Goal: Task Accomplishment & Management: Complete application form

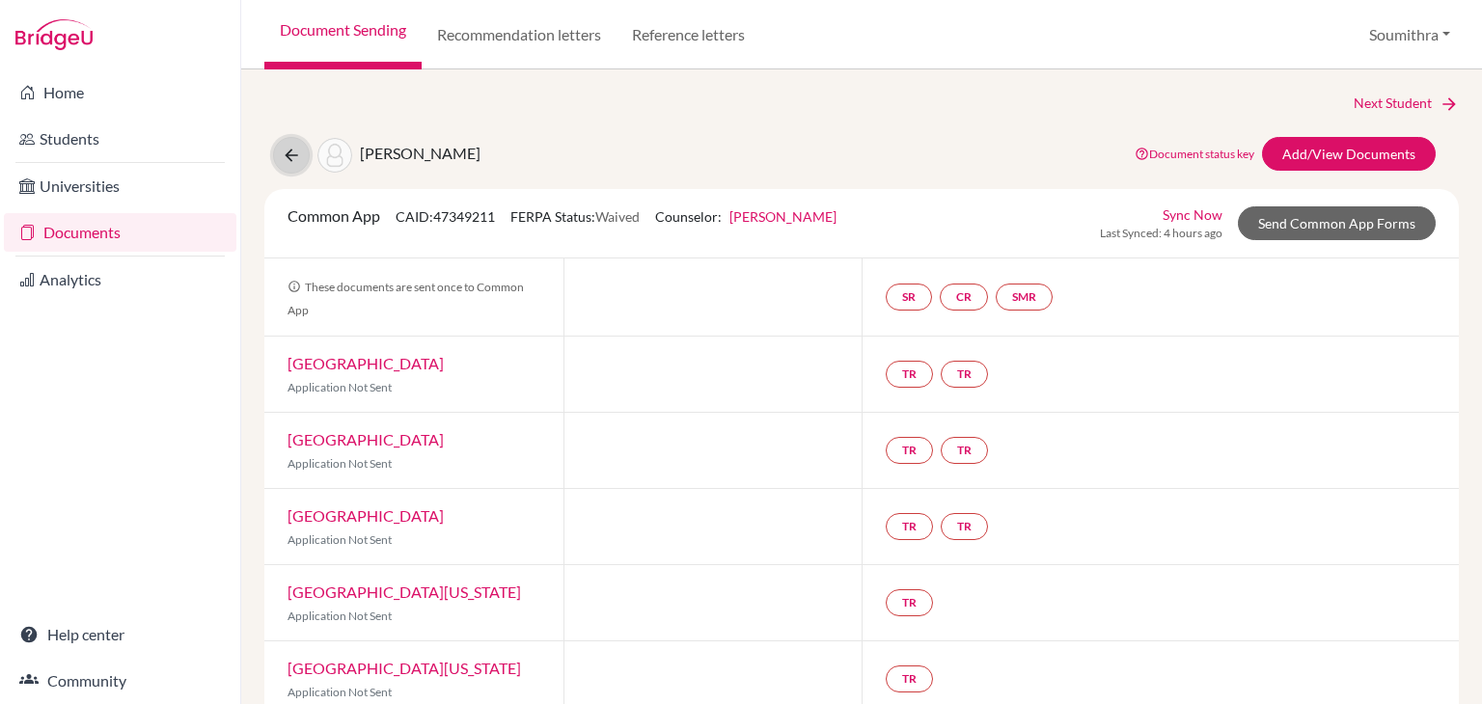
click at [294, 153] on icon at bounding box center [291, 155] width 19 height 19
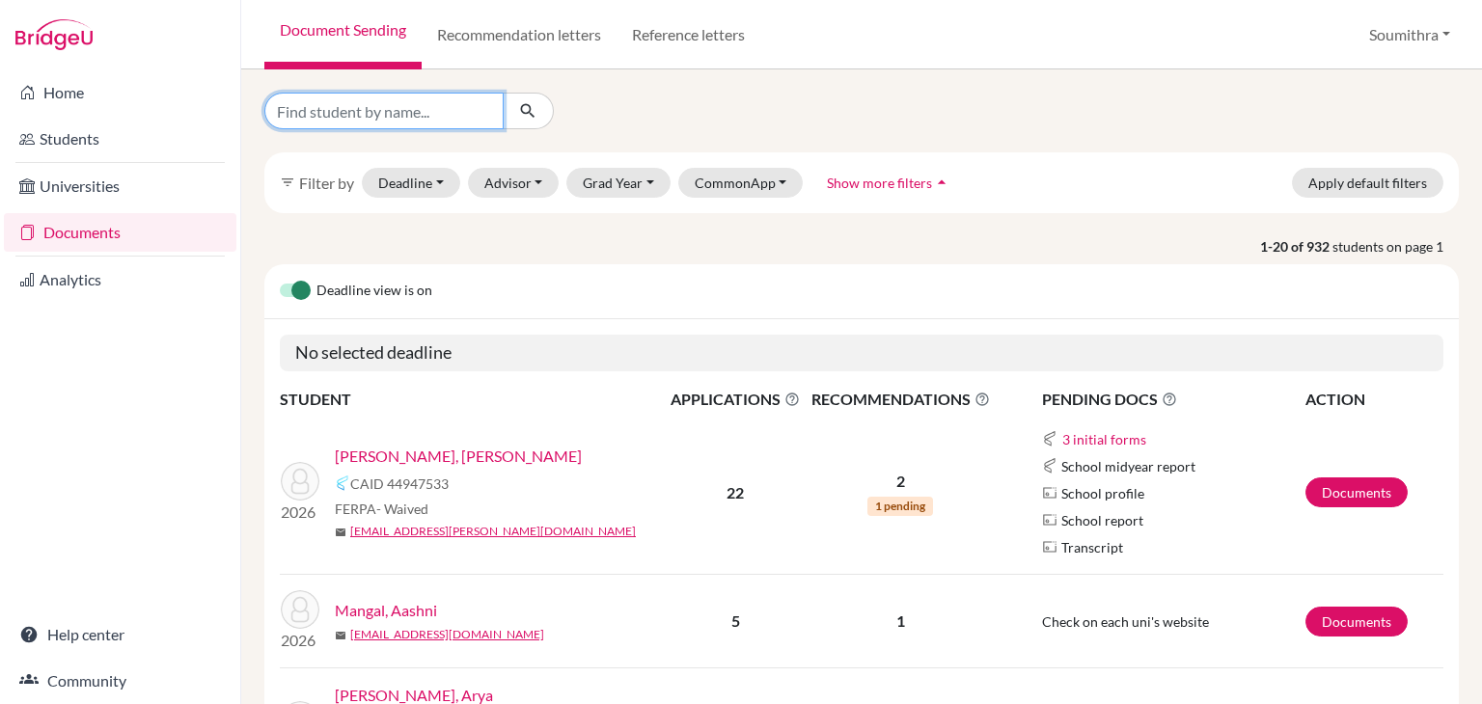
click at [447, 114] on input "Find student by name..." at bounding box center [383, 111] width 239 height 37
type input "aditya"
click at [521, 114] on icon "submit" at bounding box center [527, 110] width 19 height 19
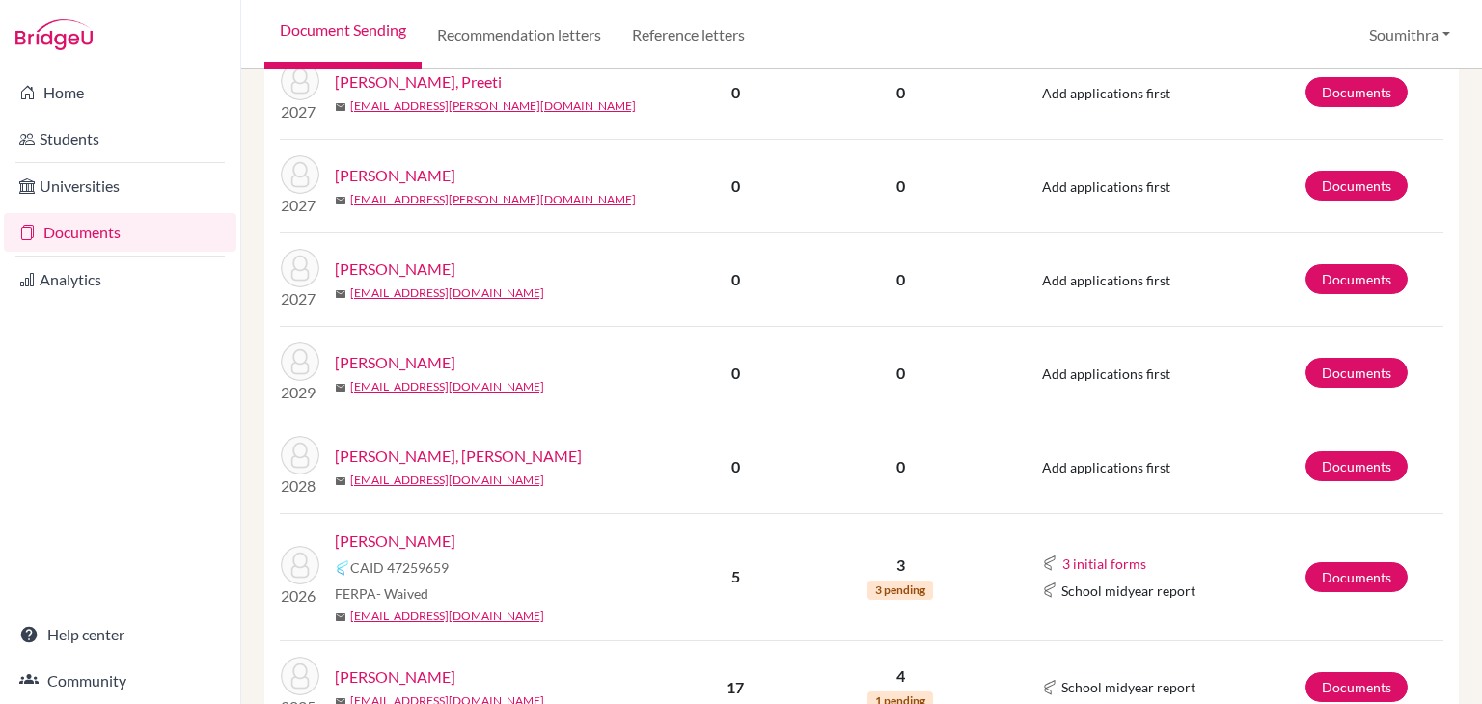
scroll to position [502, 0]
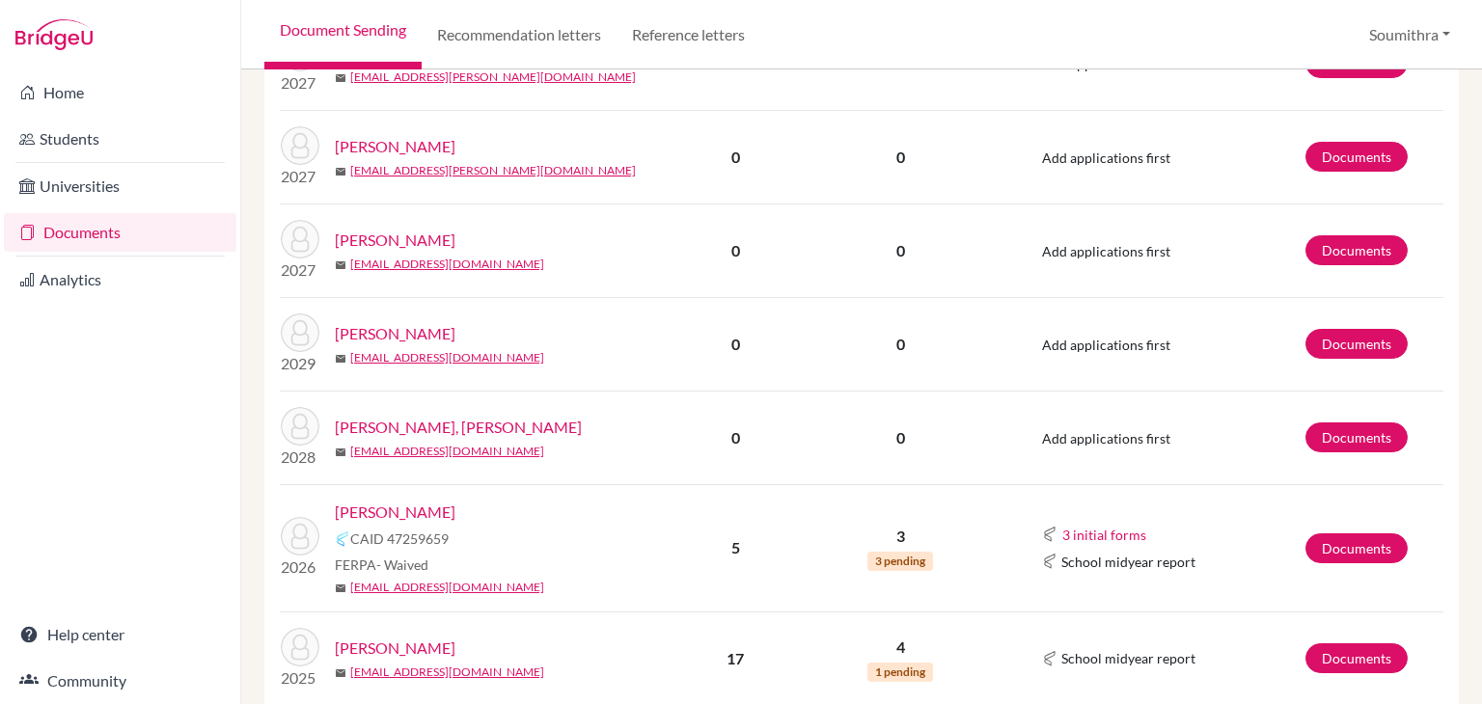
click at [390, 501] on link "Marhwal, Aditya" at bounding box center [395, 512] width 121 height 23
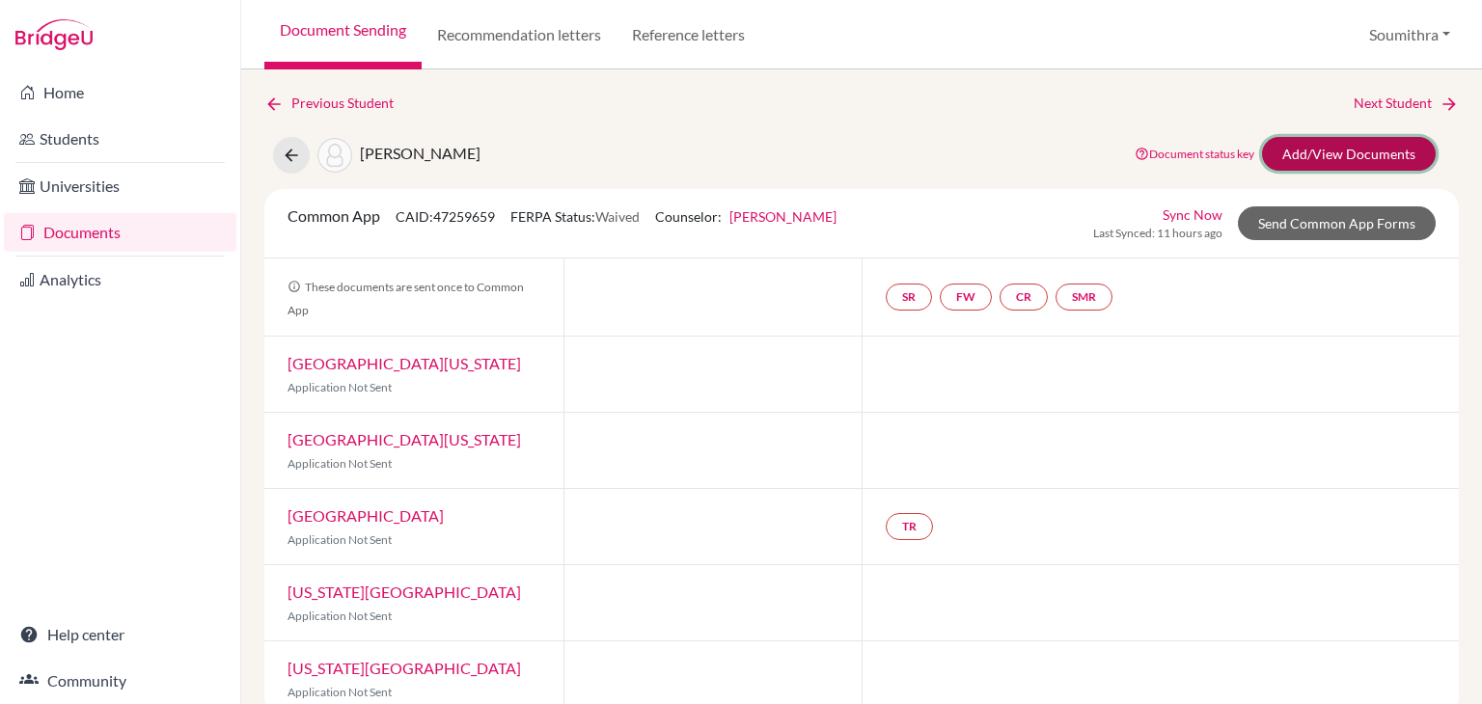
click at [1319, 144] on link "Add/View Documents" at bounding box center [1349, 154] width 174 height 34
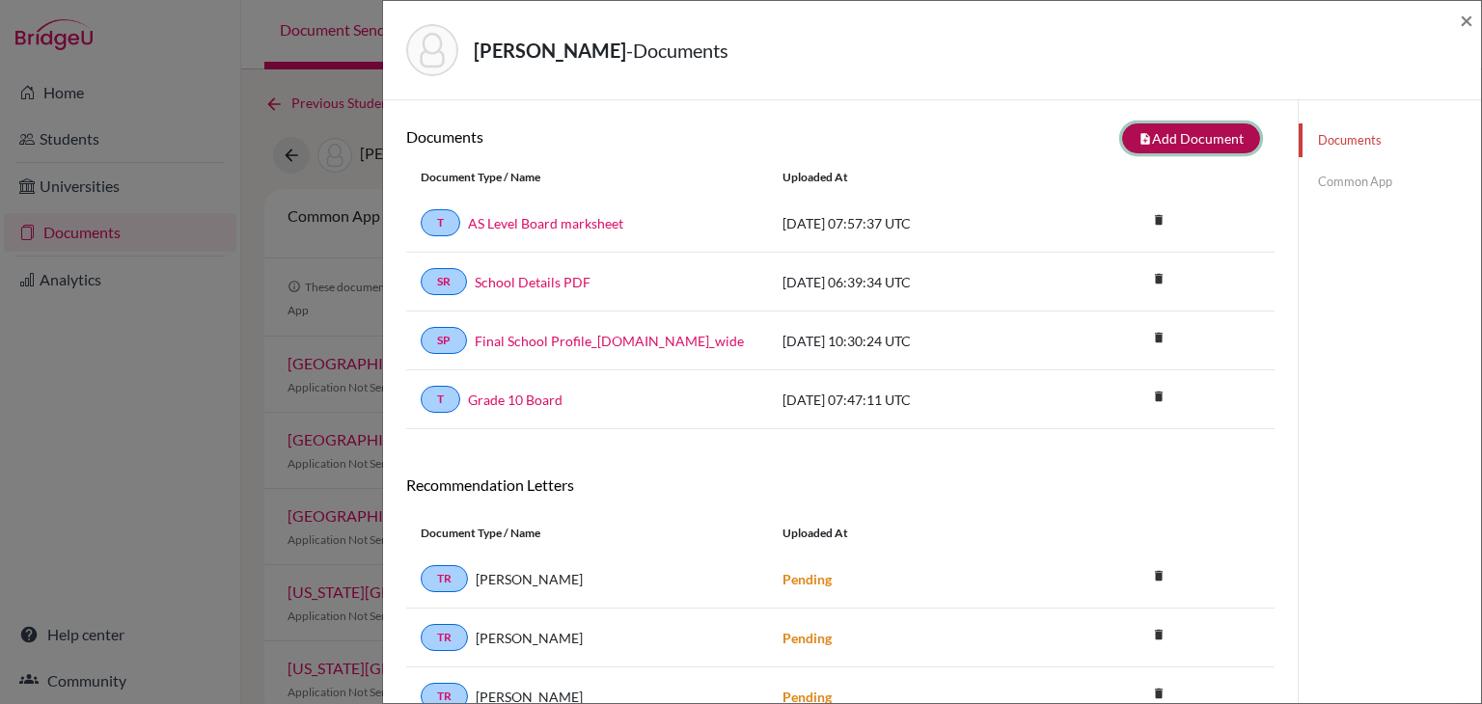
click at [1209, 137] on button "note_add Add Document" at bounding box center [1191, 139] width 138 height 30
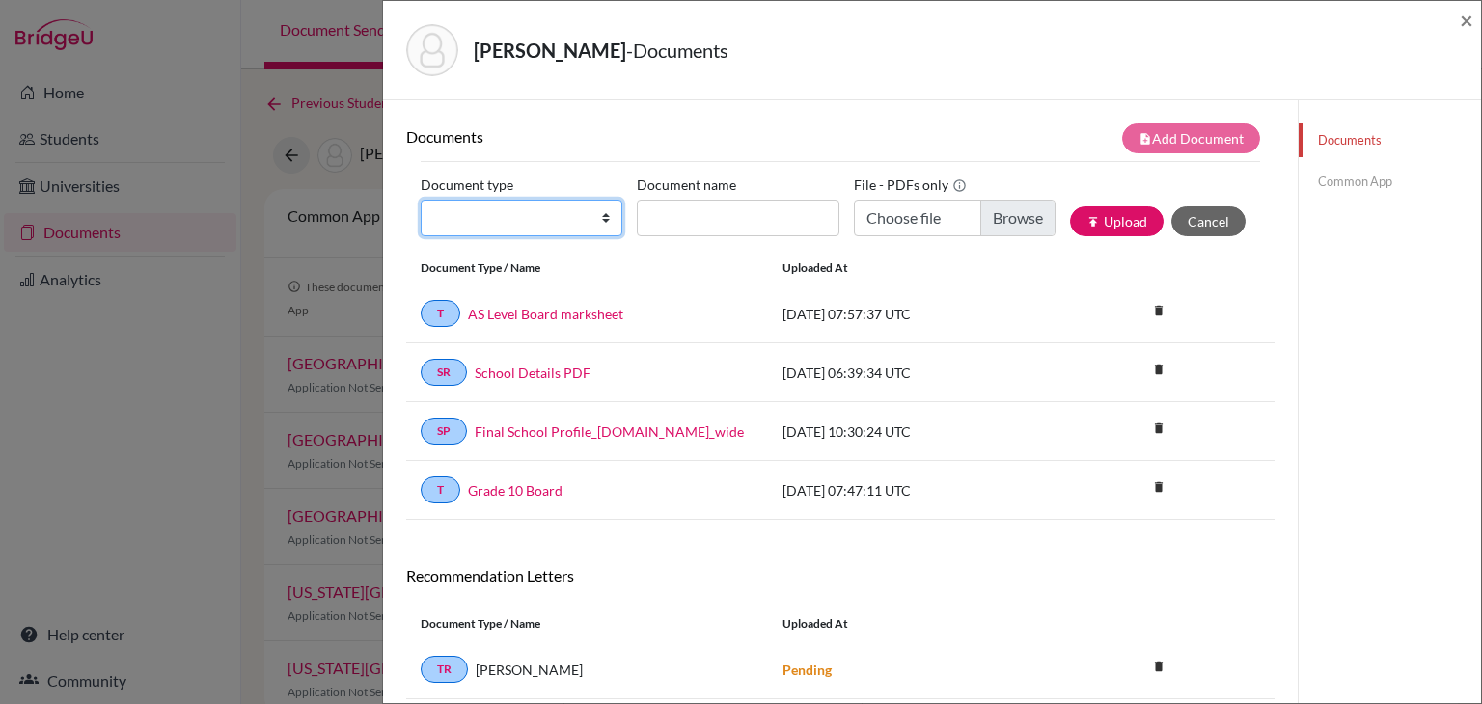
click at [566, 221] on select "Change explanation for Common App reports Counselor recommendation Internationa…" at bounding box center [522, 218] width 202 height 37
select select "5"
click at [421, 200] on select "Change explanation for Common App reports Counselor recommendation Internationa…" at bounding box center [522, 218] width 202 height 37
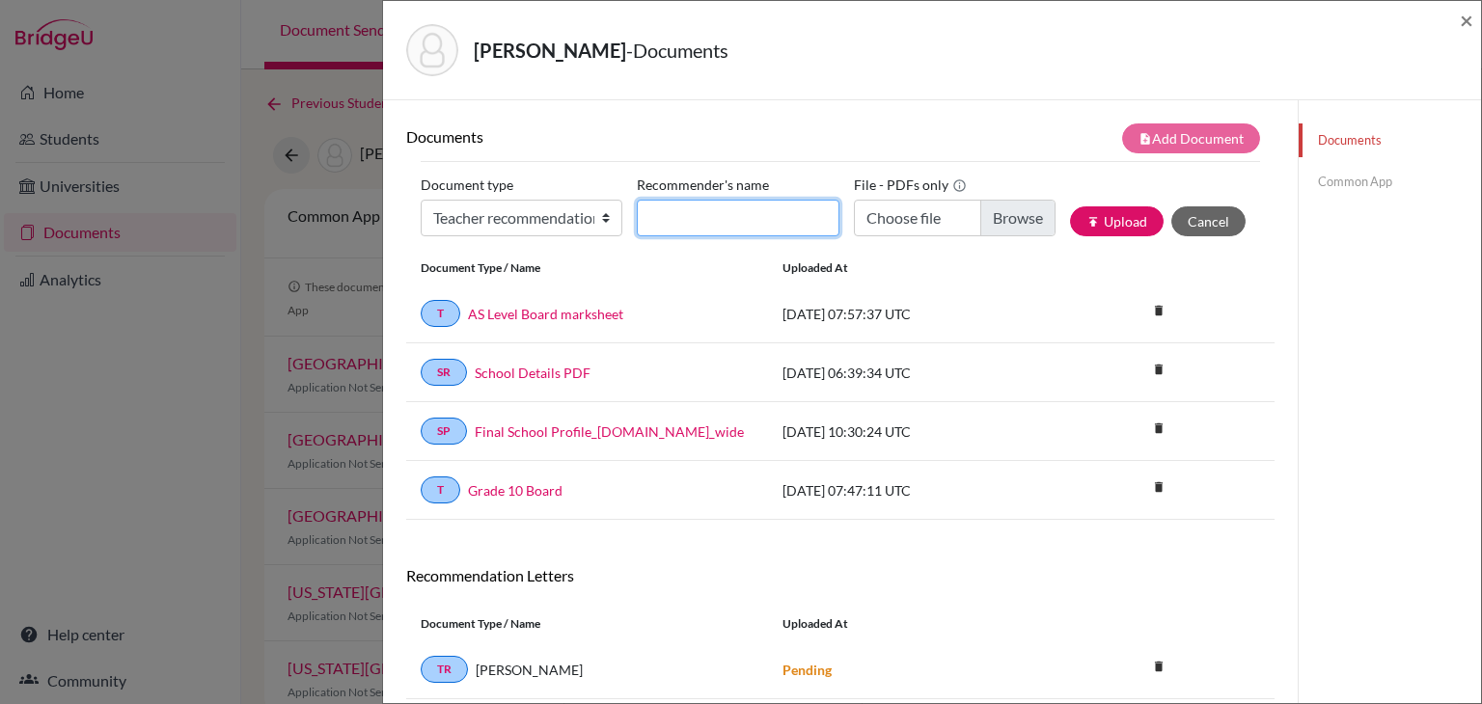
click at [683, 214] on input "Recommender's name" at bounding box center [738, 218] width 202 height 37
type input "Ugam Raj"
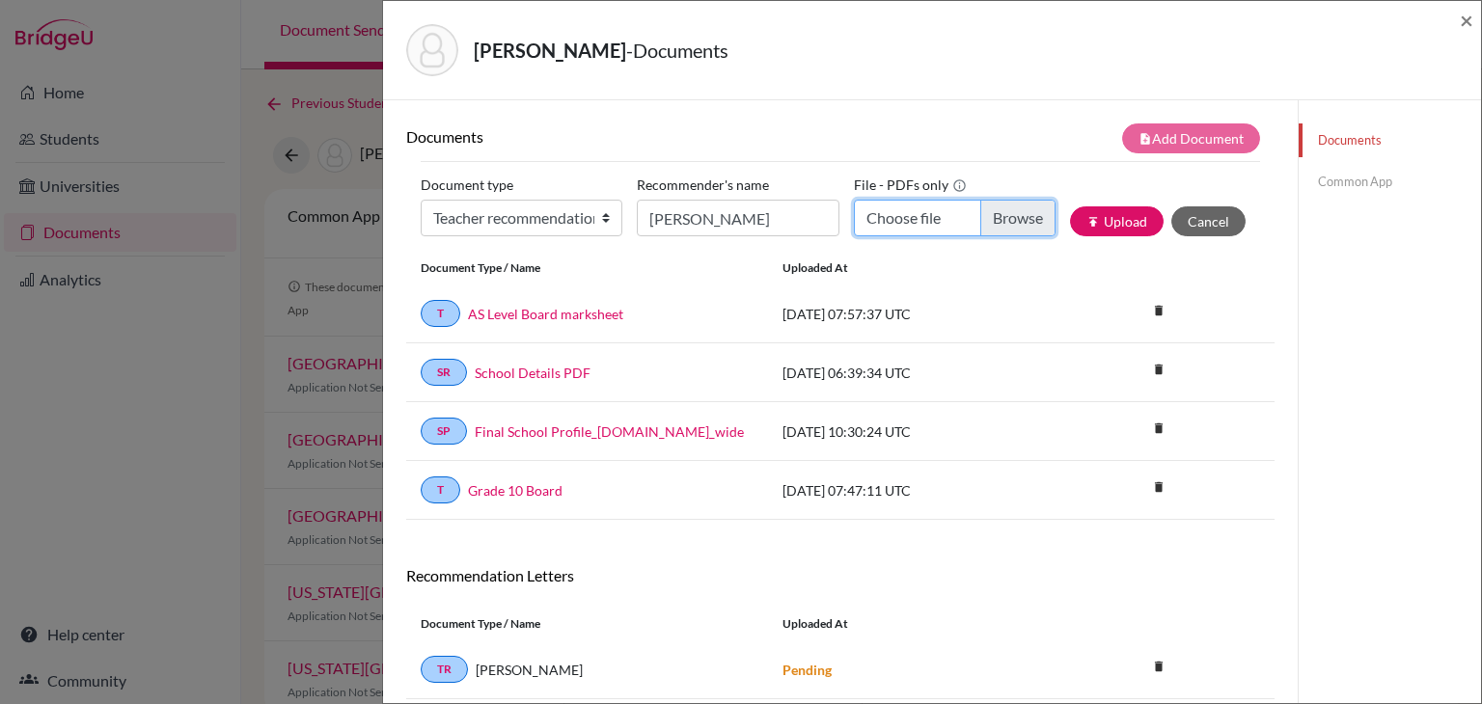
click at [906, 218] on input "Choose file" at bounding box center [955, 218] width 202 height 37
type input "C:\fakepath\Ugam Aditya .docx.pdf"
click at [1123, 221] on button "publish Upload" at bounding box center [1117, 221] width 94 height 30
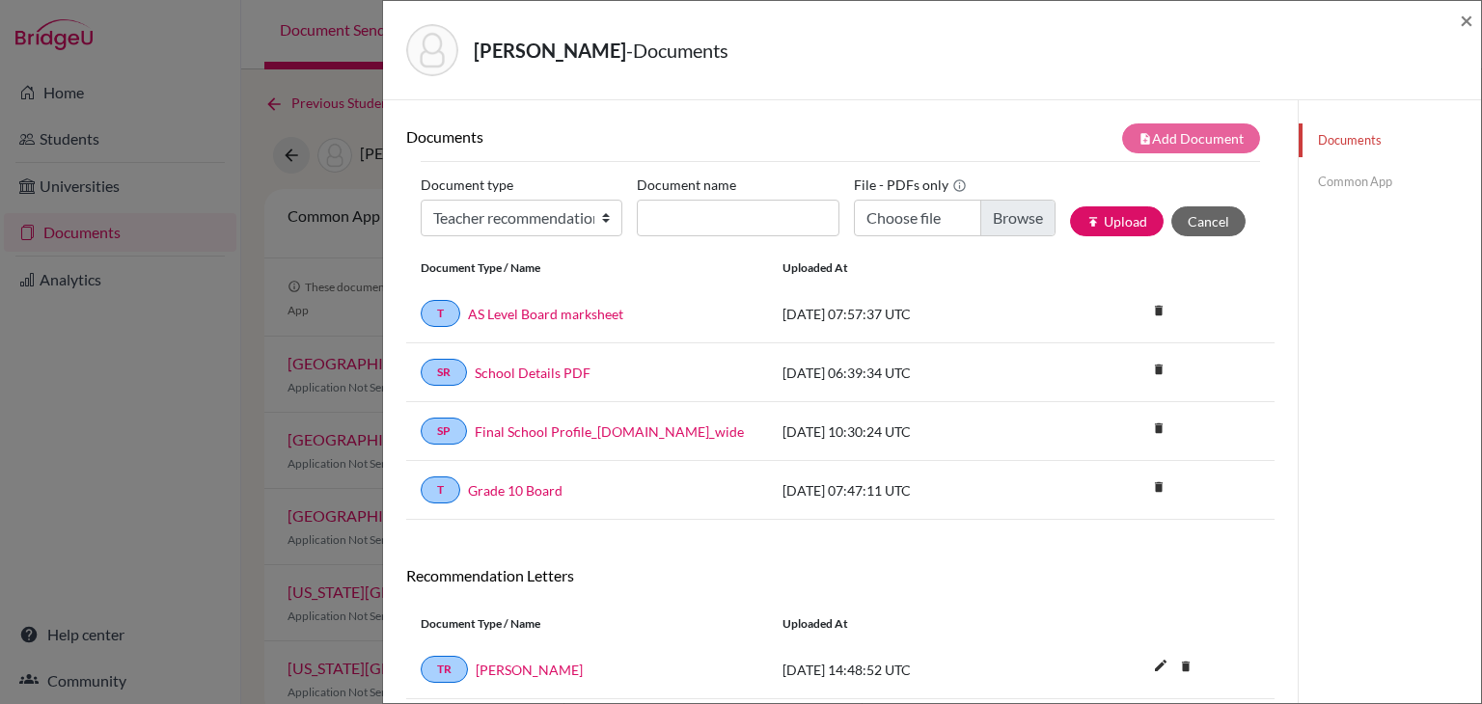
click at [1360, 180] on link "Common App" at bounding box center [1390, 182] width 182 height 34
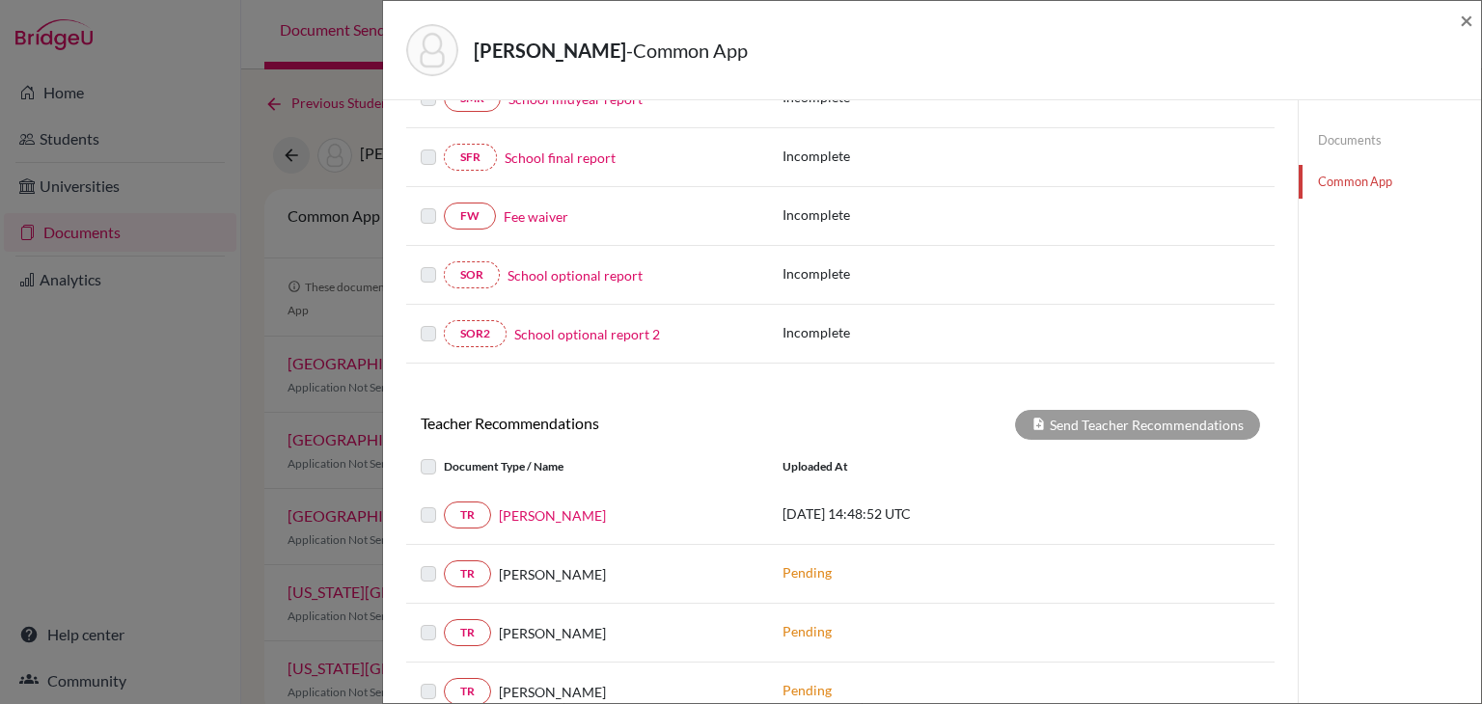
scroll to position [430, 0]
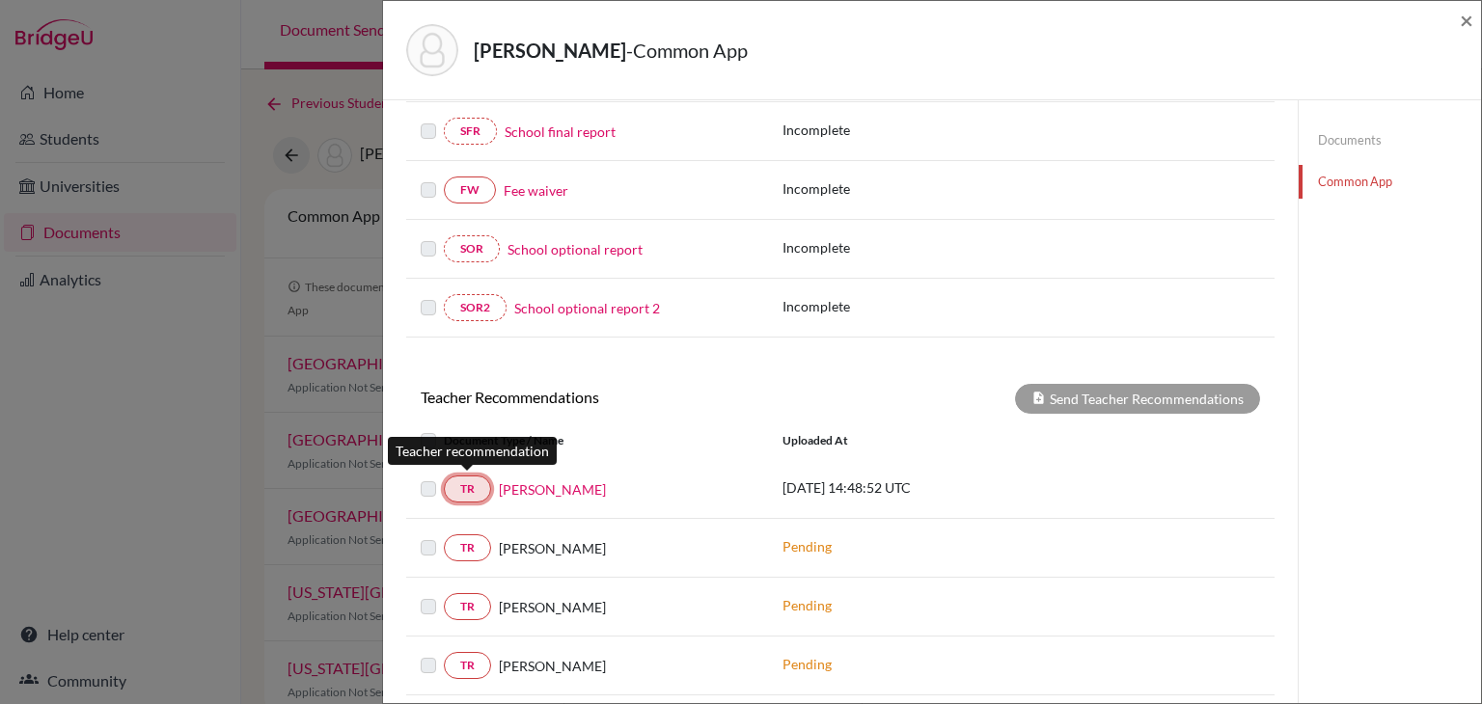
click at [471, 492] on link "TR" at bounding box center [467, 489] width 47 height 27
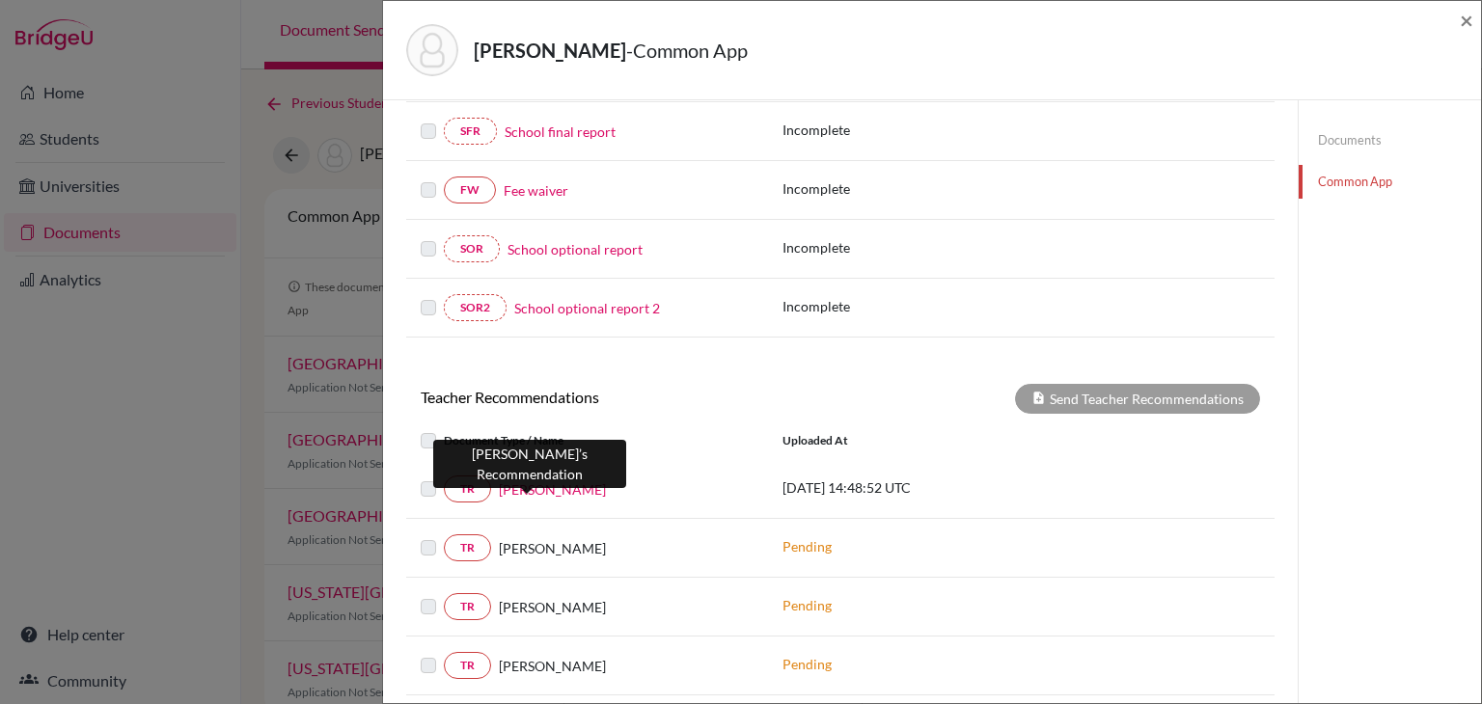
click at [548, 481] on link "Ugam Raj" at bounding box center [552, 490] width 107 height 20
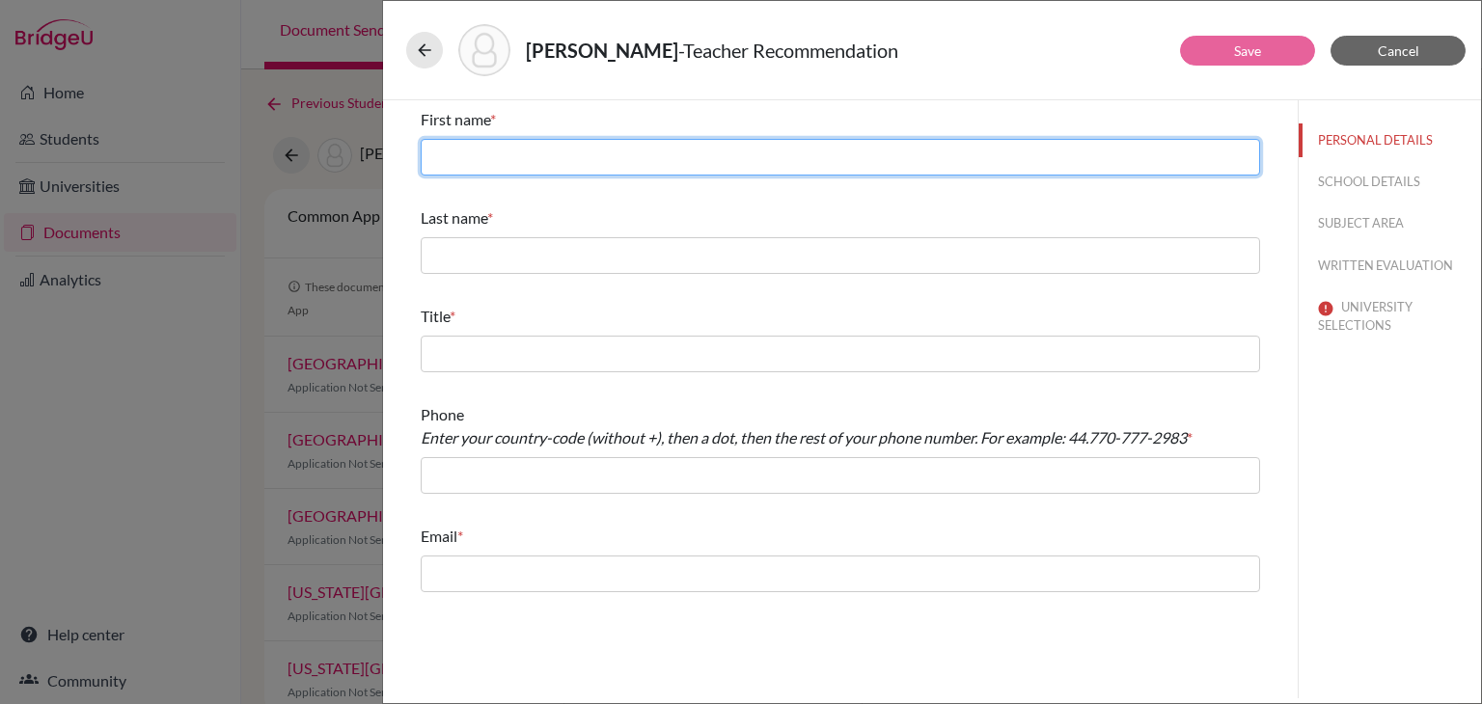
click at [493, 164] on input "text" at bounding box center [840, 157] width 839 height 37
type input "Ugam"
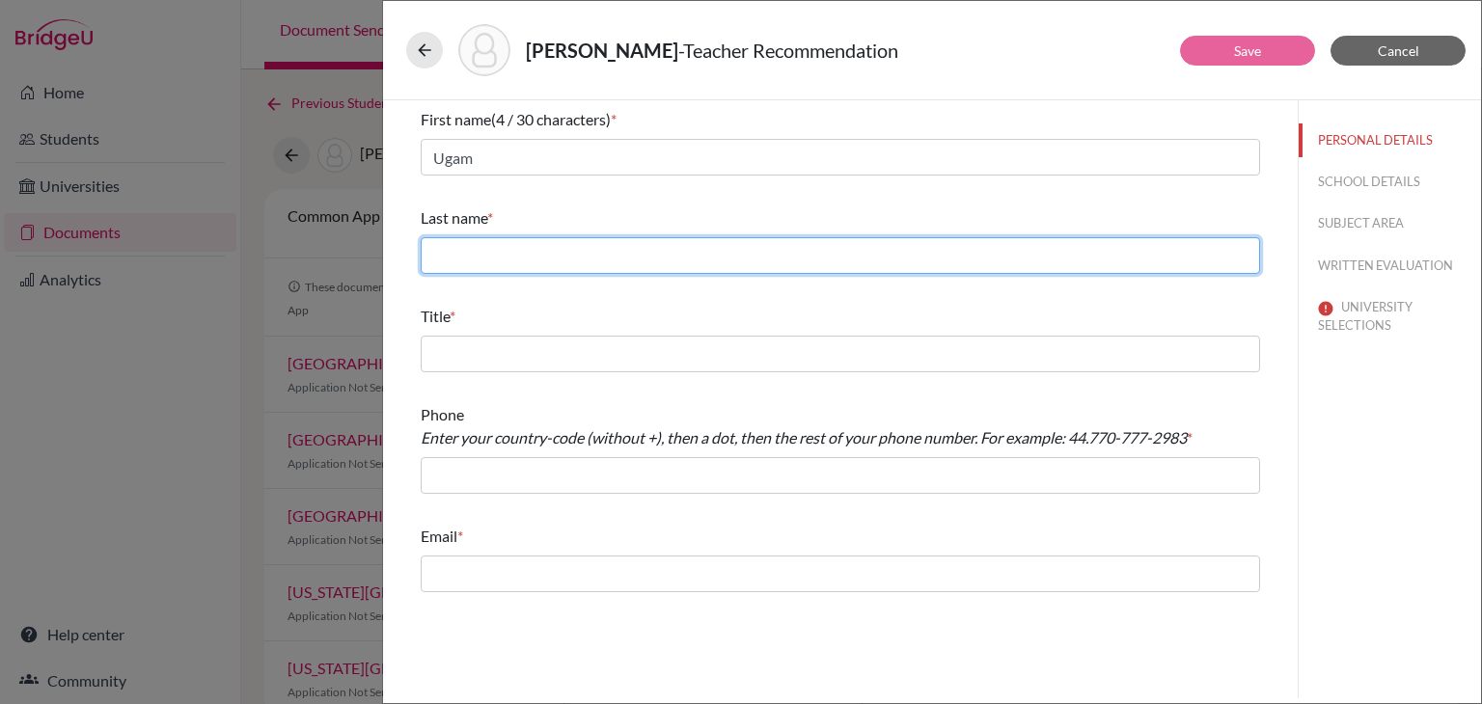
click at [504, 252] on input "text" at bounding box center [840, 255] width 839 height 37
type input "Raj"
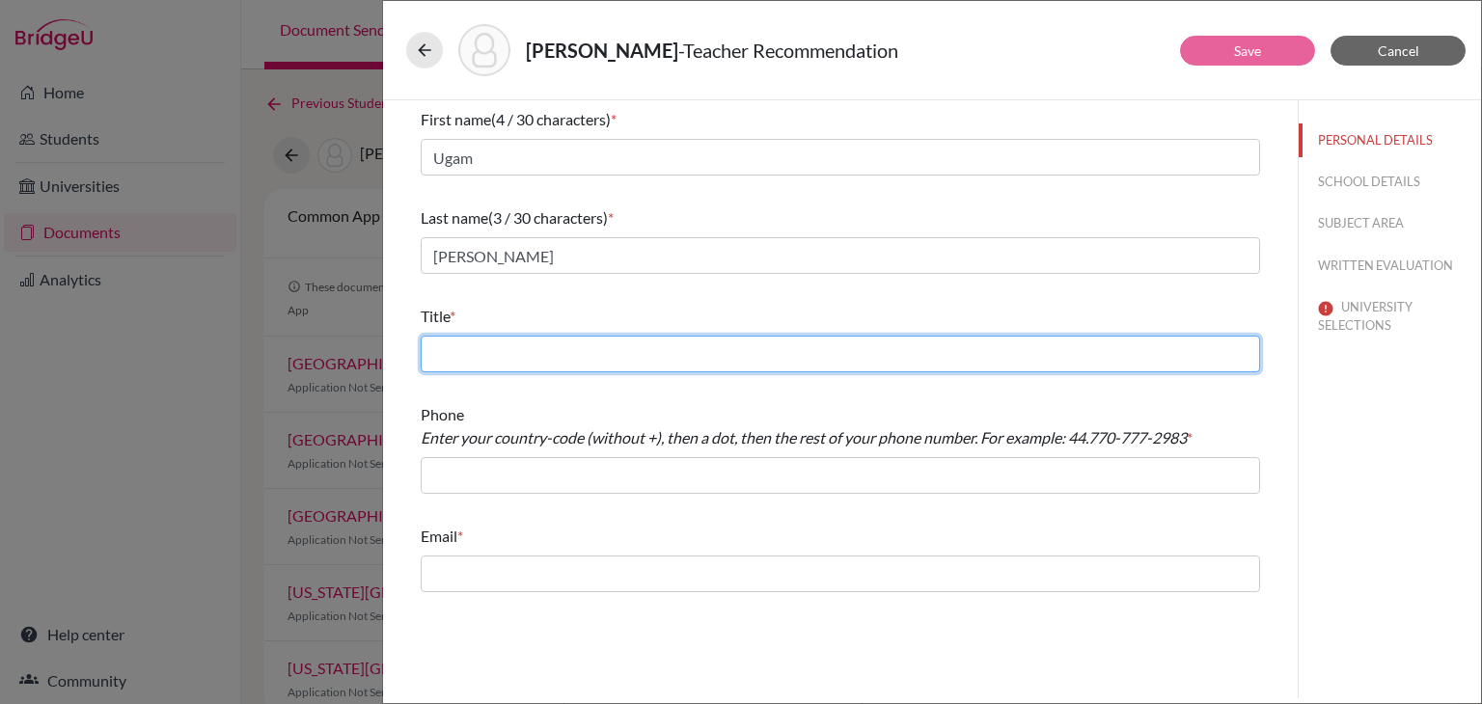
click at [523, 351] on input "text" at bounding box center [840, 354] width 839 height 37
type input "Mathematics & Further Mathematics Faculty"
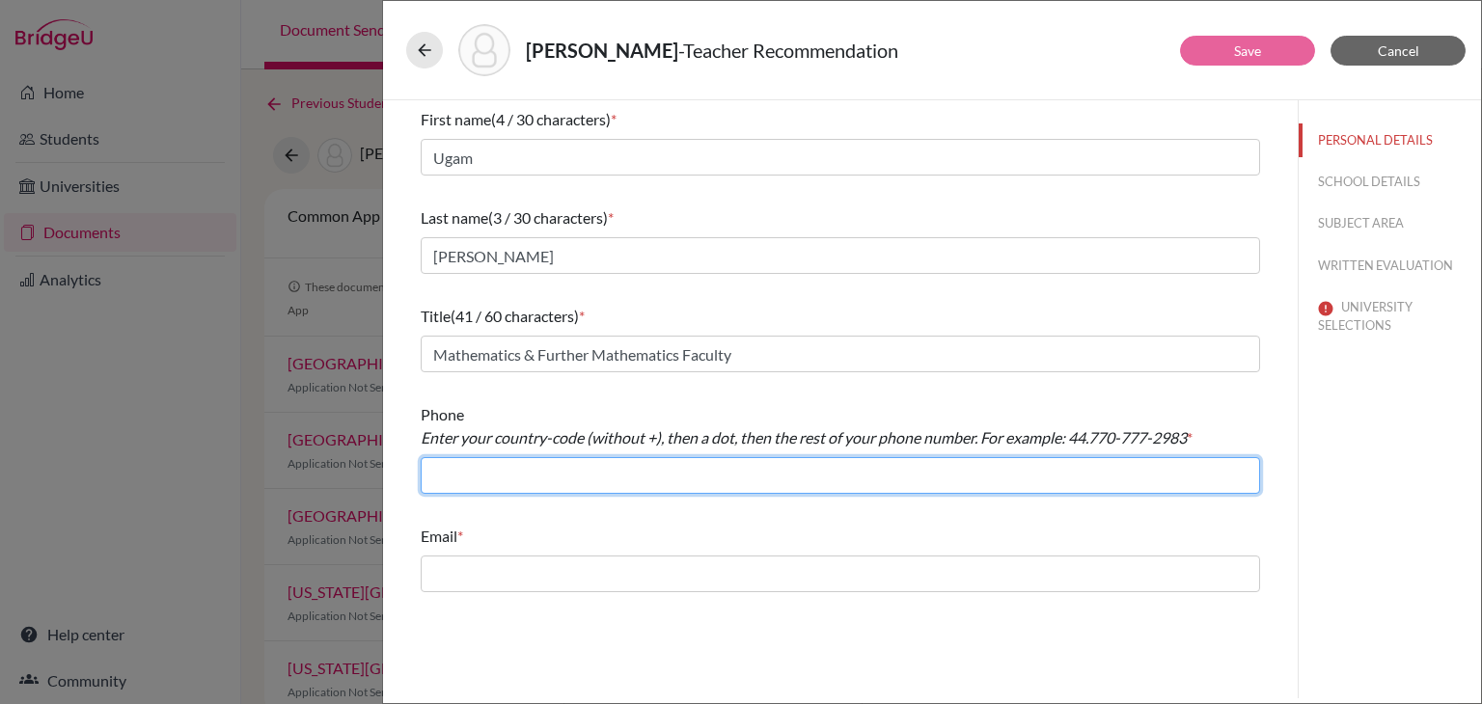
click at [504, 477] on input "text" at bounding box center [840, 475] width 839 height 37
type input "+91.9886049160"
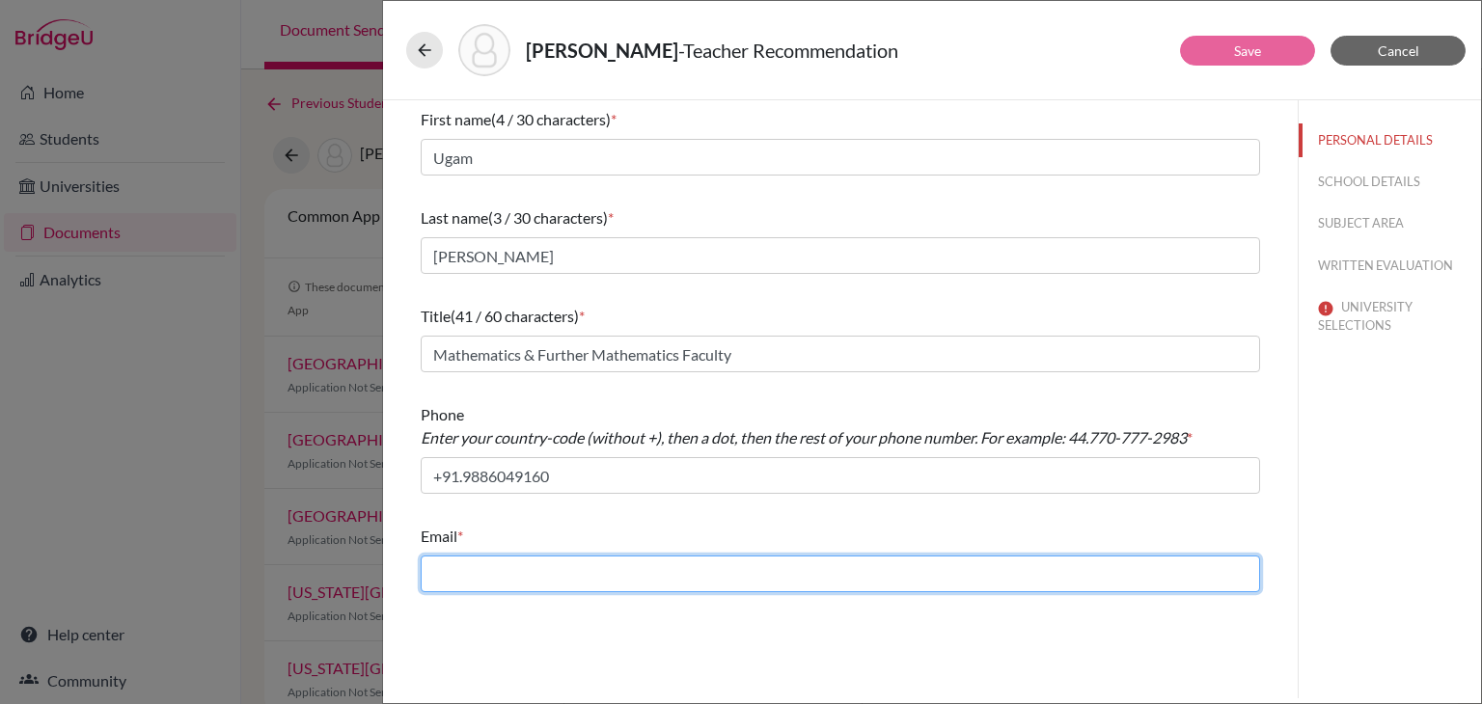
click at [828, 568] on input "text" at bounding box center [840, 574] width 839 height 37
paste input "ugam@inventureacademy.com"
type input "ugam@inventureacademy.com"
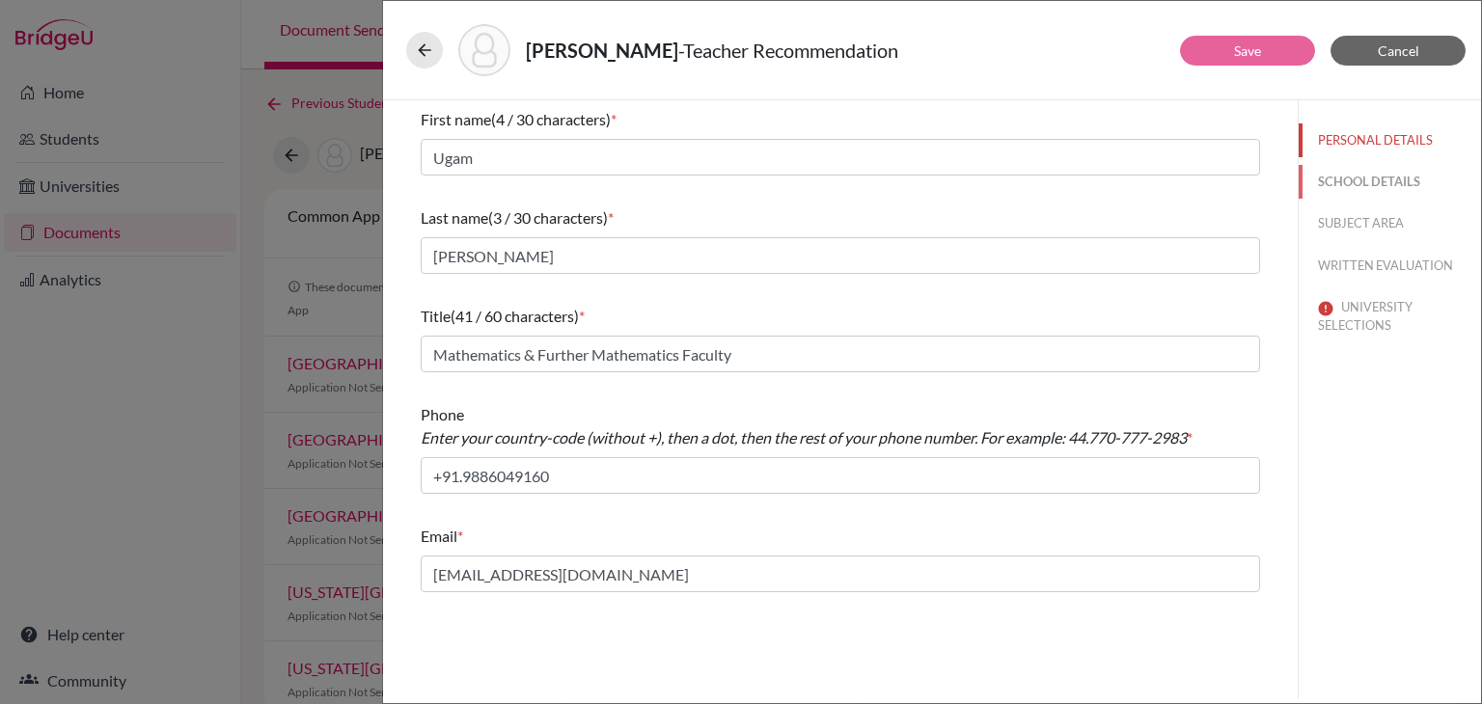
click at [1328, 165] on button "SCHOOL DETAILS" at bounding box center [1390, 182] width 182 height 34
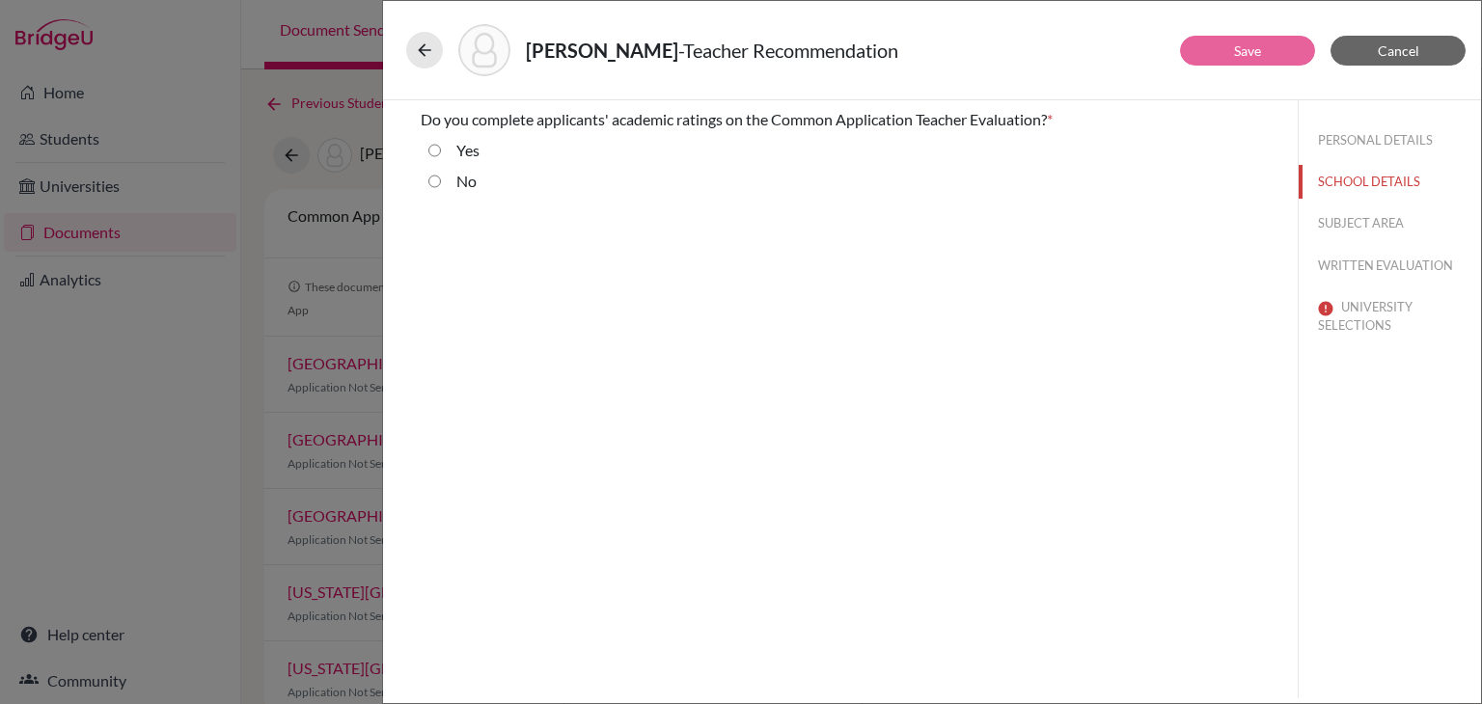
click at [431, 148] on input "Yes" at bounding box center [434, 150] width 13 height 23
radio input "true"
click at [1358, 225] on button "SUBJECT AREA" at bounding box center [1390, 223] width 182 height 34
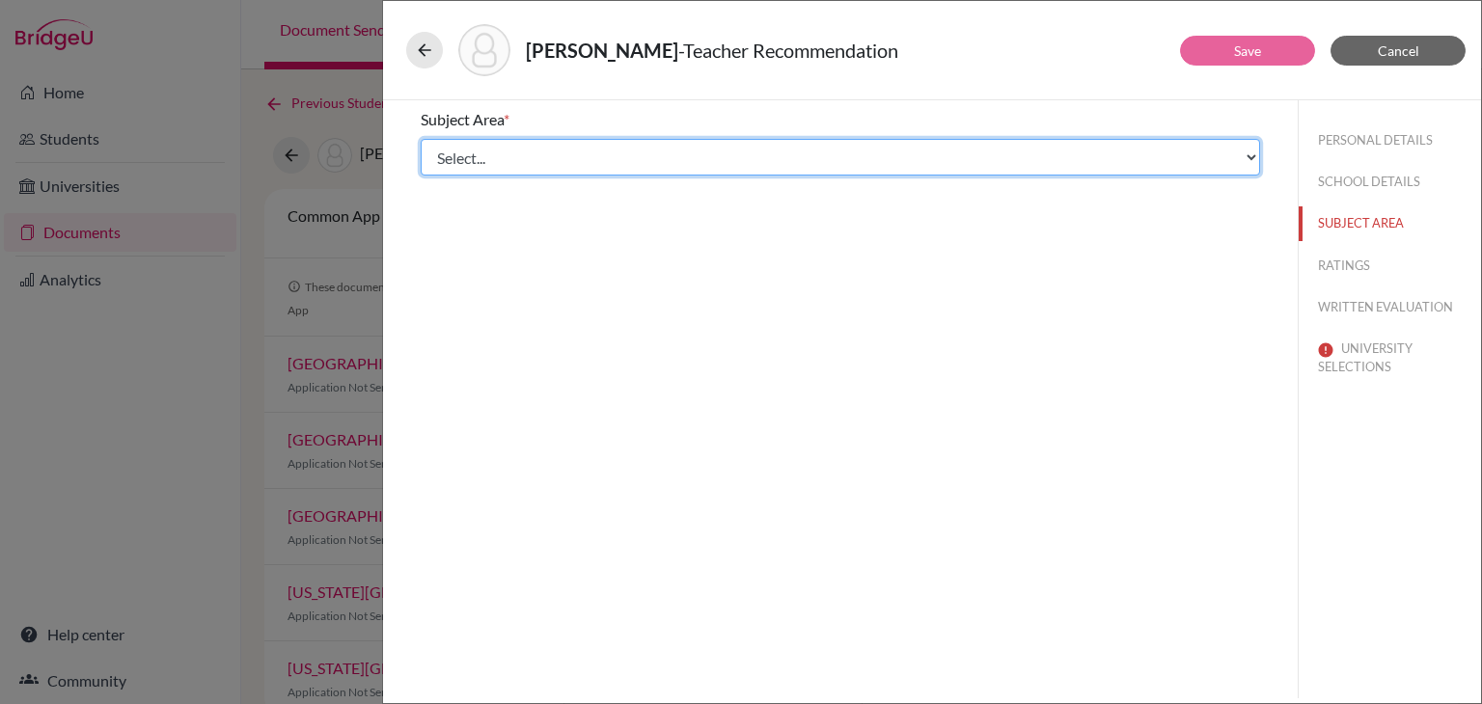
click at [865, 160] on select "Select... Math English Science World Language Social Studies Other Computer Sci…" at bounding box center [840, 157] width 839 height 37
select select "0"
click at [421, 139] on select "Select... Math English Science World Language Social Studies Other Computer Sci…" at bounding box center [840, 157] width 839 height 37
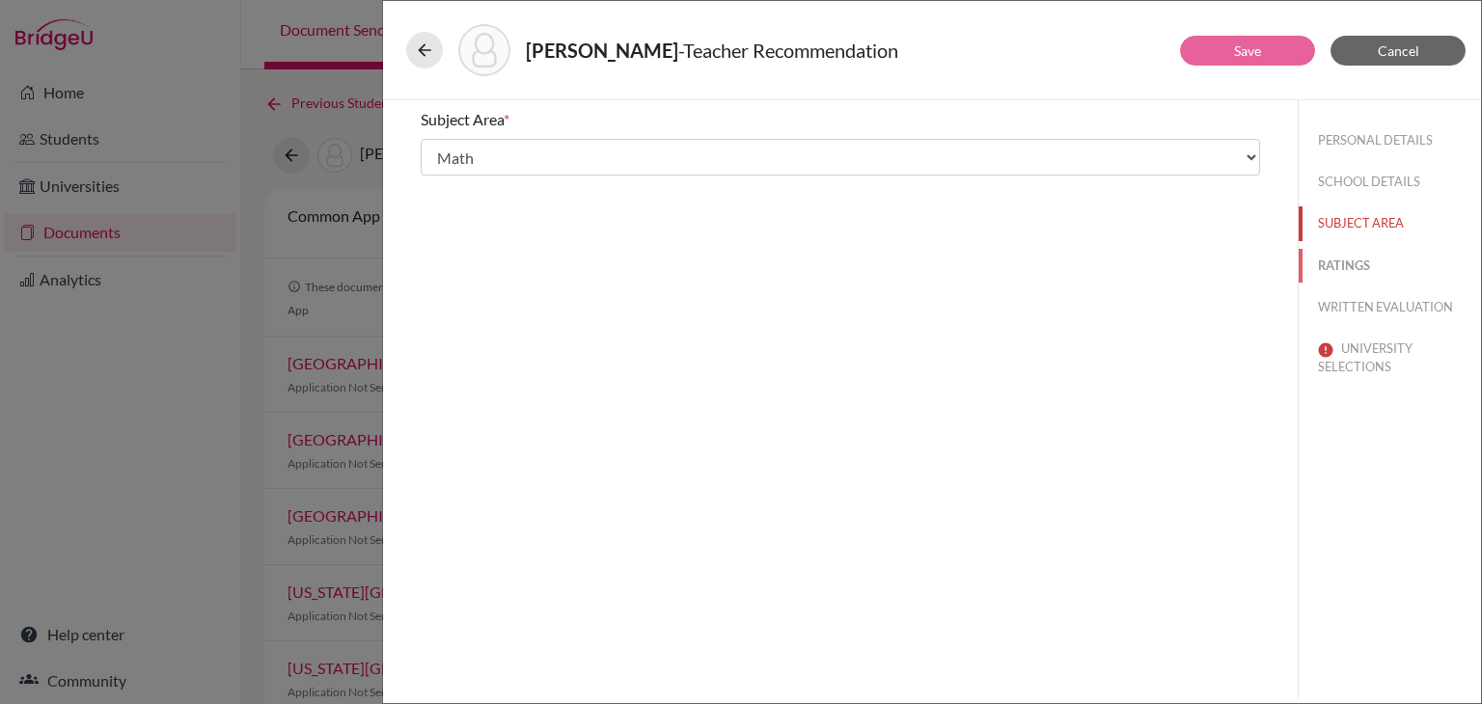
click at [1368, 261] on button "RATINGS" at bounding box center [1390, 266] width 182 height 34
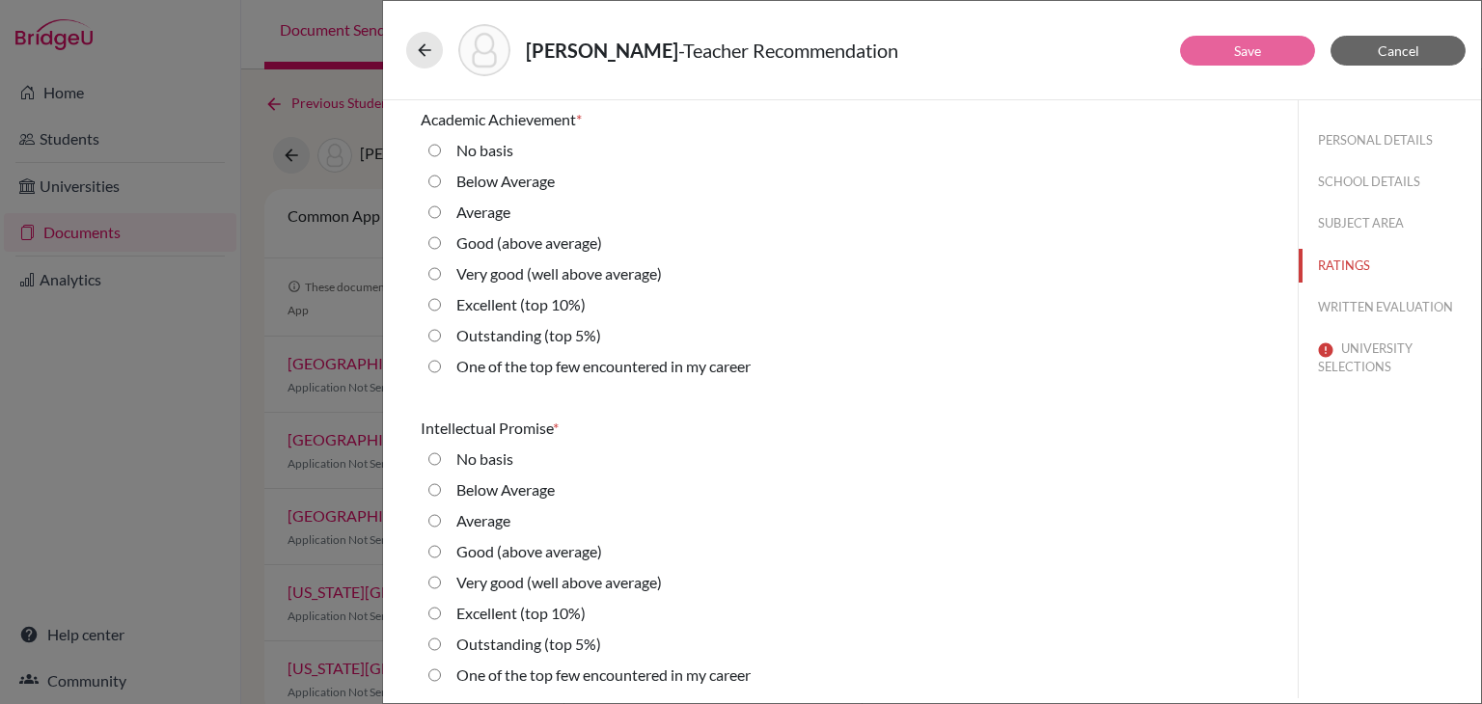
click at [439, 341] on 5\%\) "Outstanding (top 5%)" at bounding box center [434, 335] width 13 height 23
radio 5\%\) "true"
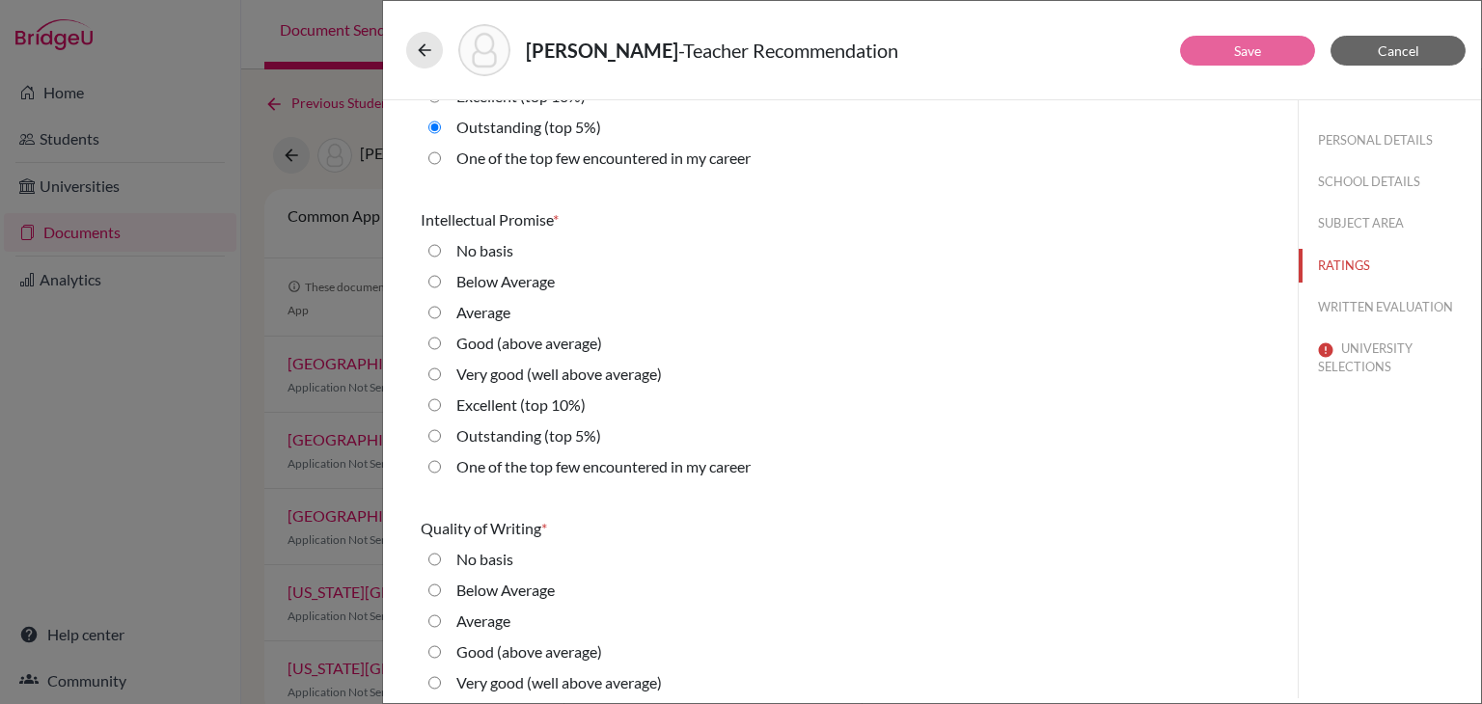
scroll to position [211, 0]
click at [437, 436] on 5\%\) "Outstanding (top 5%)" at bounding box center [434, 433] width 13 height 23
radio 5\%\) "true"
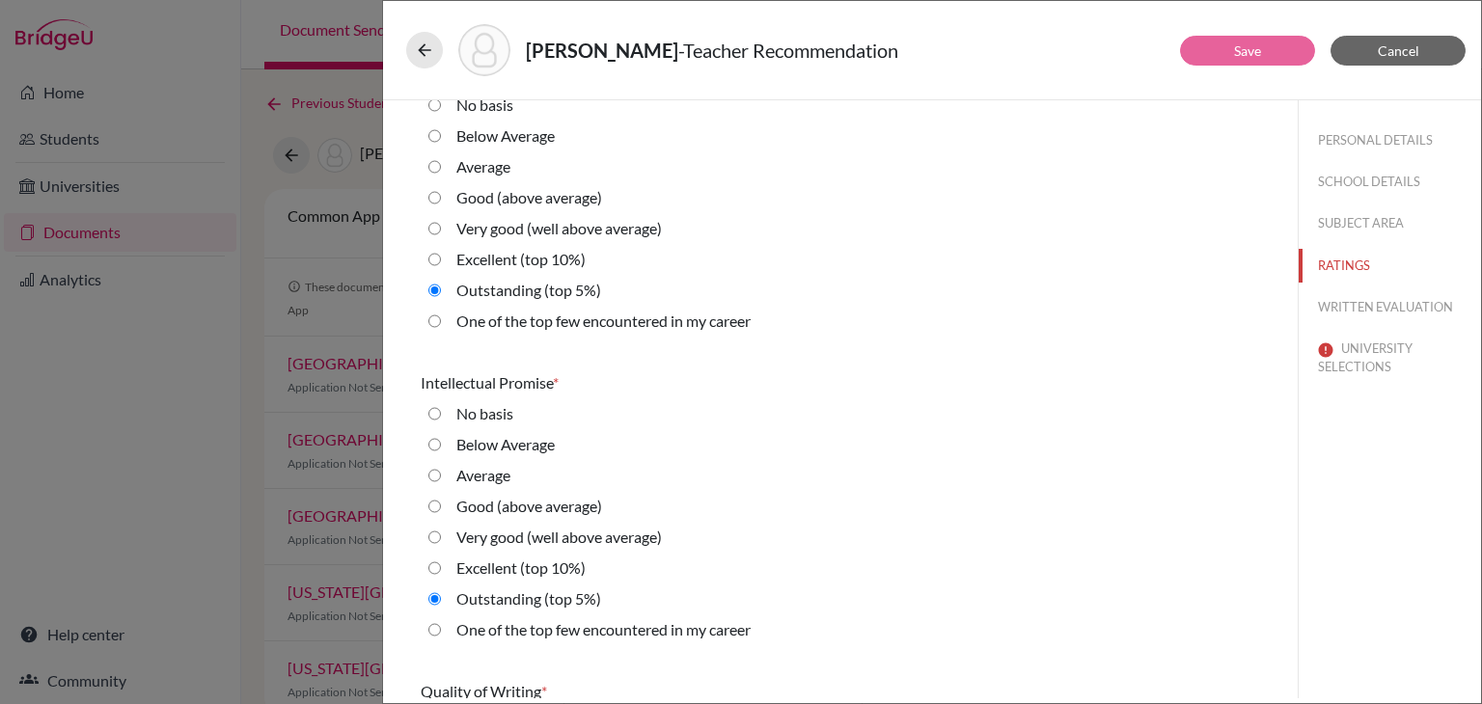
scroll to position [39, 0]
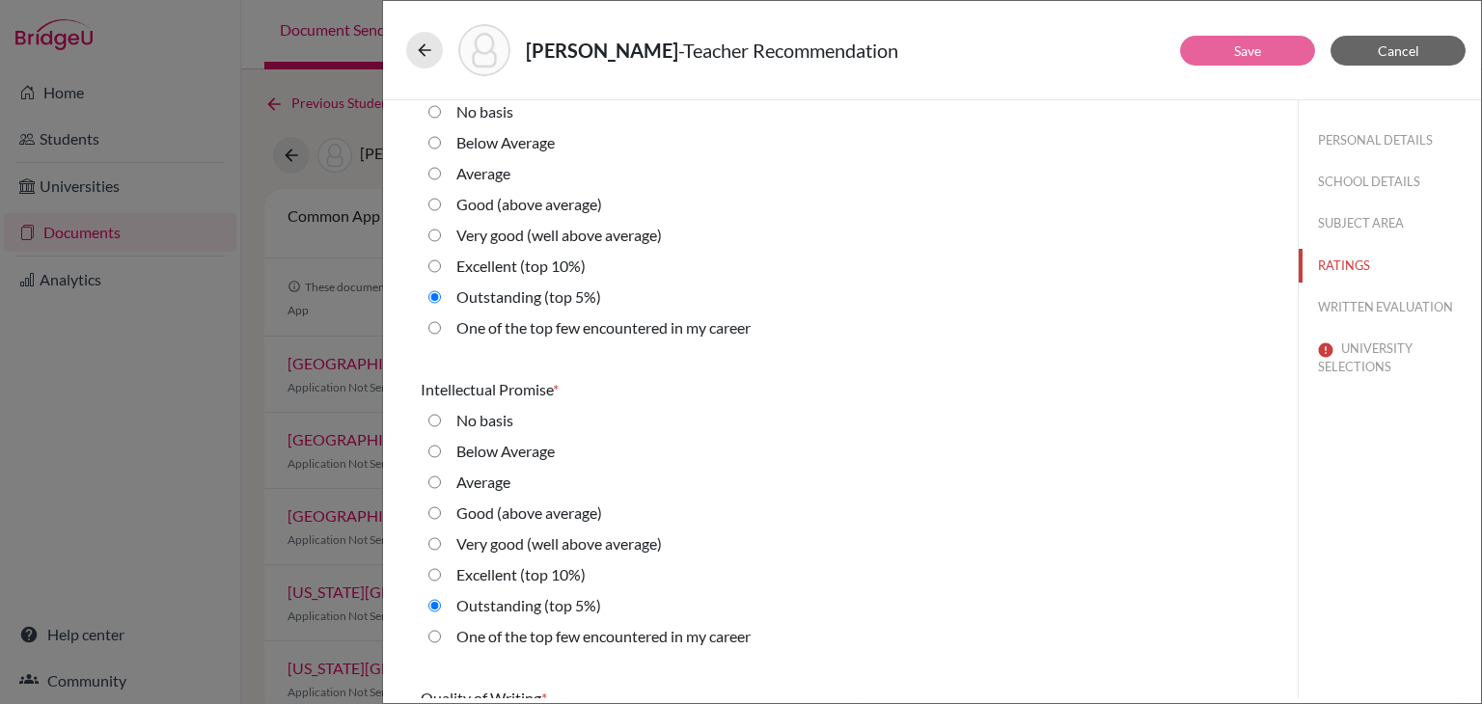
click at [435, 329] on career "One of the top few encountered in my career" at bounding box center [434, 327] width 13 height 23
radio career "true"
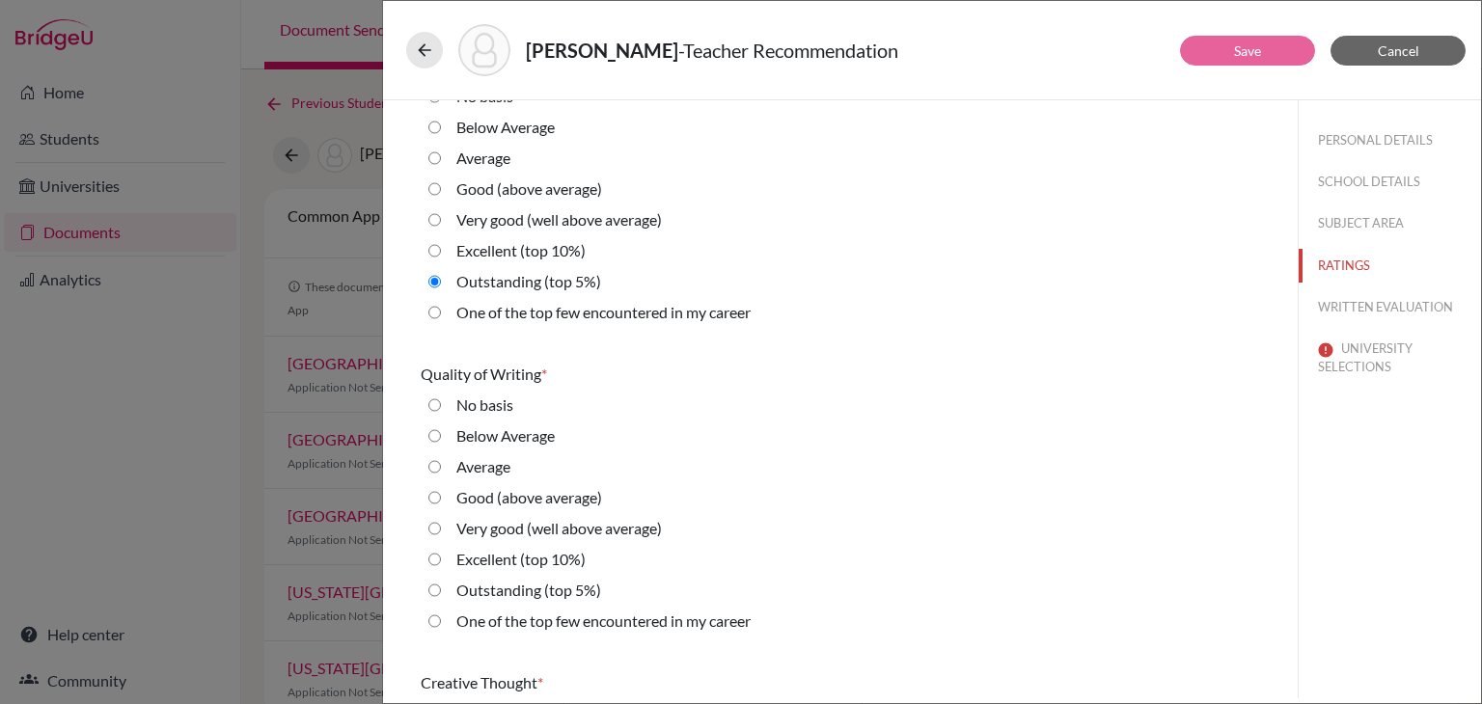
scroll to position [366, 0]
click at [435, 307] on career "One of the top few encountered in my career" at bounding box center [434, 309] width 13 height 23
radio career "true"
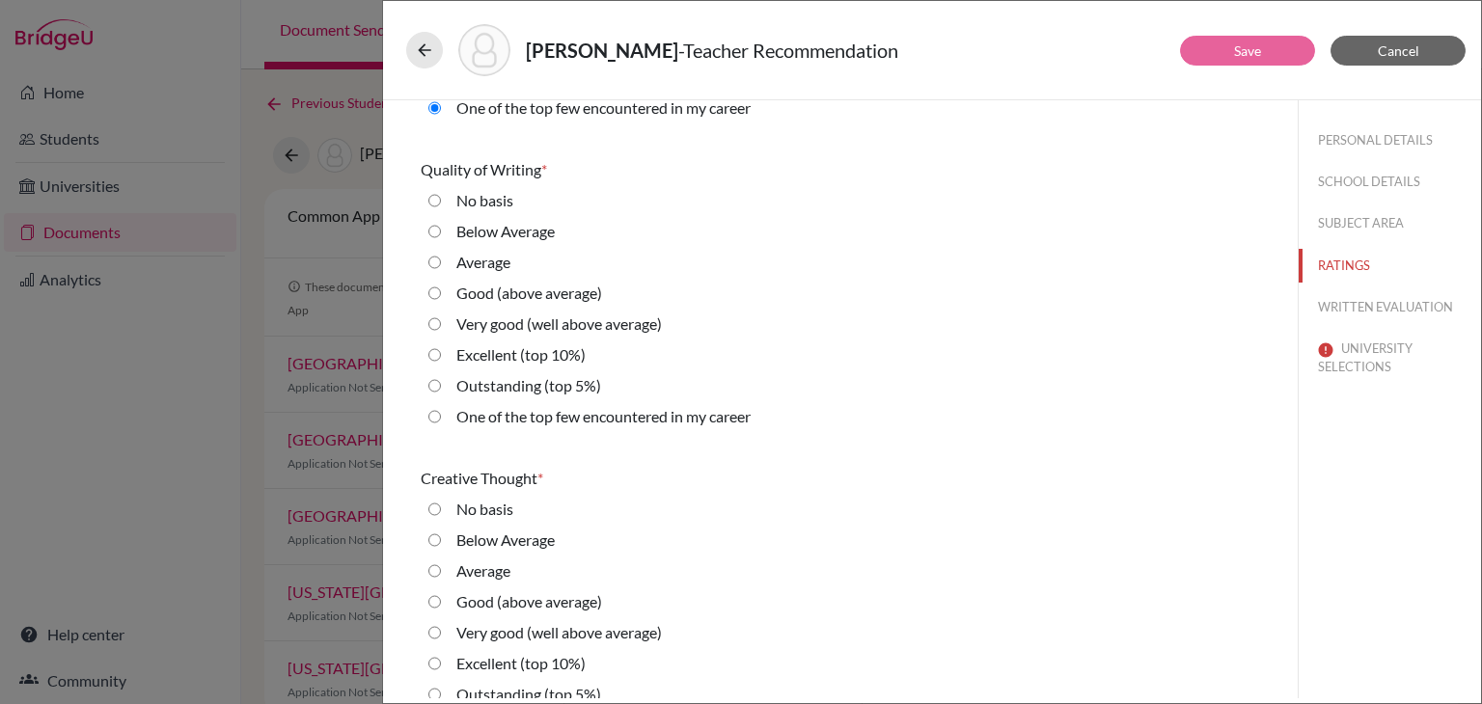
scroll to position [578, 0]
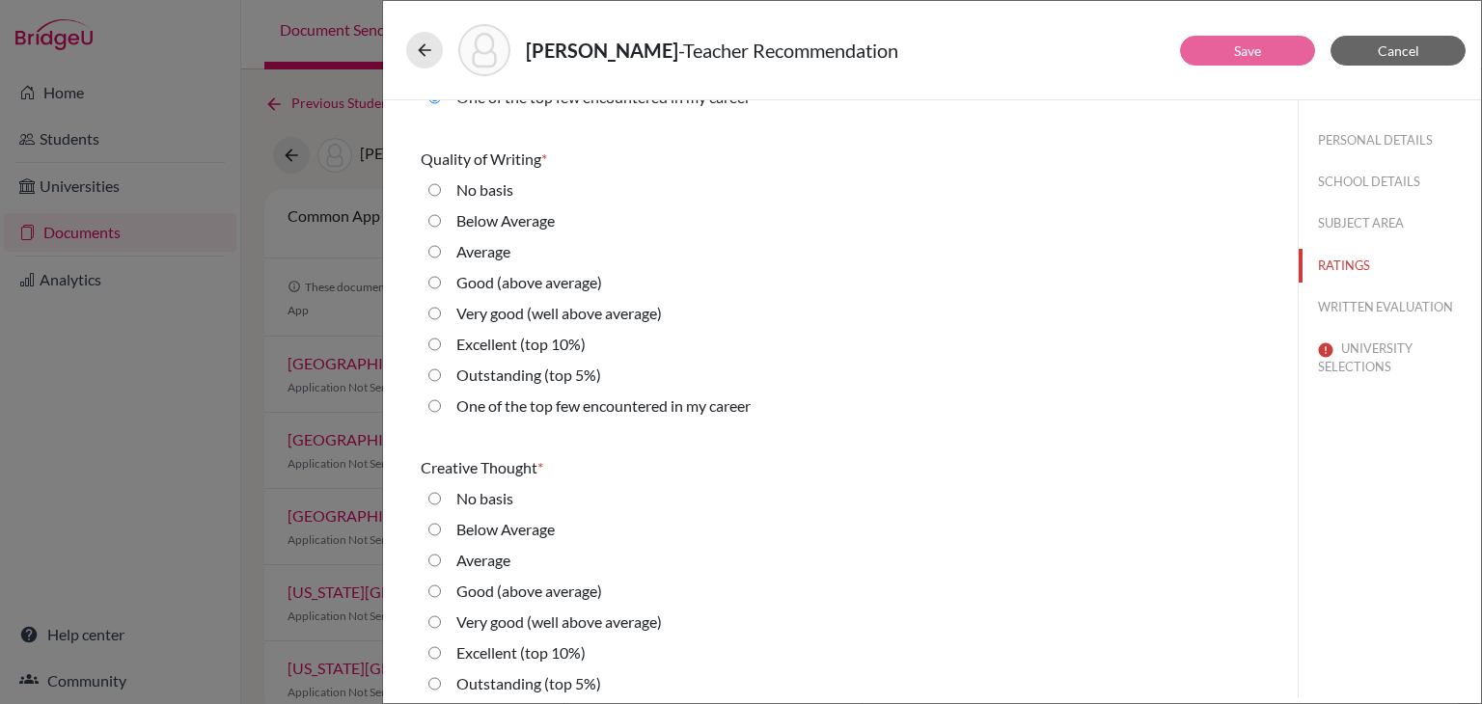
click at [437, 371] on 5\%\) "Outstanding (top 5%)" at bounding box center [434, 375] width 13 height 23
radio 5\%\) "true"
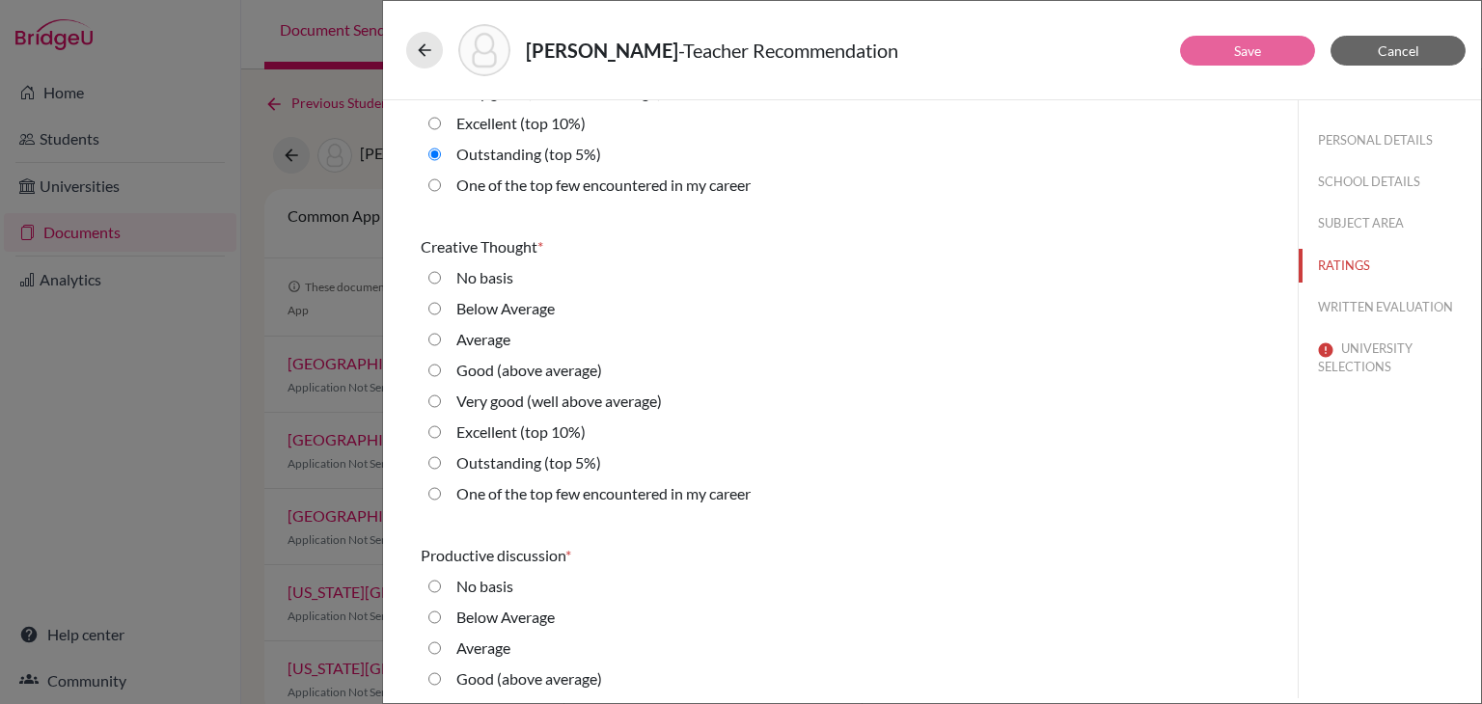
scroll to position [807, 0]
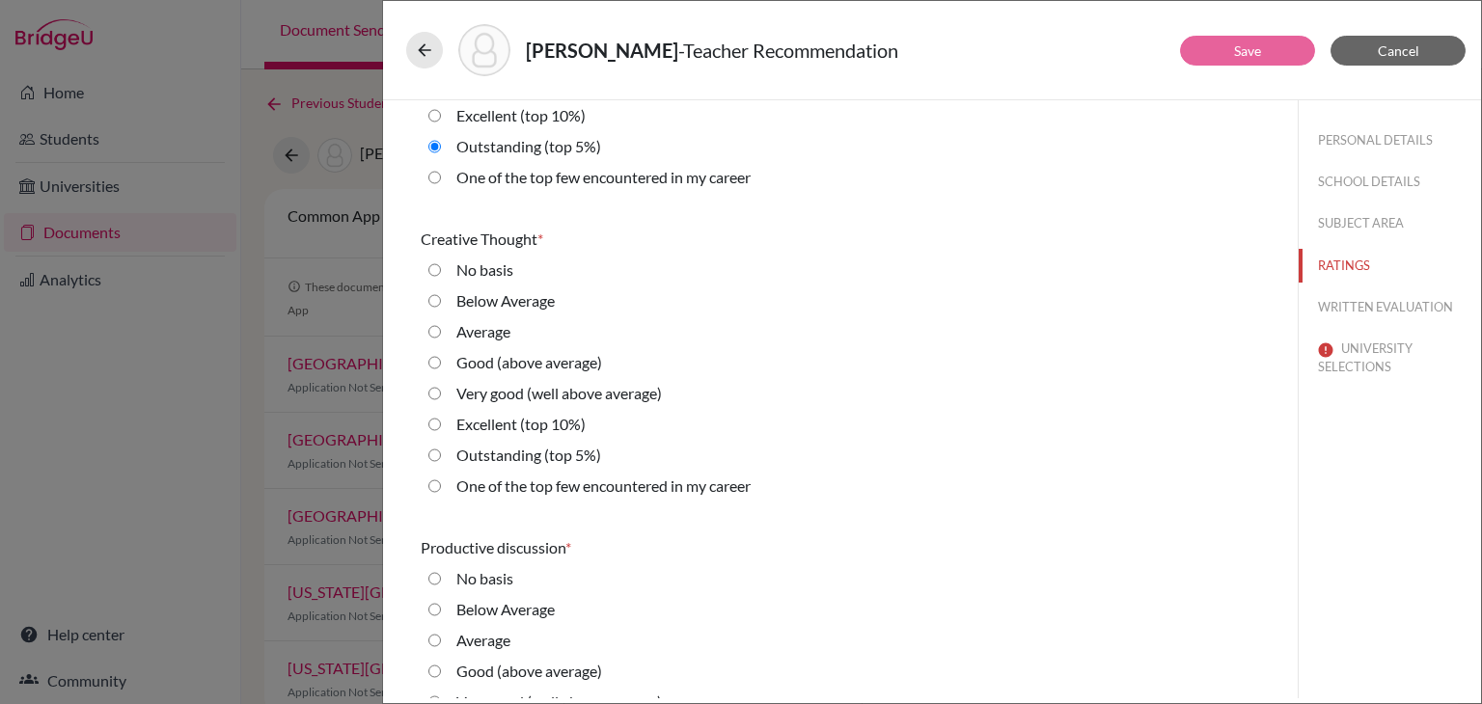
click at [434, 457] on 5\%\) "Outstanding (top 5%)" at bounding box center [434, 455] width 13 height 23
radio 5\%\) "true"
click at [435, 481] on career "One of the top few encountered in my career" at bounding box center [434, 486] width 13 height 23
radio career "true"
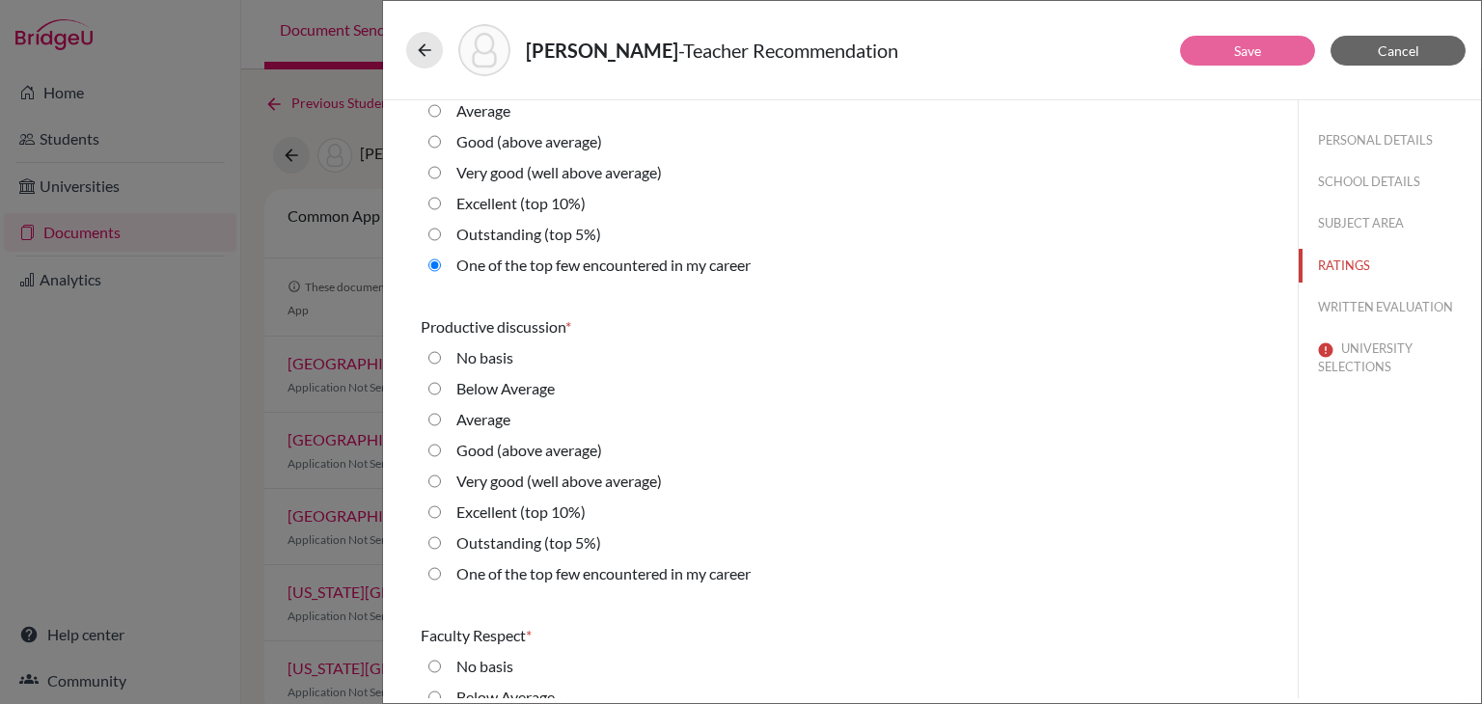
scroll to position [1050, 0]
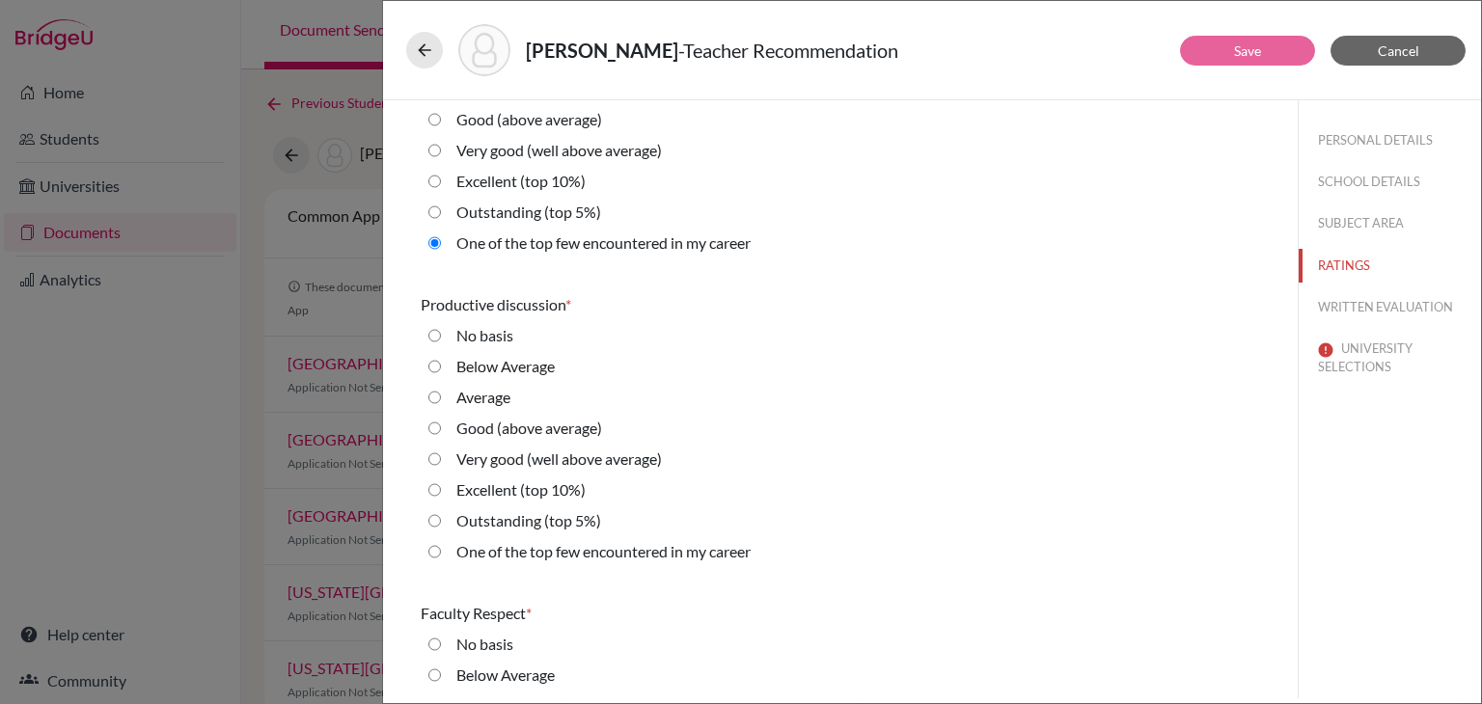
click at [434, 555] on career "One of the top few encountered in my career" at bounding box center [434, 551] width 13 height 23
radio career "true"
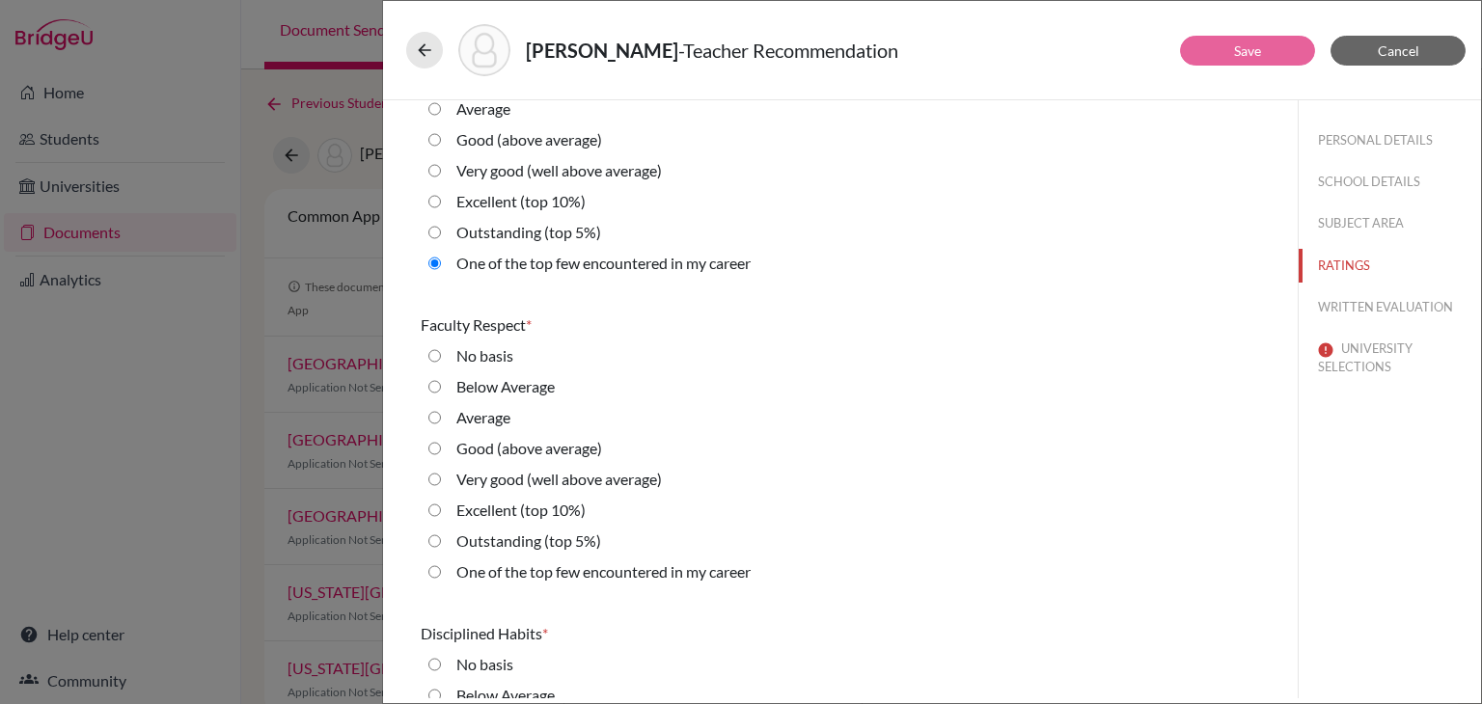
scroll to position [1337, 0]
click at [436, 570] on career "One of the top few encountered in my career" at bounding box center [434, 573] width 13 height 23
radio career "true"
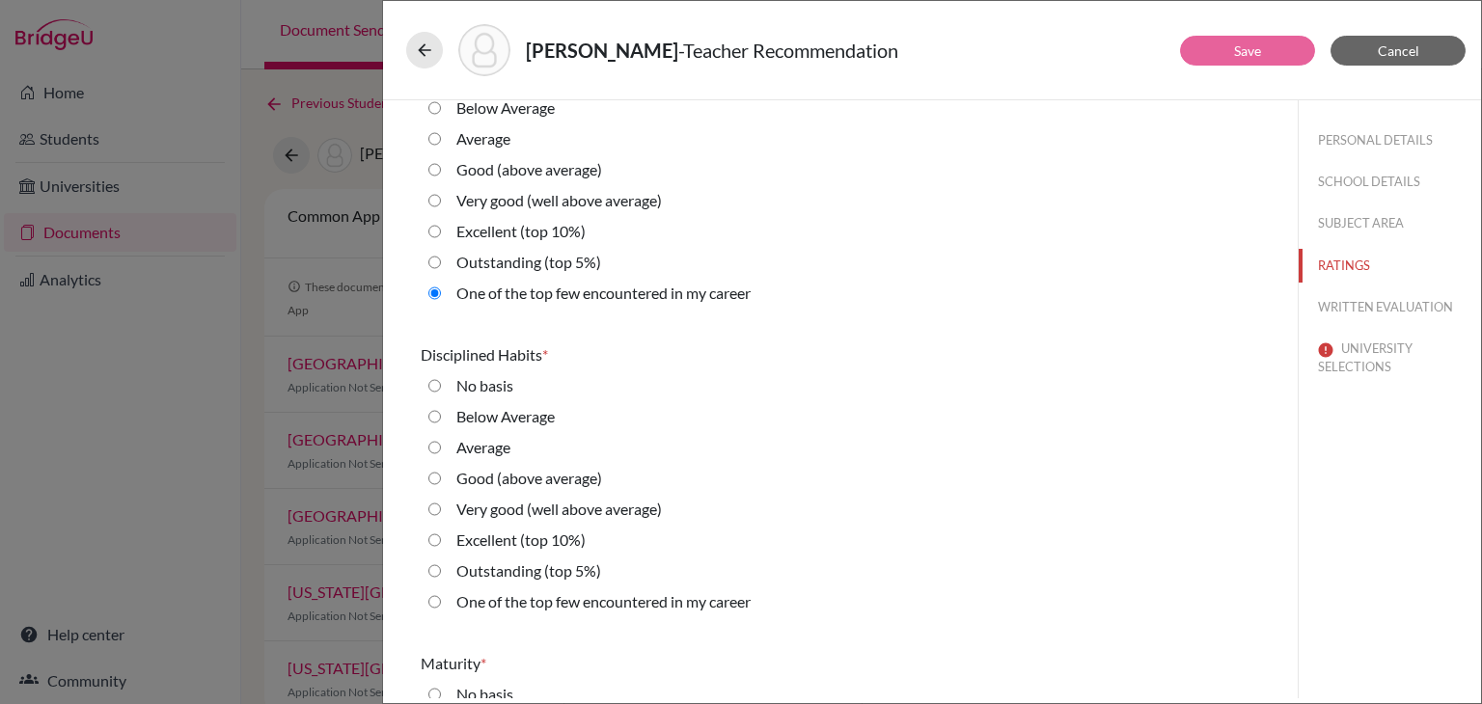
scroll to position [1621, 0]
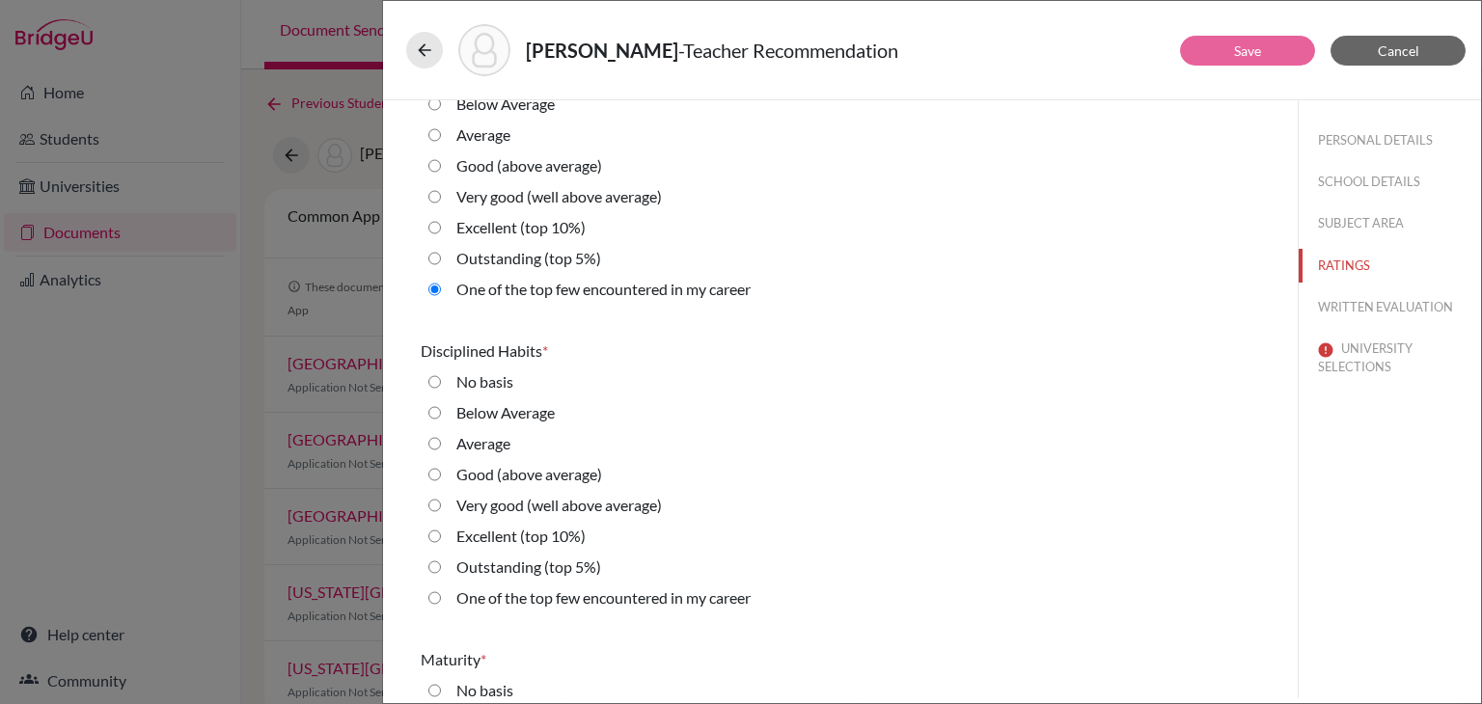
click at [437, 596] on career "One of the top few encountered in my career" at bounding box center [434, 598] width 13 height 23
radio career "true"
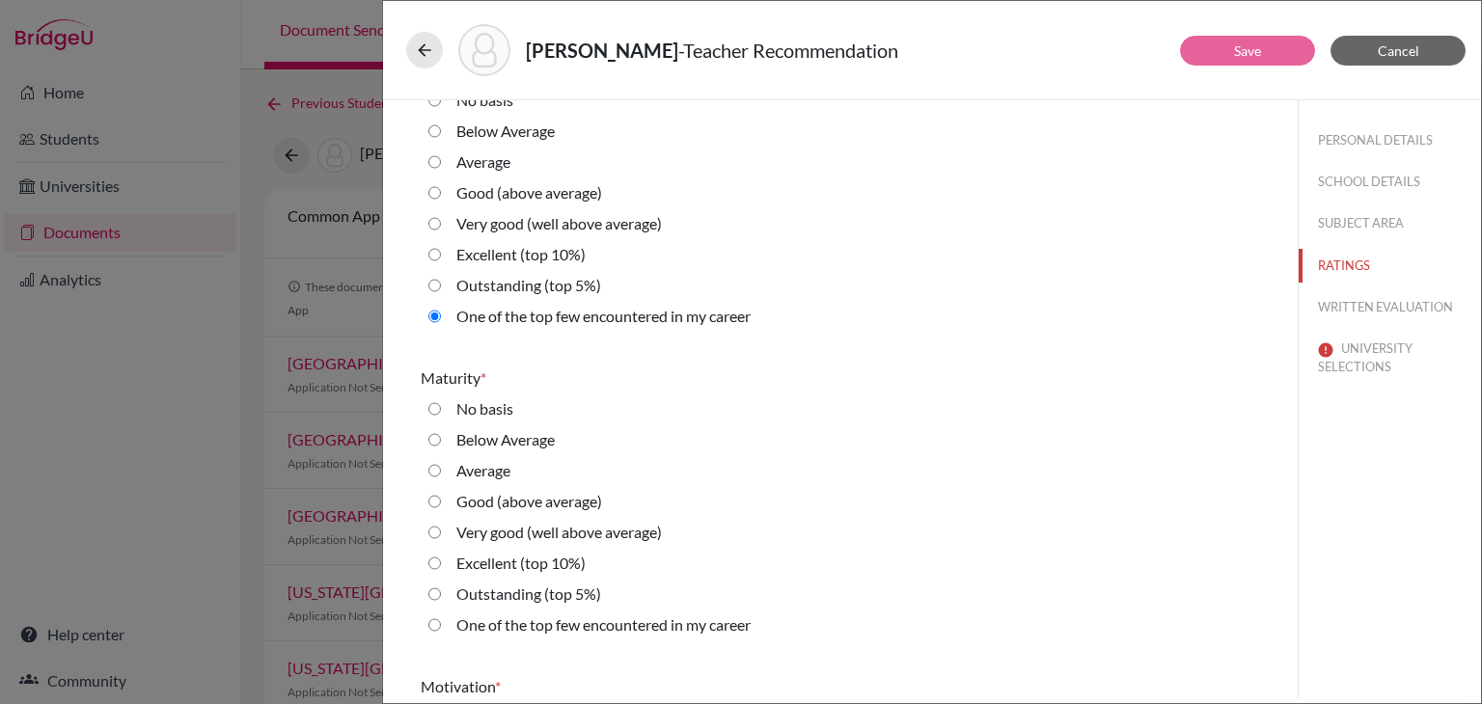
click at [437, 596] on 5\%\) "Outstanding (top 5%)" at bounding box center [434, 594] width 13 height 23
radio 5\%\) "true"
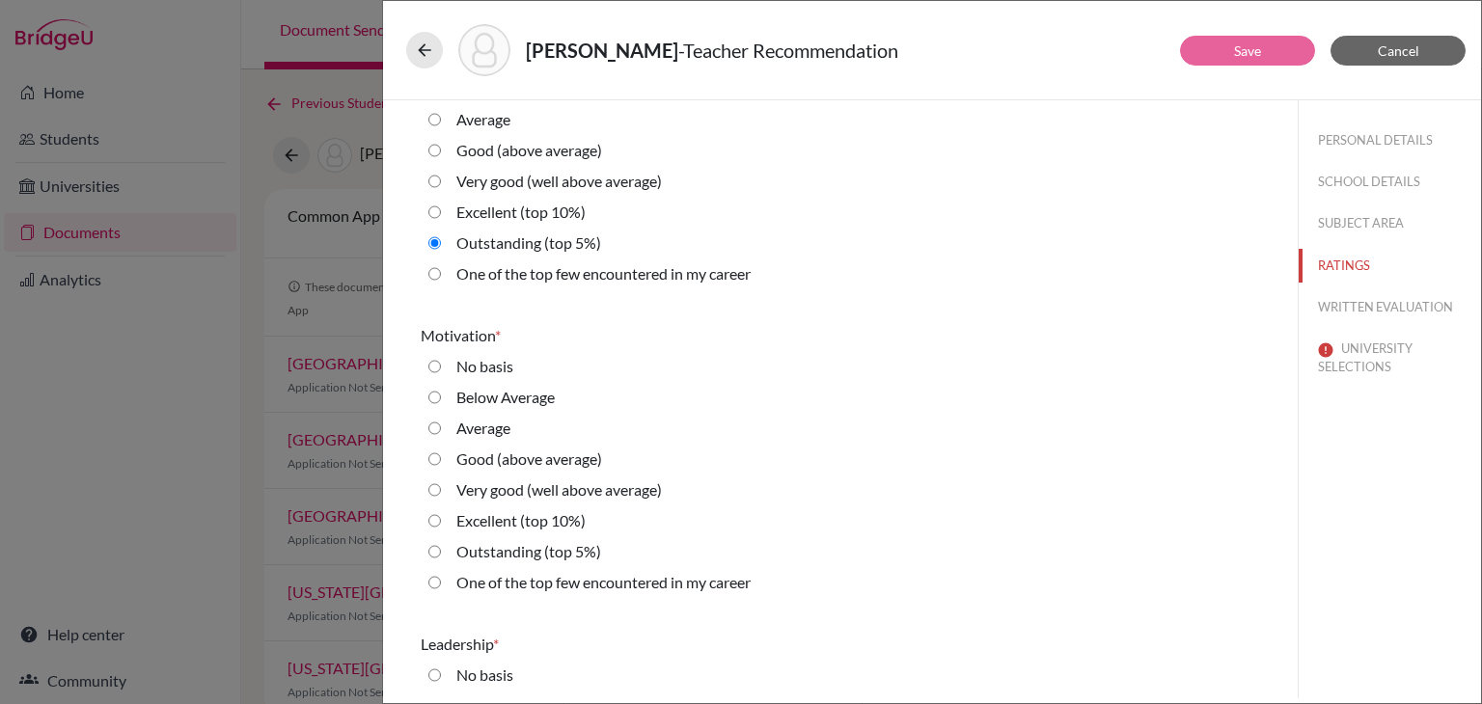
scroll to position [2250, 0]
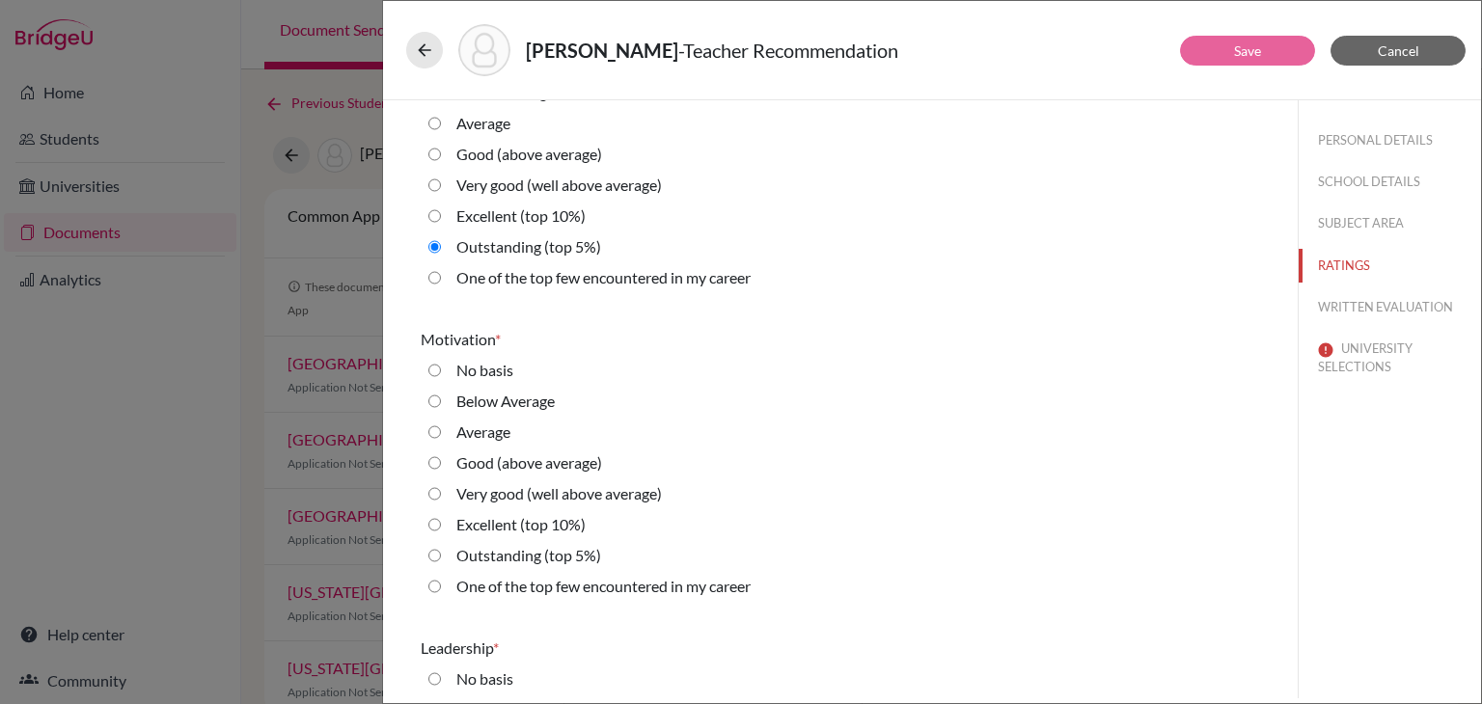
click at [434, 588] on career "One of the top few encountered in my career" at bounding box center [434, 586] width 13 height 23
radio career "true"
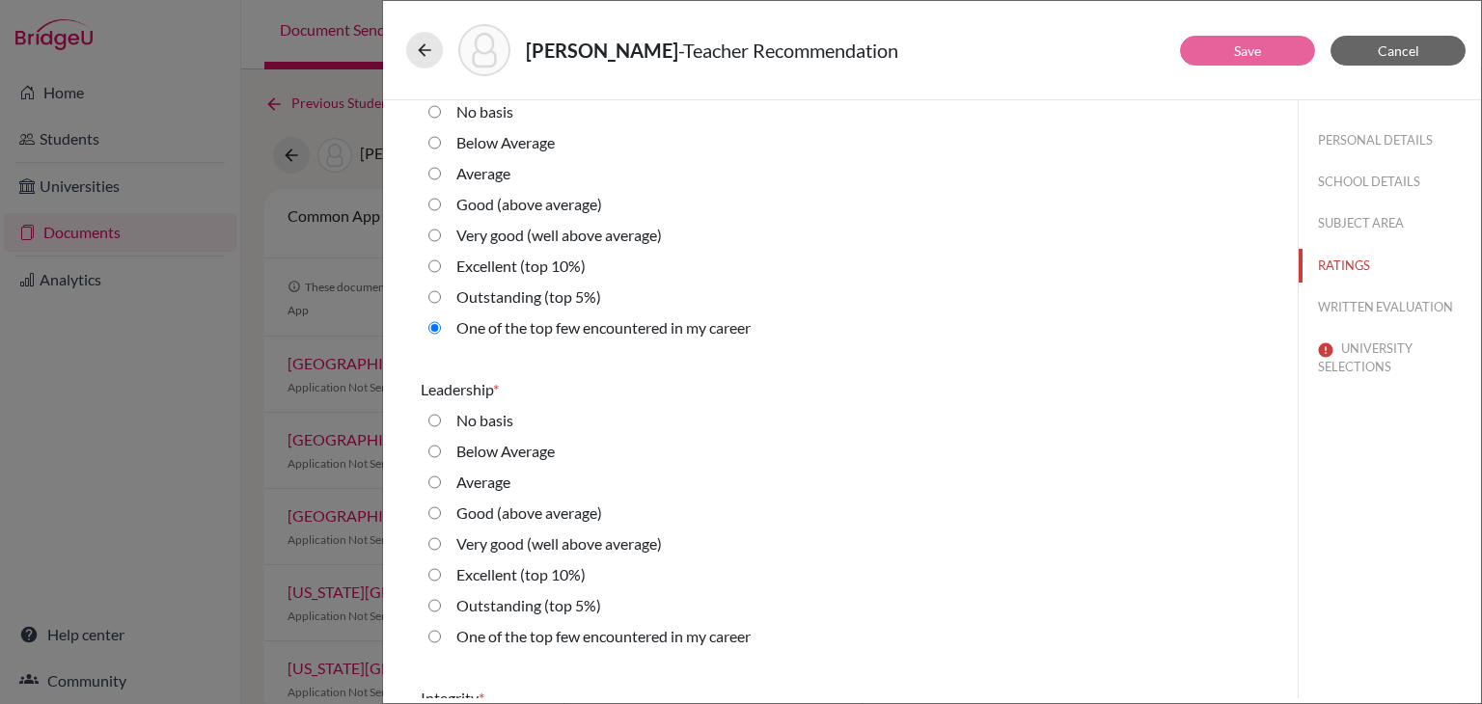
scroll to position [2526, 0]
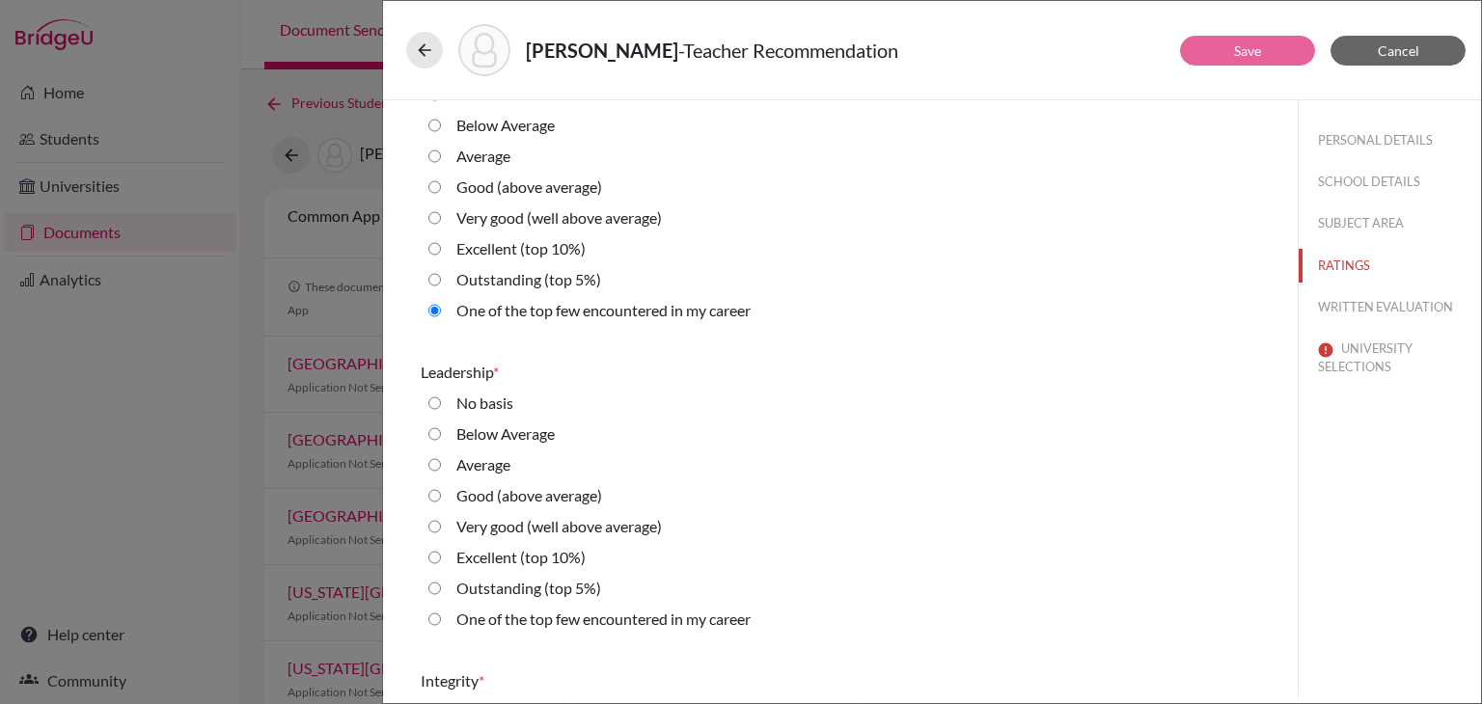
click at [435, 613] on career "One of the top few encountered in my career" at bounding box center [434, 619] width 13 height 23
radio career "true"
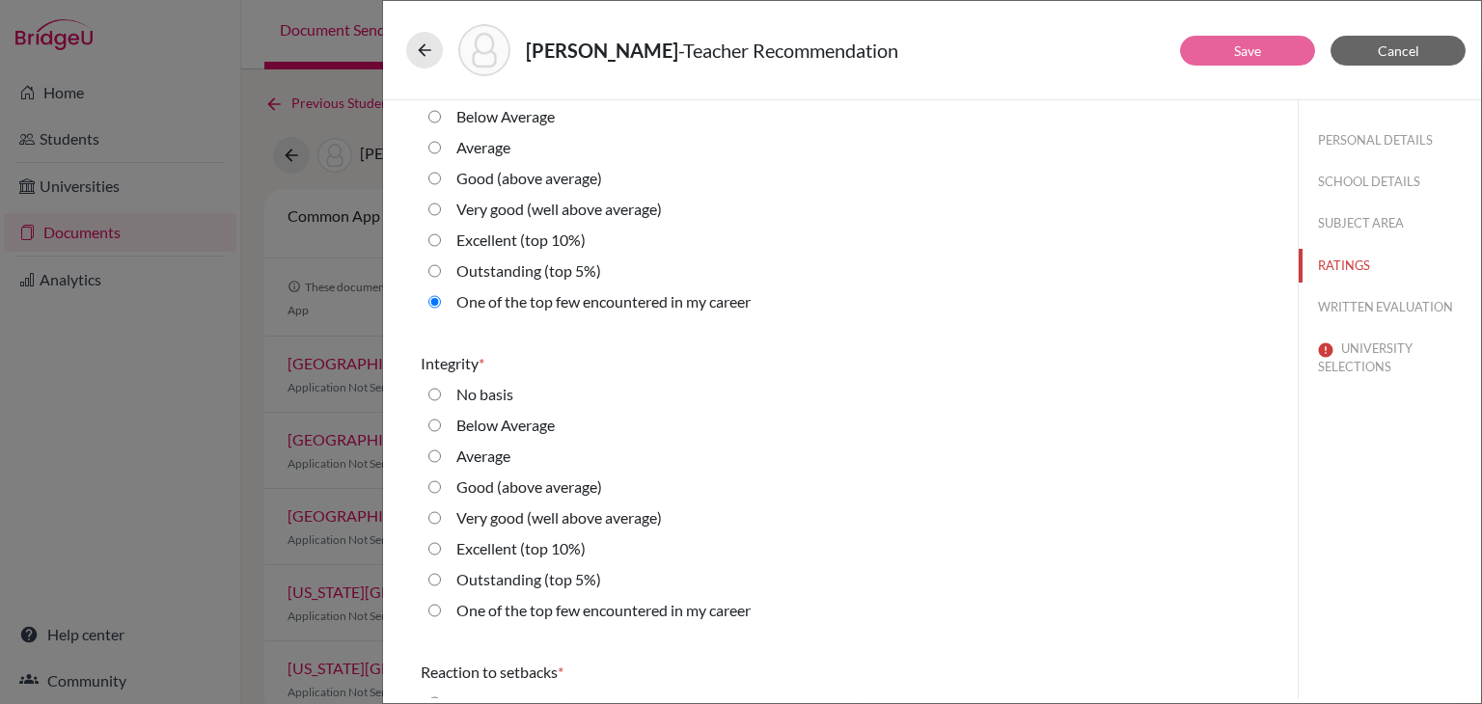
click at [435, 613] on career "One of the top few encountered in my career" at bounding box center [434, 610] width 13 height 23
radio career "true"
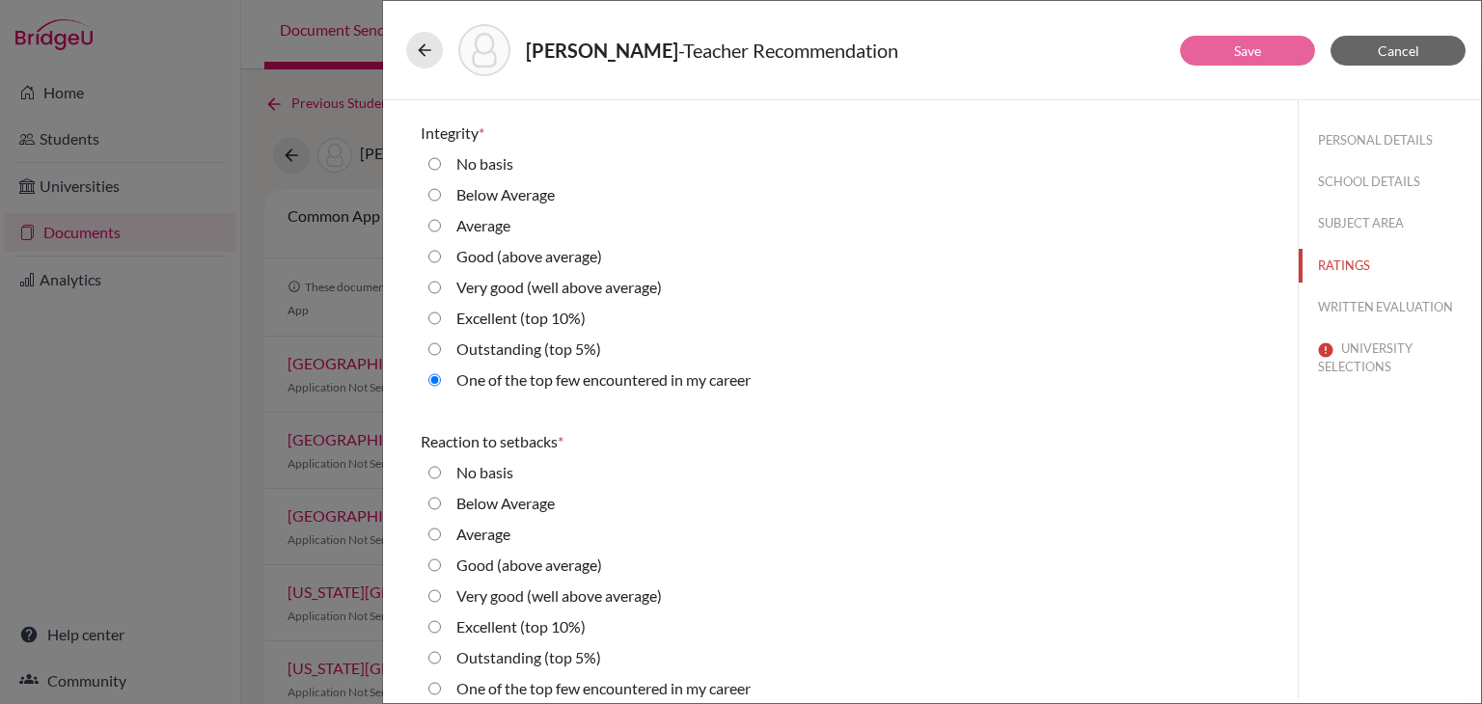
scroll to position [3118, 0]
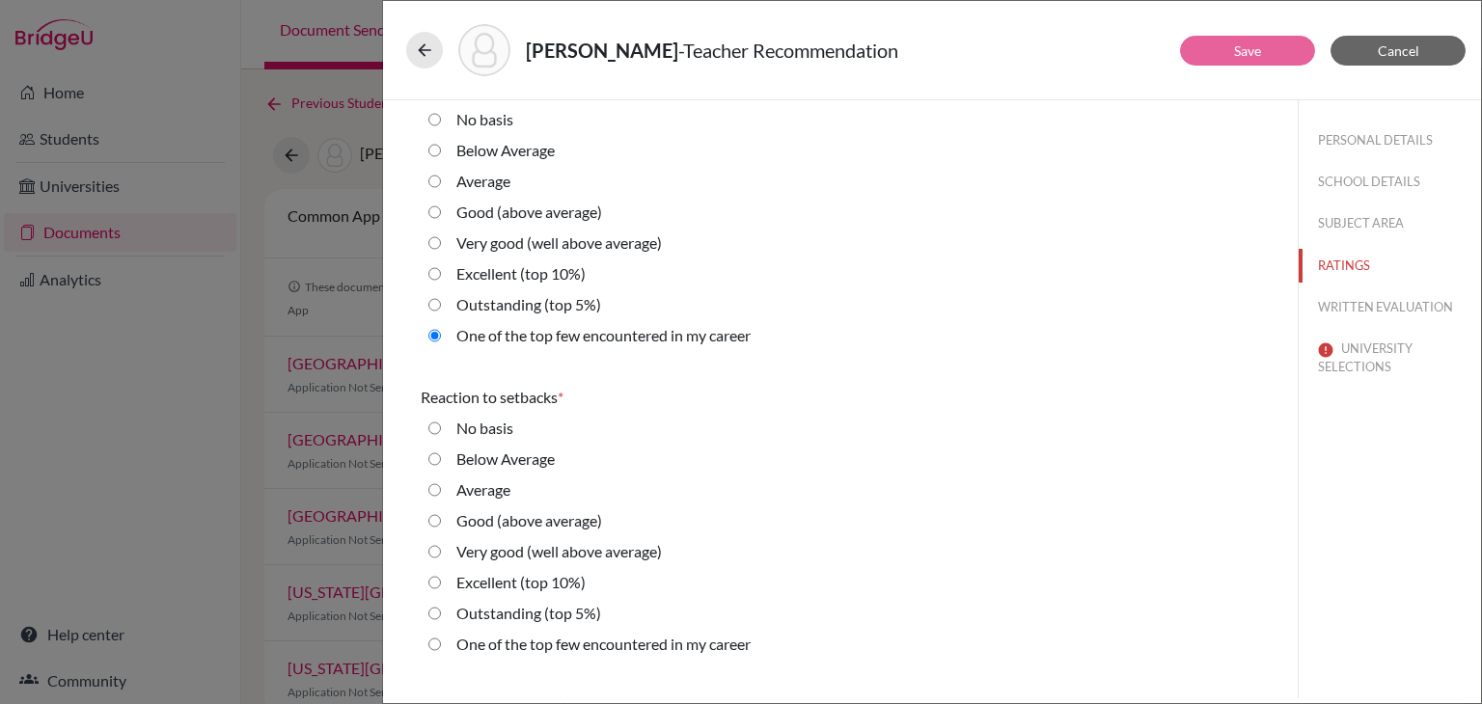
click at [433, 648] on career "One of the top few encountered in my career" at bounding box center [434, 644] width 13 height 23
radio career "true"
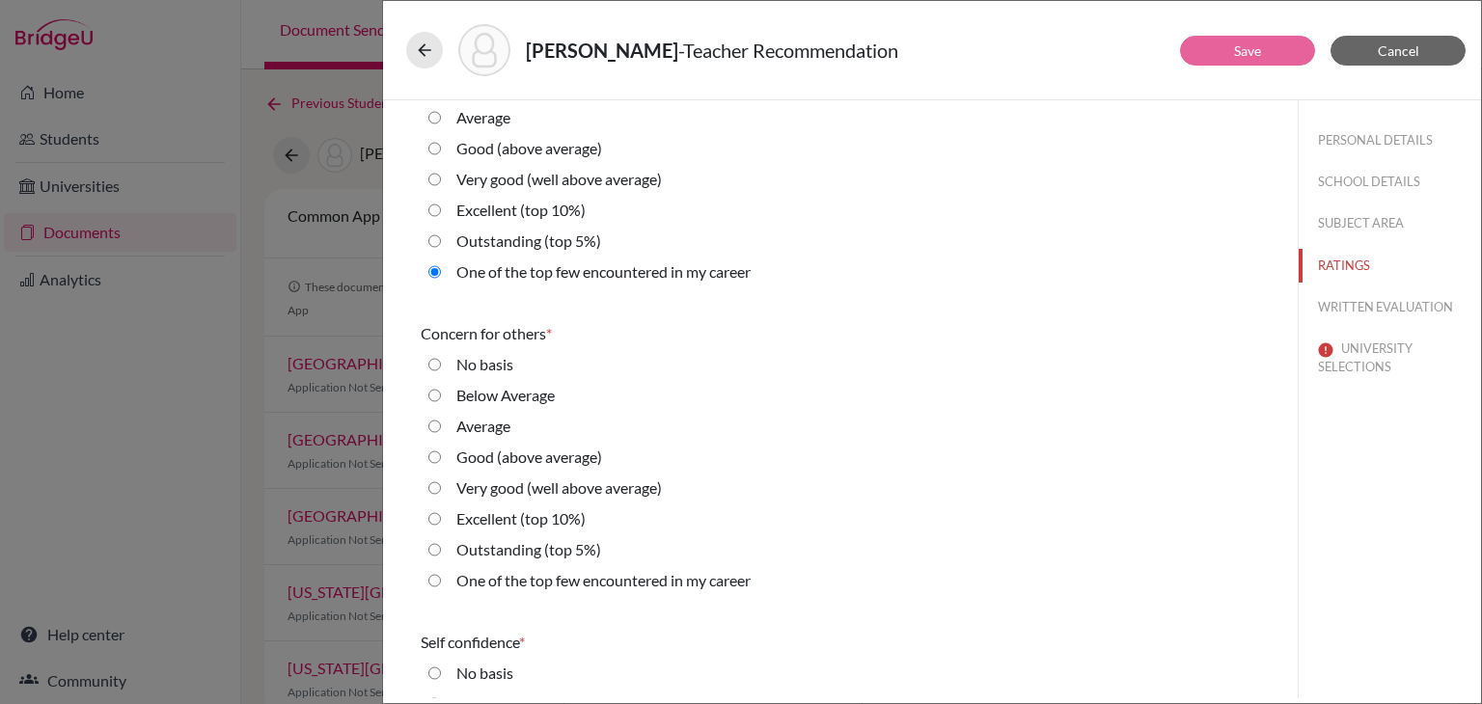
scroll to position [3501, 0]
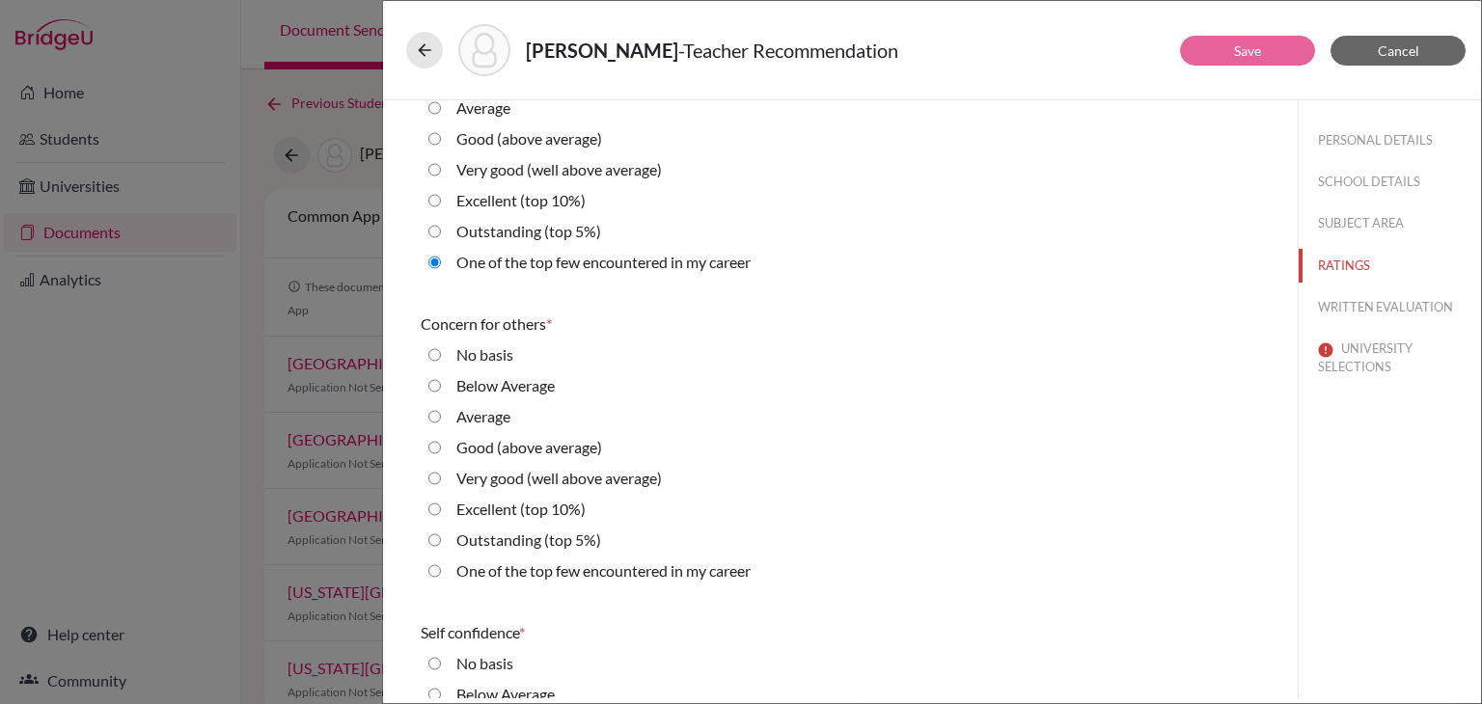
click at [437, 568] on career "One of the top few encountered in my career" at bounding box center [434, 571] width 13 height 23
radio career "true"
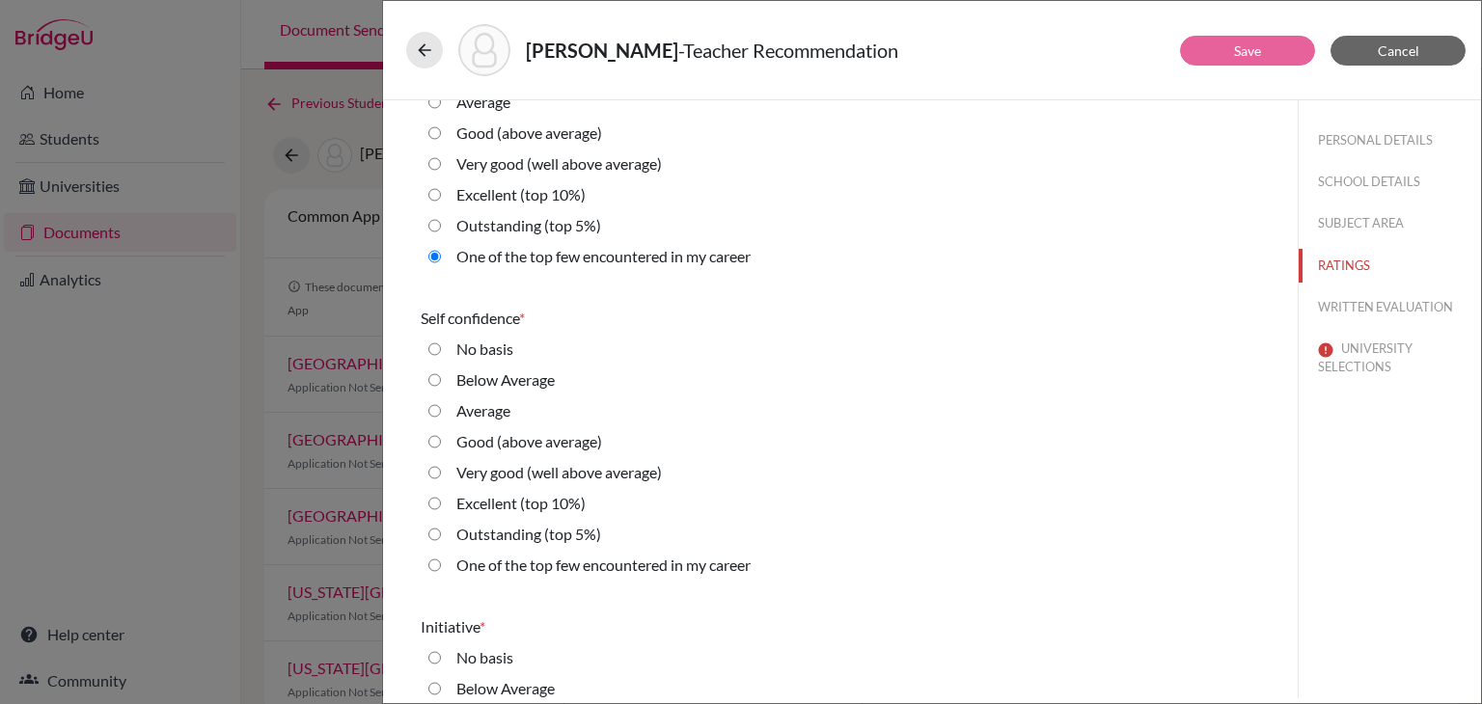
click at [437, 568] on career "One of the top few encountered in my career" at bounding box center [434, 565] width 13 height 23
radio career "true"
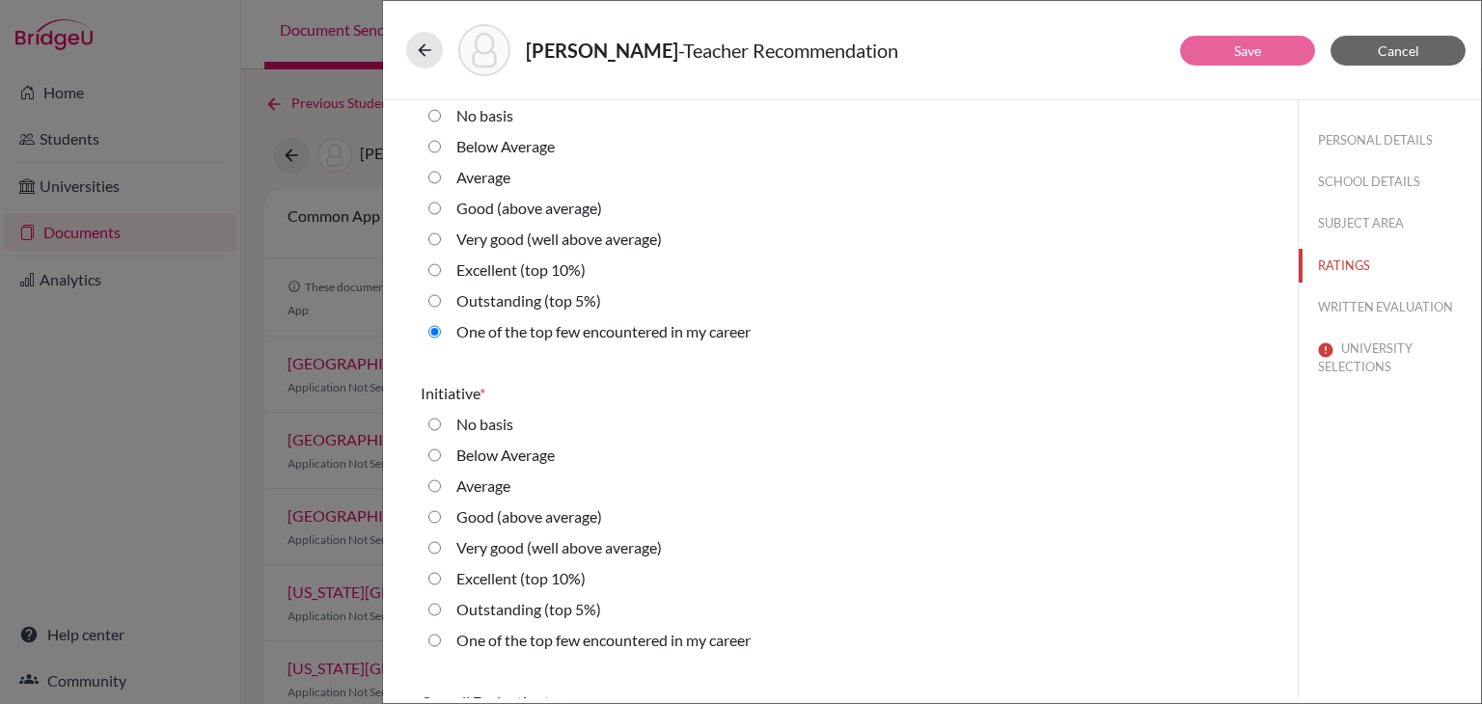
scroll to position [4106, 0]
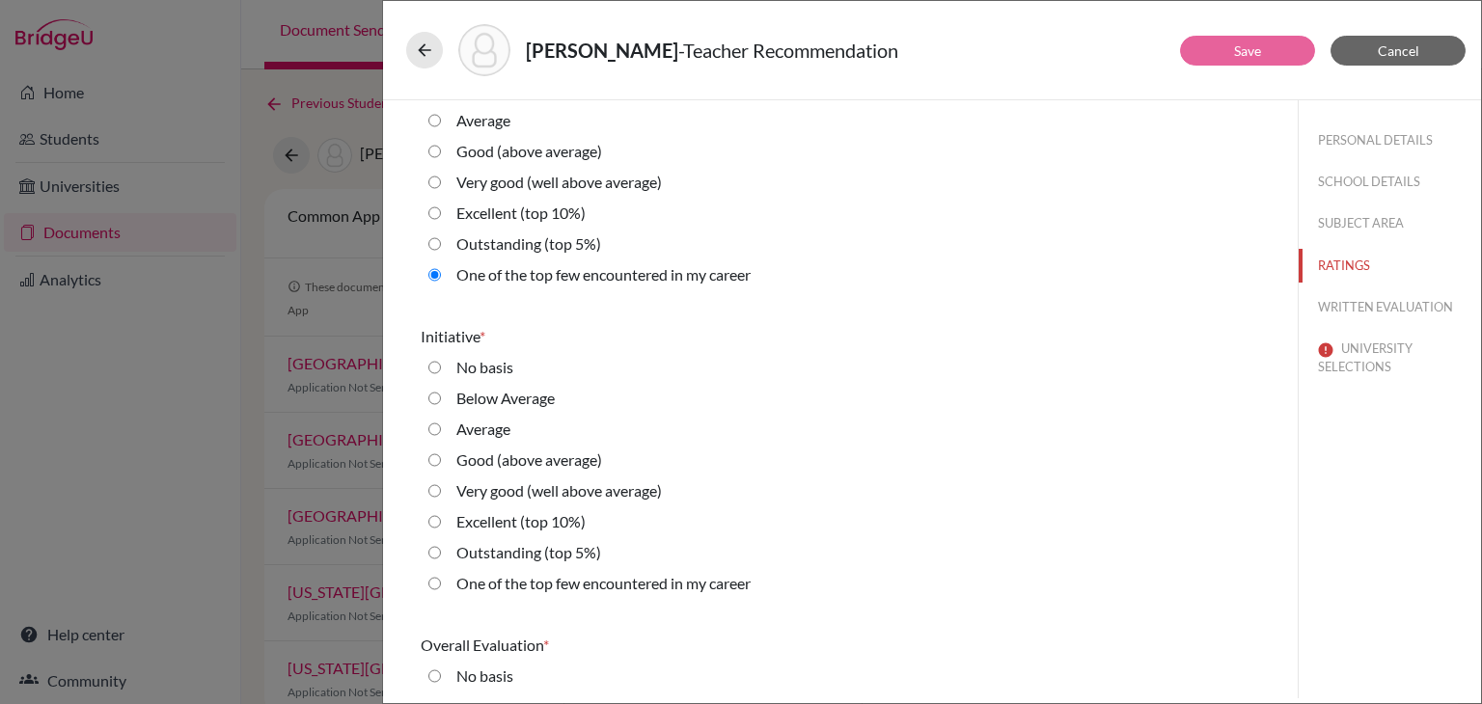
click at [438, 582] on career "One of the top few encountered in my career" at bounding box center [434, 583] width 13 height 23
radio career "true"
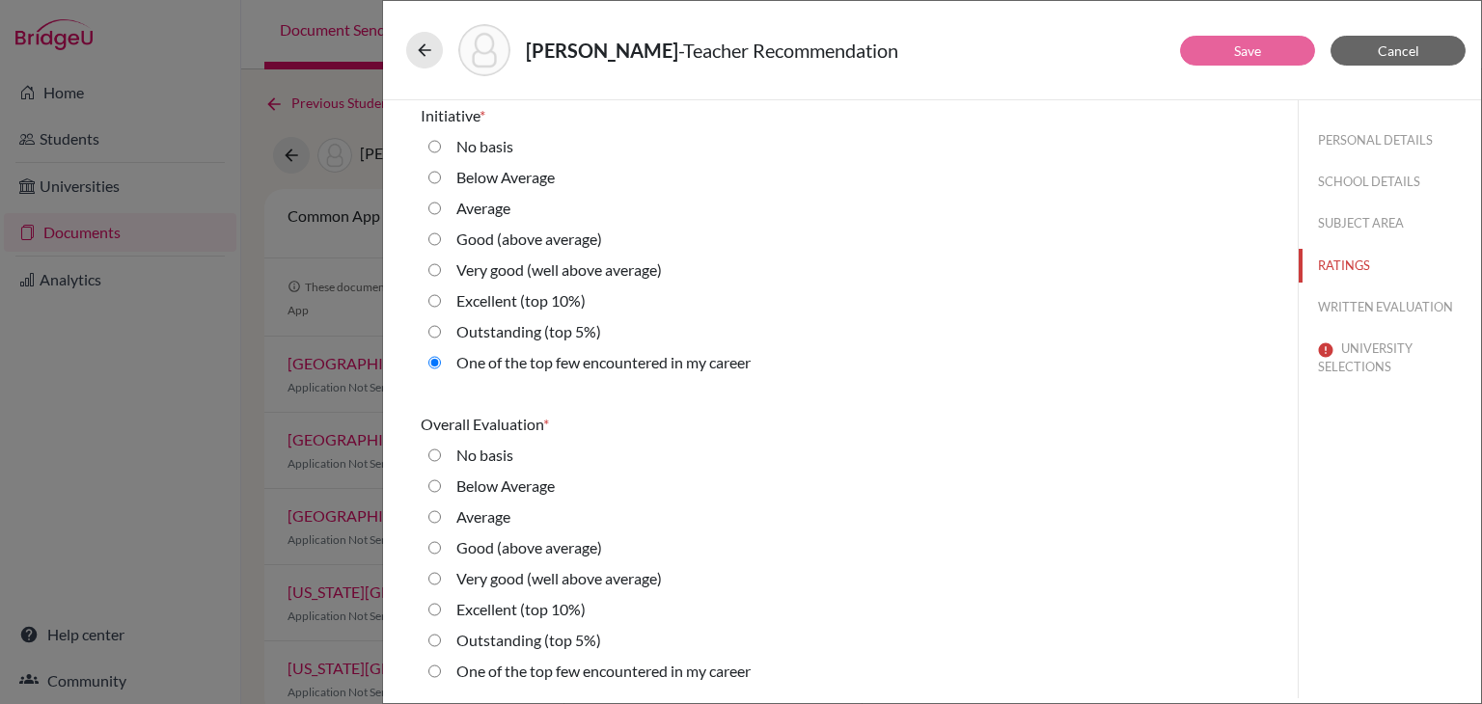
scroll to position [4325, 0]
click at [436, 669] on career "One of the top few encountered in my career" at bounding box center [434, 673] width 13 height 23
radio career "true"
click at [1373, 301] on button "WRITTEN EVALUATION" at bounding box center [1390, 307] width 182 height 34
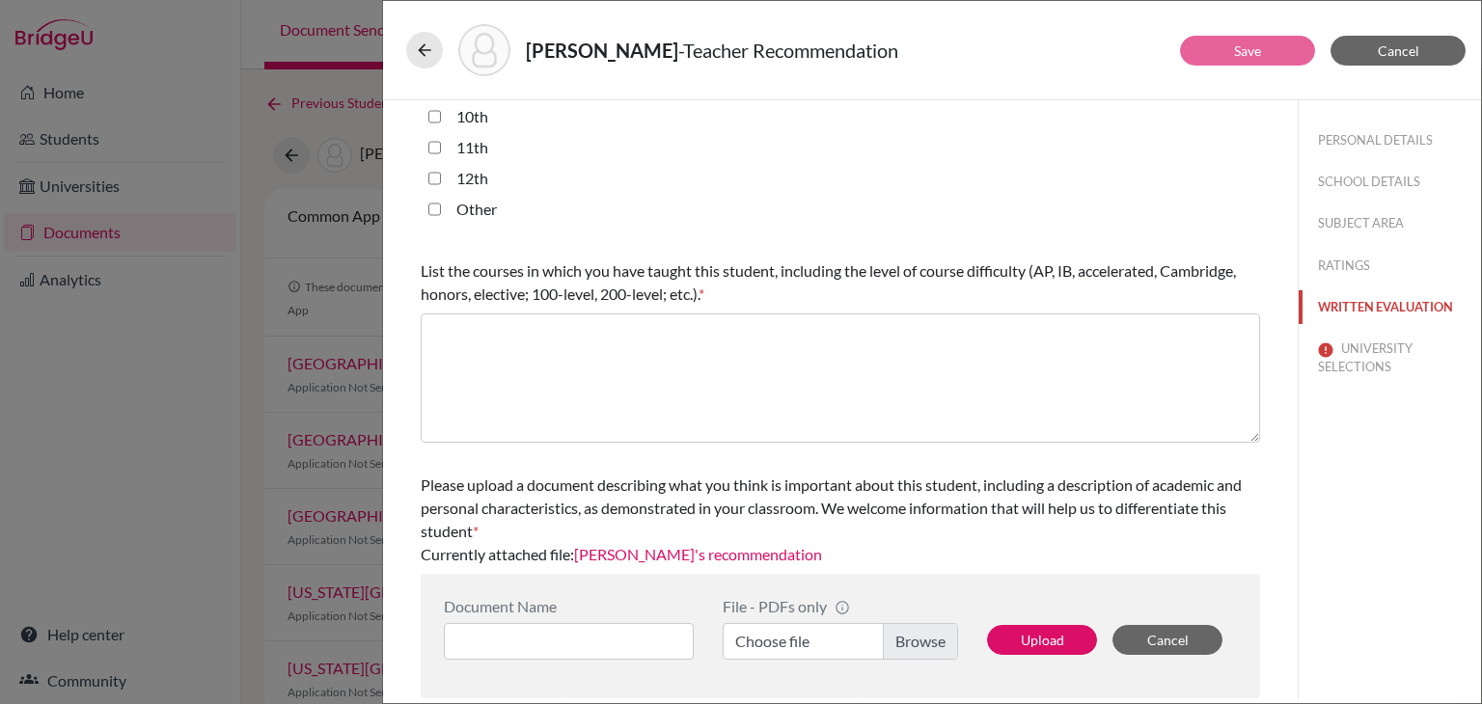
scroll to position [0, 0]
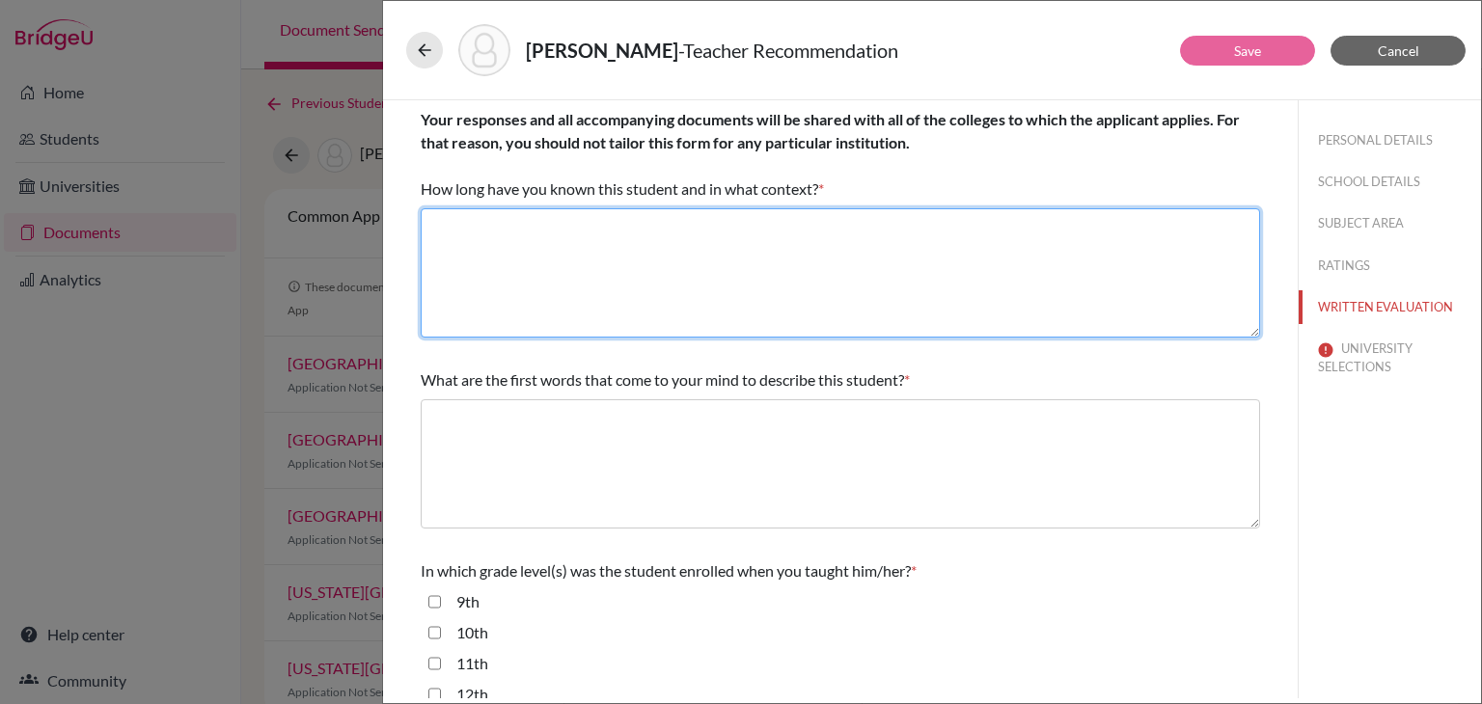
click at [819, 255] on textarea at bounding box center [840, 272] width 839 height 129
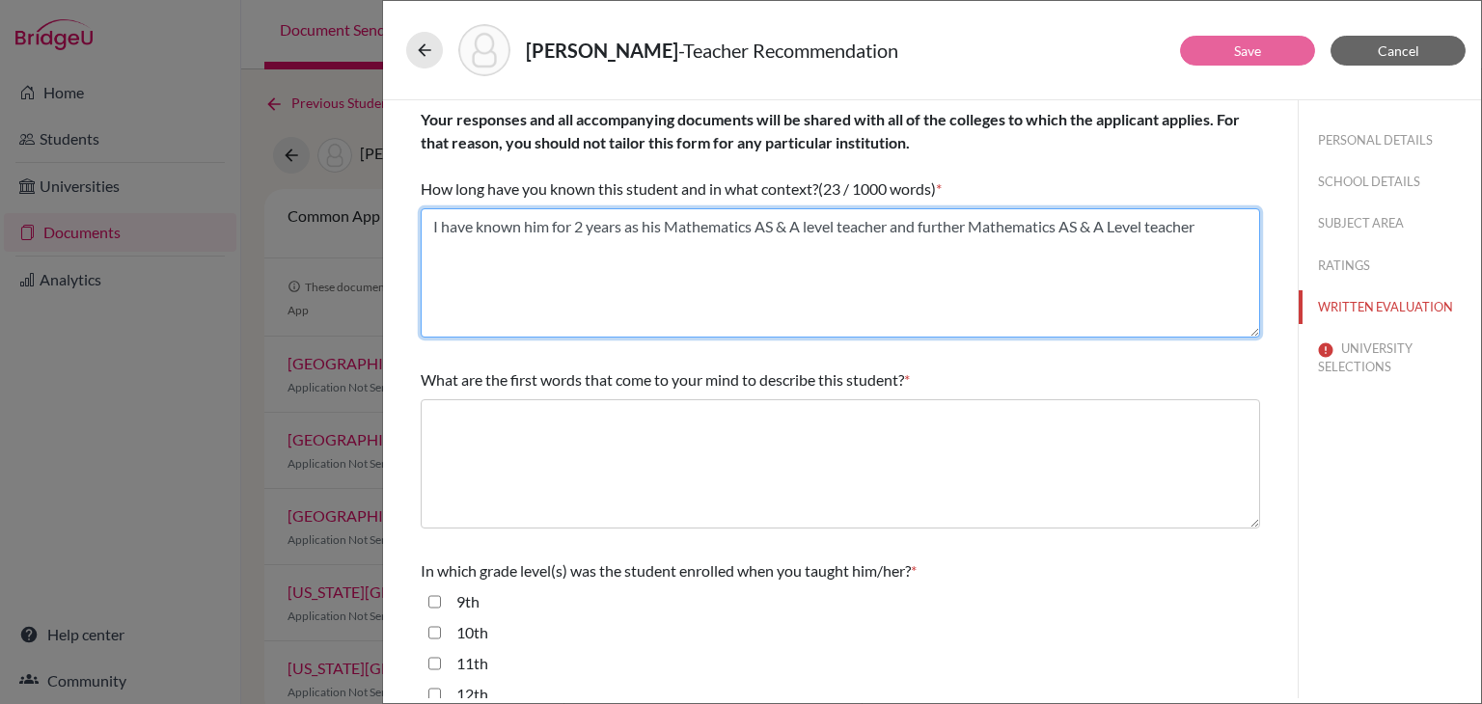
type textarea "I have known him for 2 years as his Mathematics AS & A level teacher and furthe…"
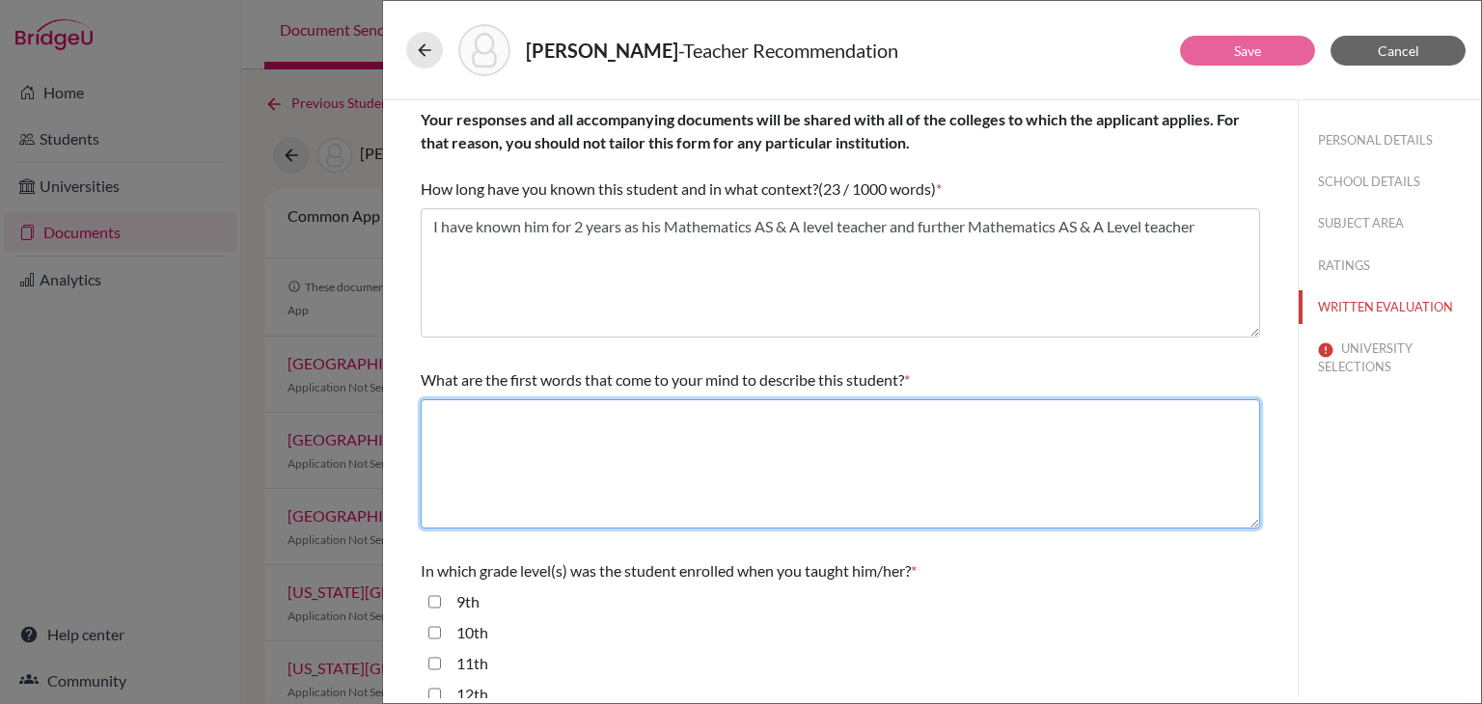
click at [553, 476] on textarea at bounding box center [840, 463] width 839 height 129
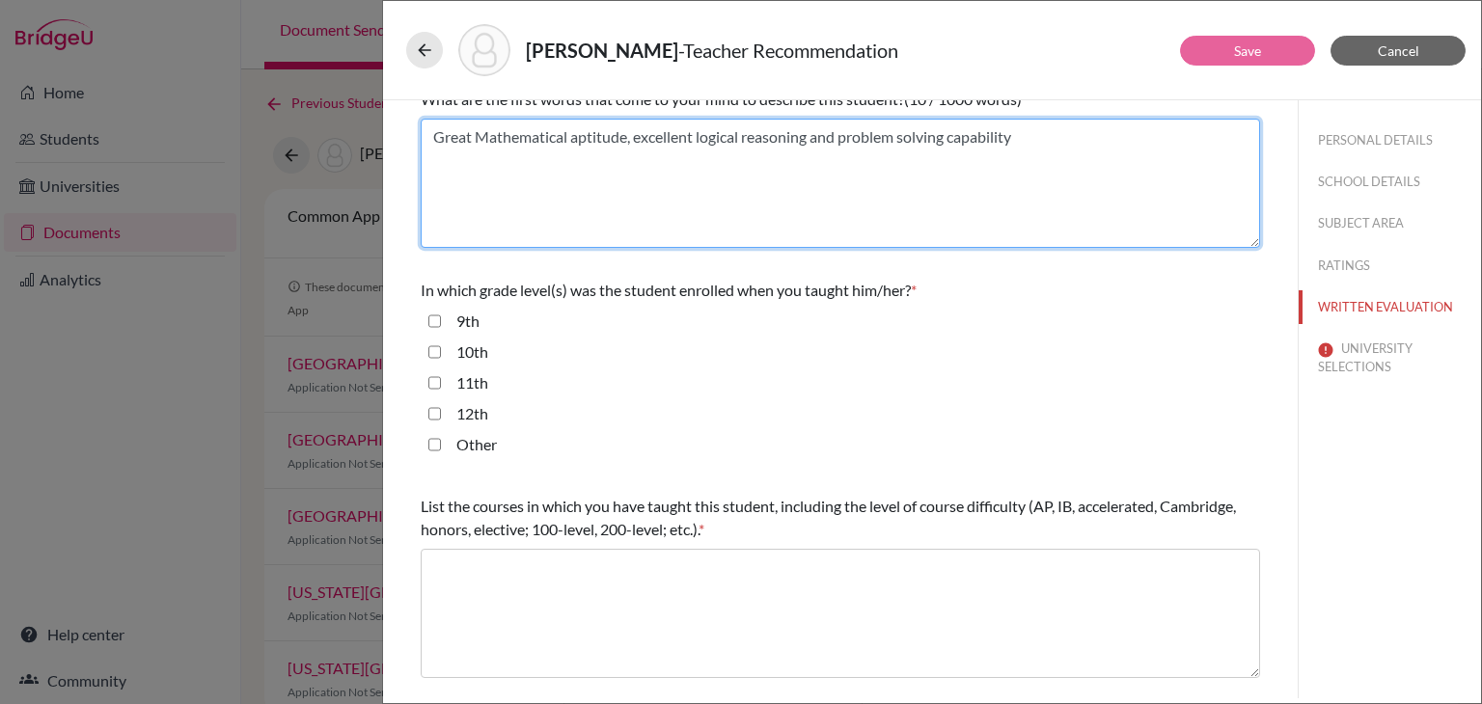
scroll to position [291, 0]
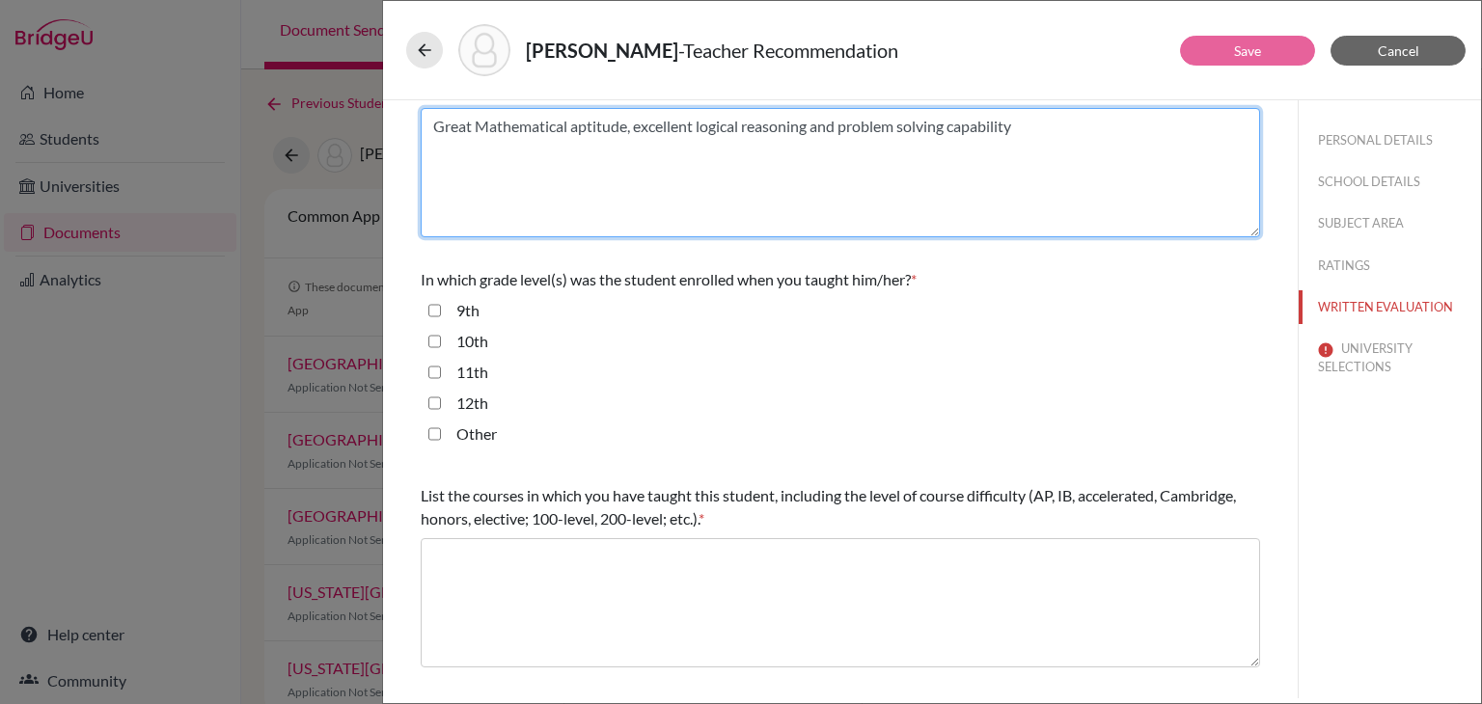
type textarea "Great Mathematical aptitude, excellent logical reasoning and problem solving ca…"
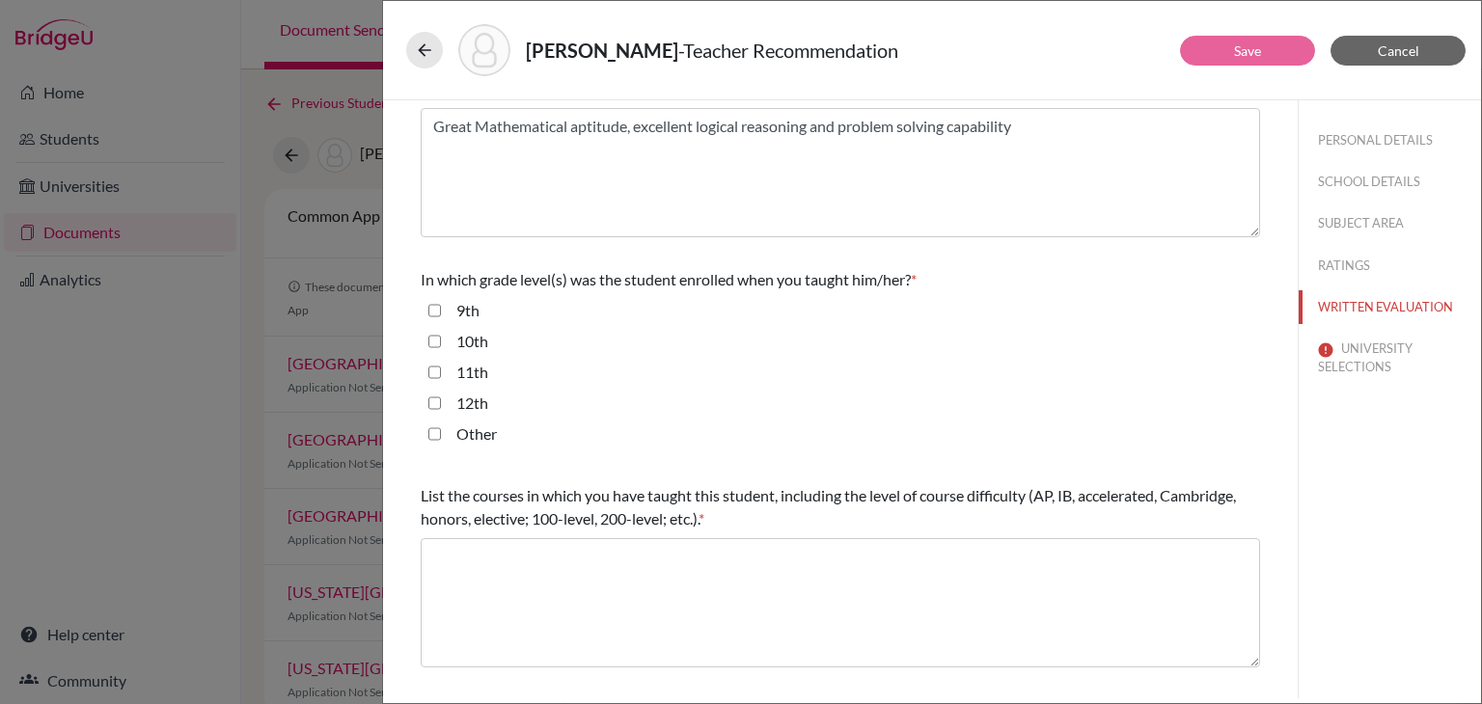
click at [431, 367] on input "11th" at bounding box center [434, 372] width 13 height 23
checkbox input "true"
click at [434, 403] on input "12th" at bounding box center [434, 403] width 13 height 23
checkbox input "true"
click at [433, 345] on input "10th" at bounding box center [434, 341] width 13 height 23
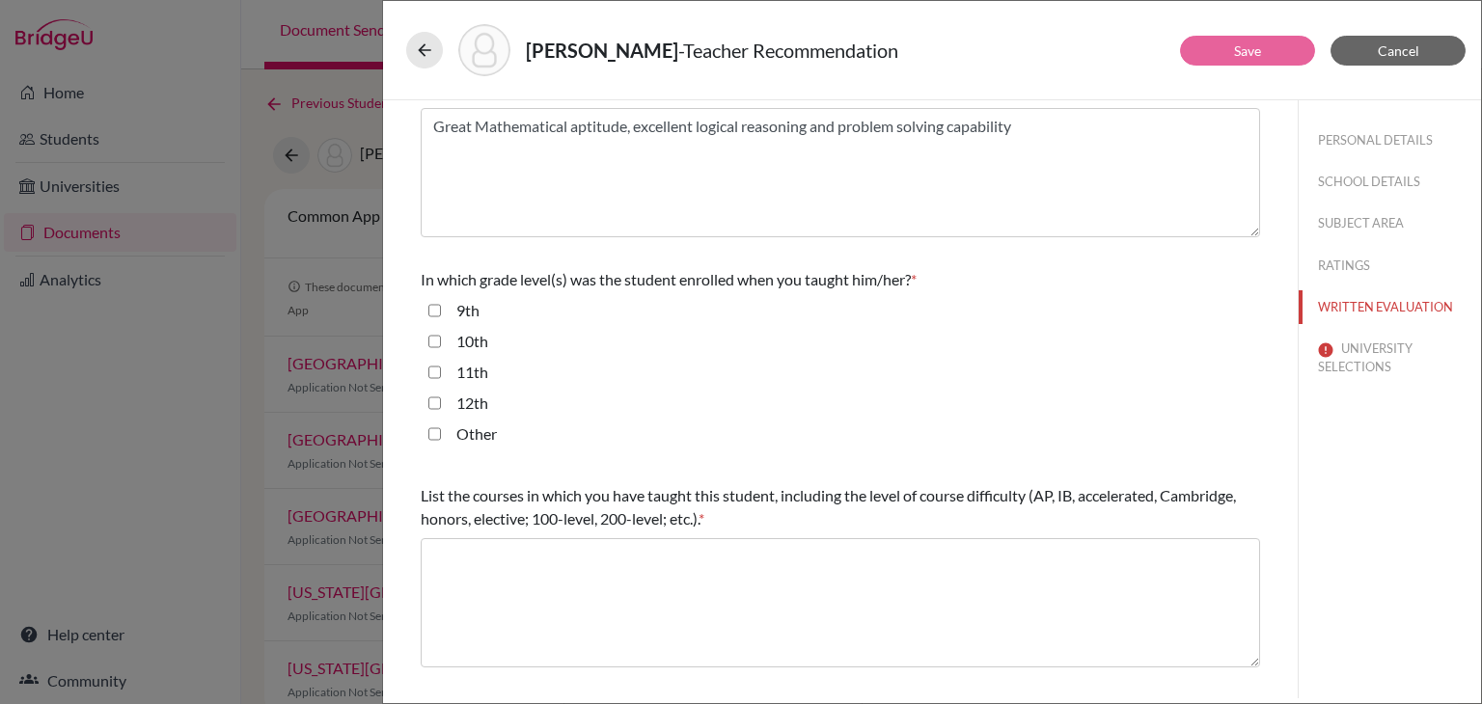
checkbox input "true"
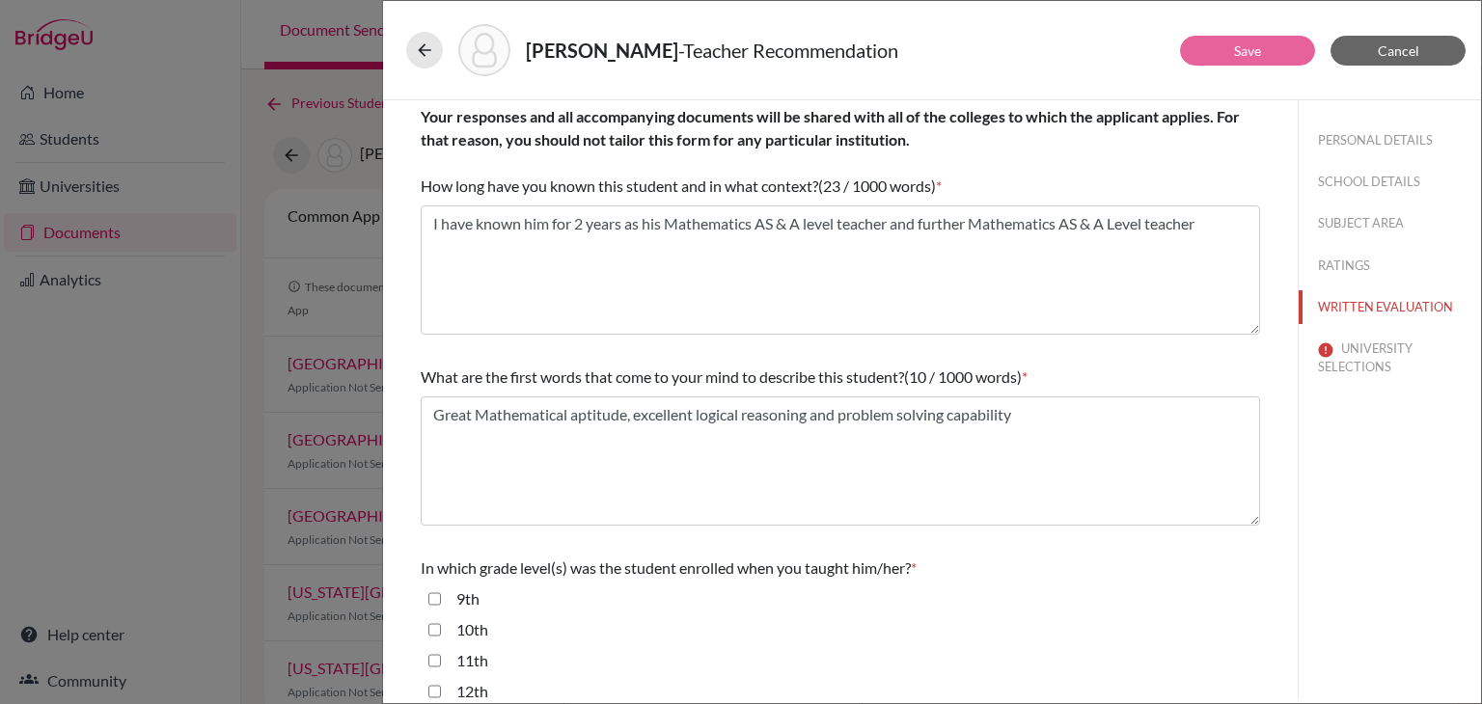
scroll to position [0, 0]
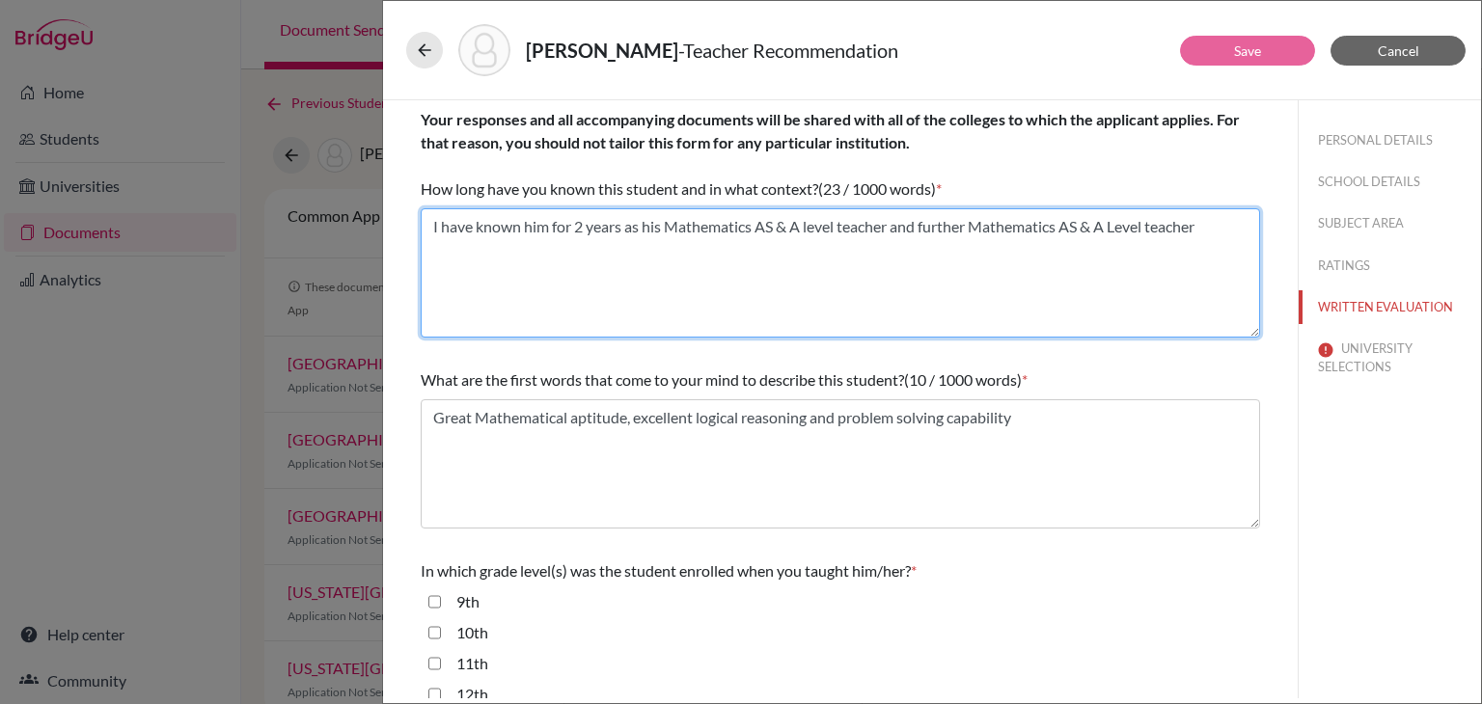
click at [1208, 226] on textarea "I have known him for 2 years as his Mathematics AS & A level teacher and furthe…" at bounding box center [840, 272] width 839 height 129
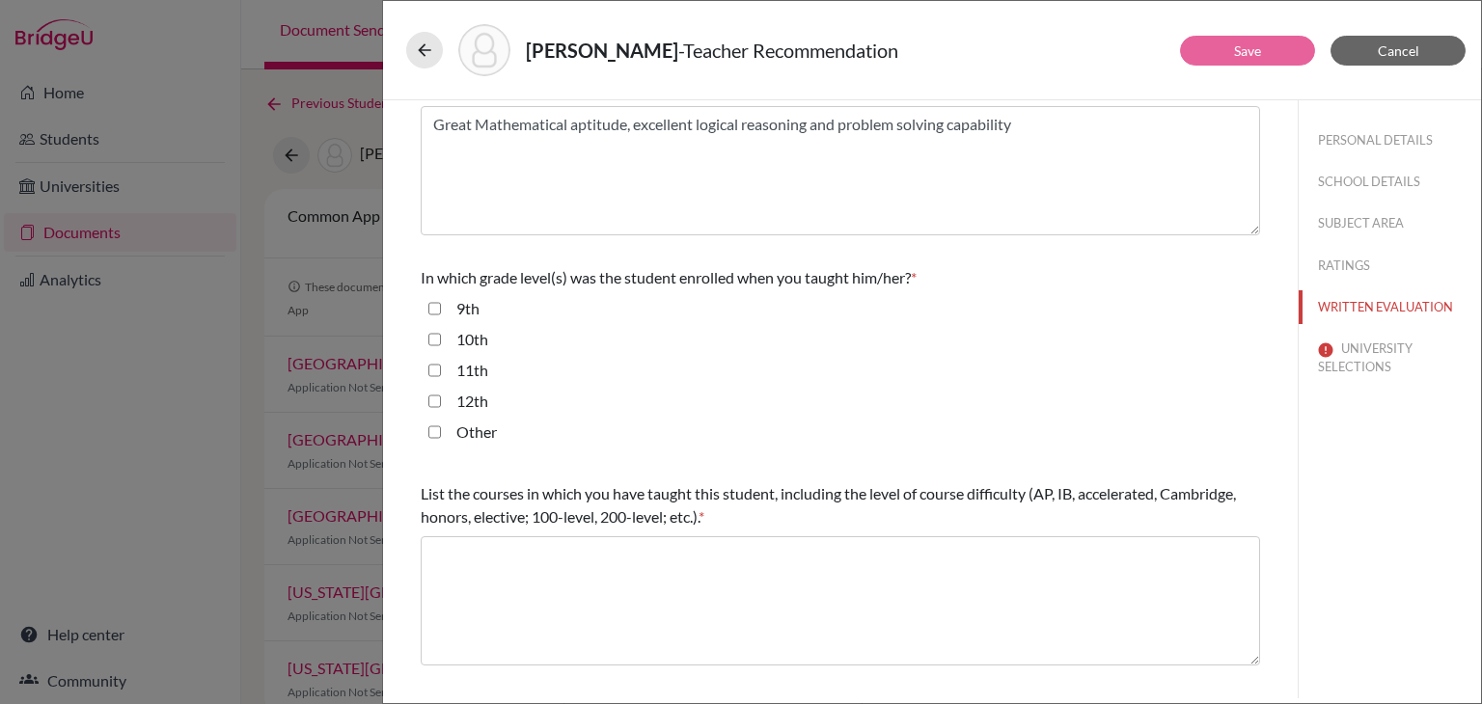
scroll to position [374, 0]
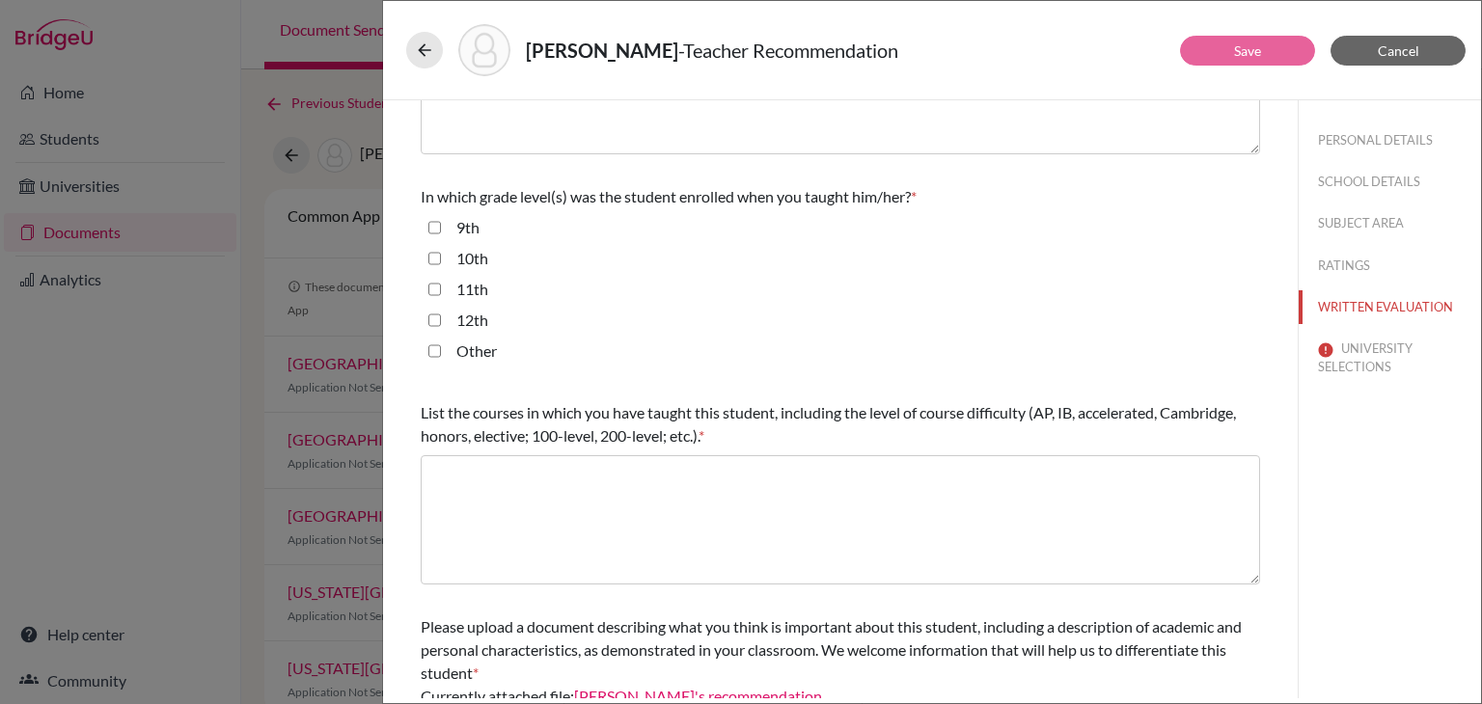
type textarea "I have known him for 2 years as his Mathematics AS & A level teacher and furthe…"
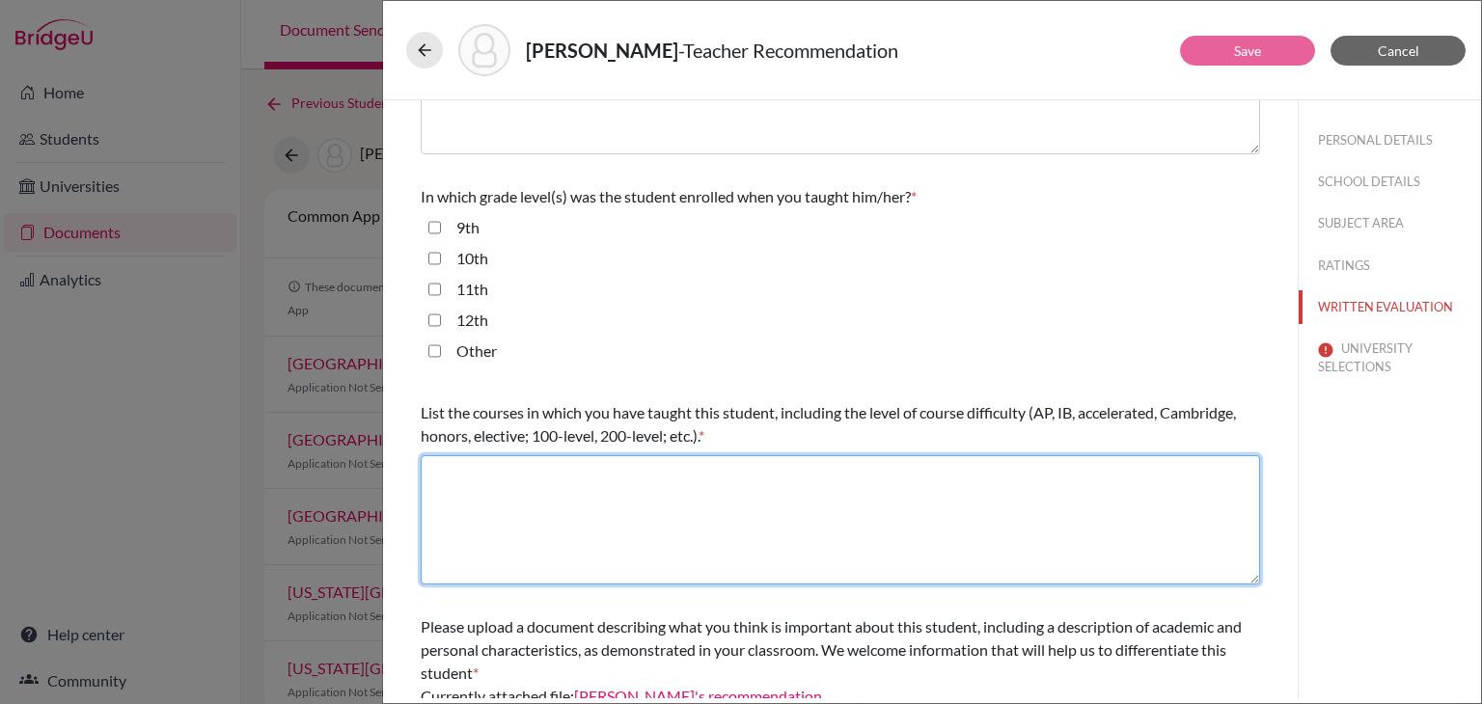
click at [770, 484] on textarea at bounding box center [840, 519] width 839 height 129
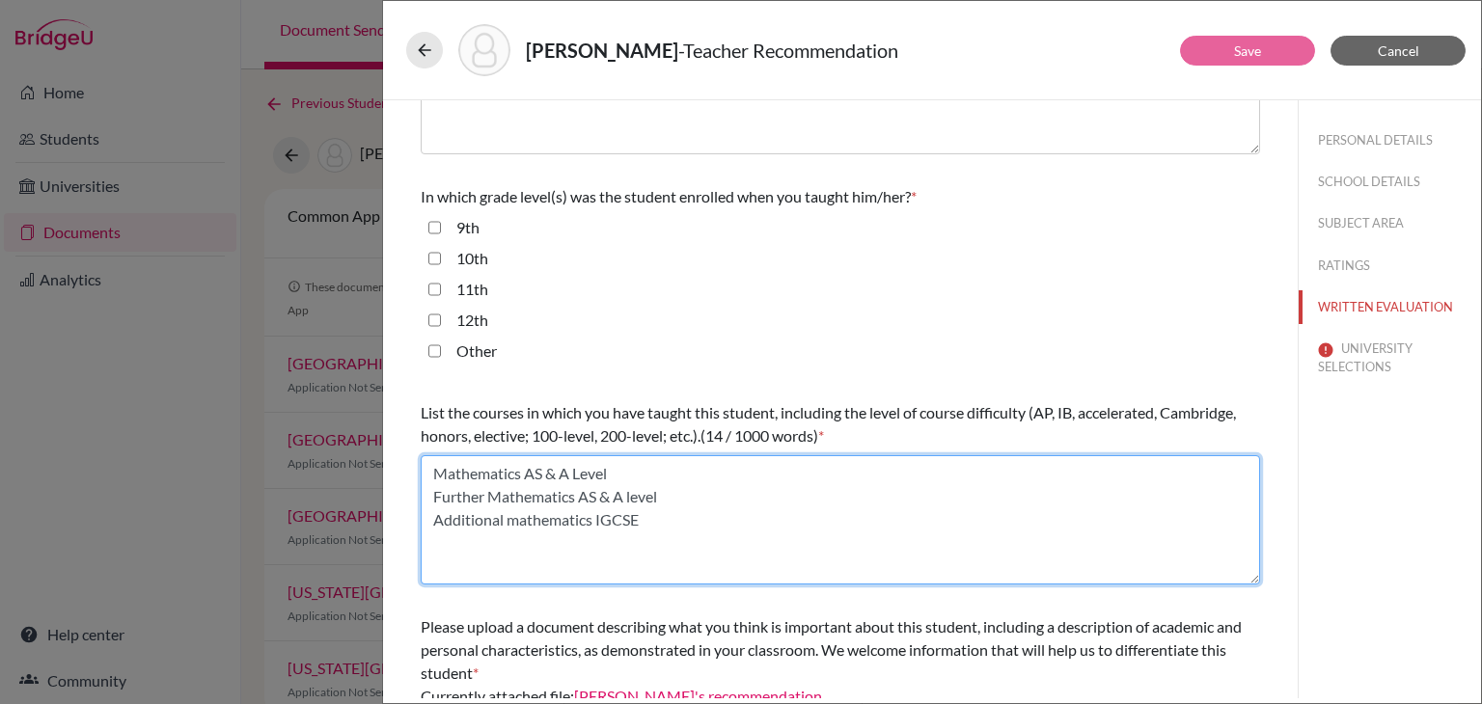
click at [517, 524] on textarea "Mathematics AS & A Level Further Mathematics AS & A level Additional mathematic…" at bounding box center [840, 519] width 839 height 129
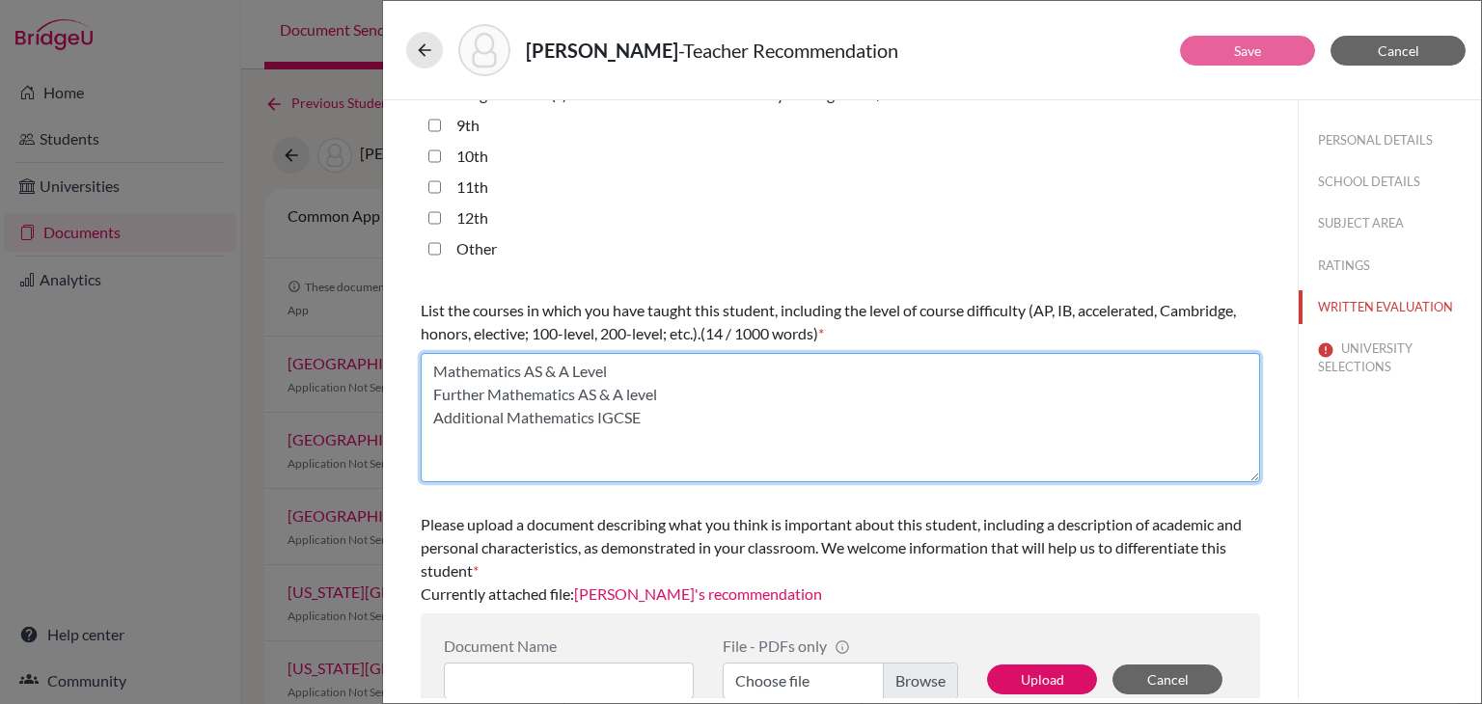
scroll to position [515, 0]
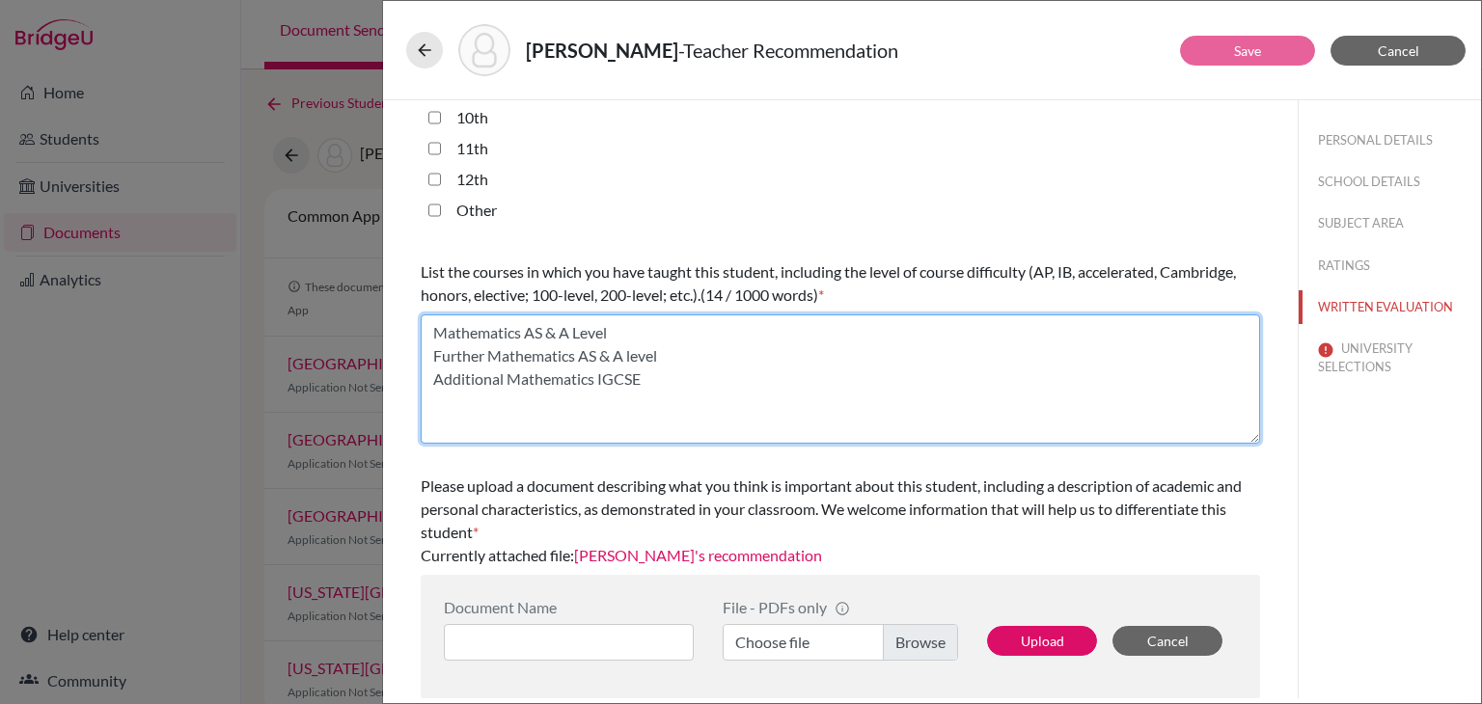
type textarea "Mathematics AS & A Level Further Mathematics AS & A level Additional Mathematic…"
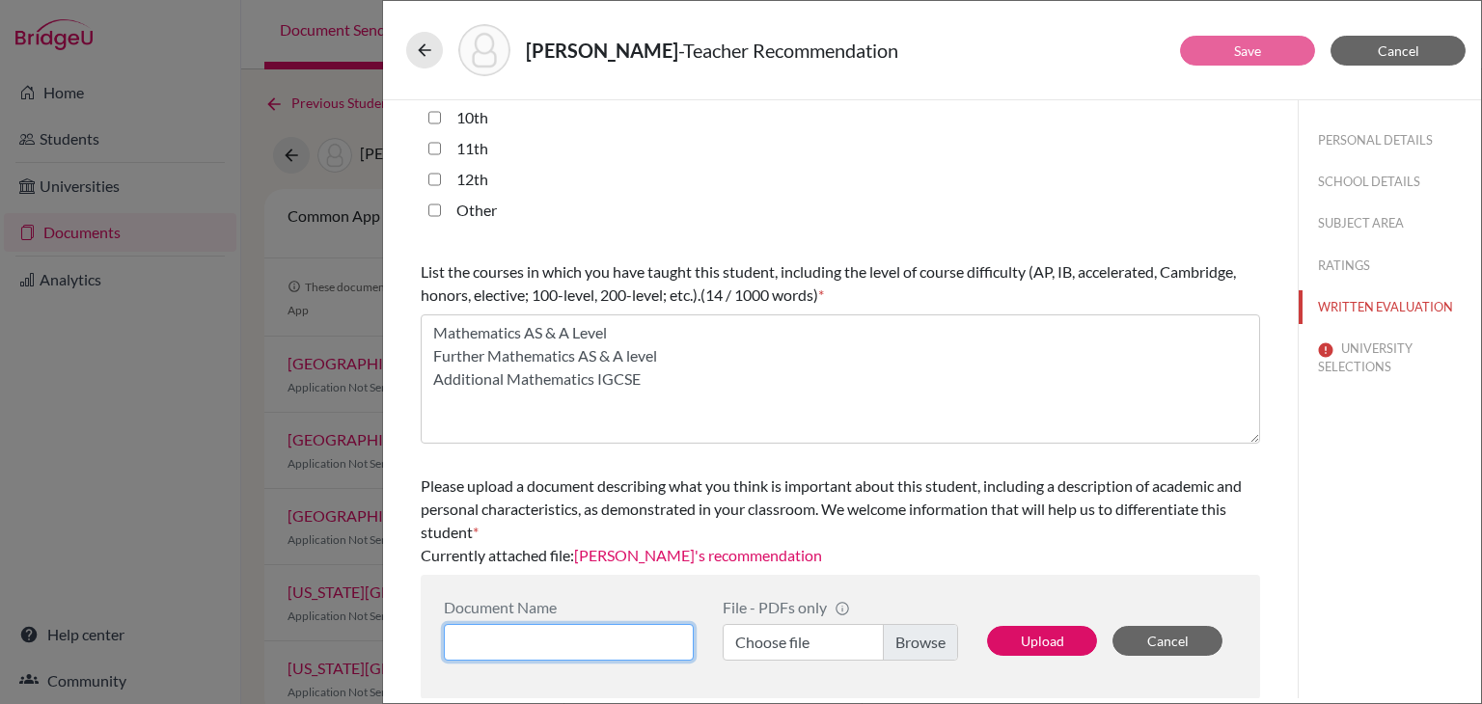
click at [588, 647] on input at bounding box center [569, 642] width 250 height 37
type input "Aditya Mathematics LOR"
click at [784, 641] on label "Choose file" at bounding box center [840, 642] width 235 height 37
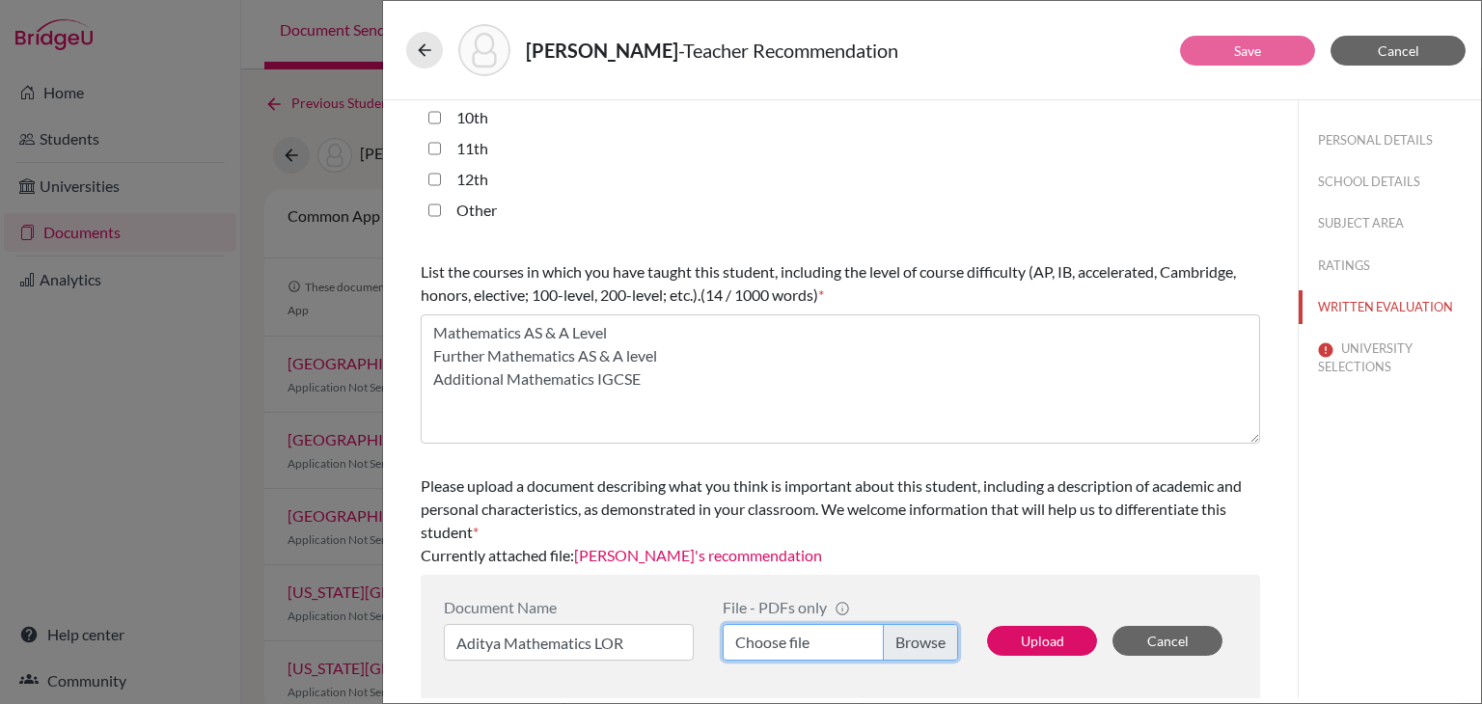
click at [784, 641] on input "Choose file" at bounding box center [840, 642] width 235 height 37
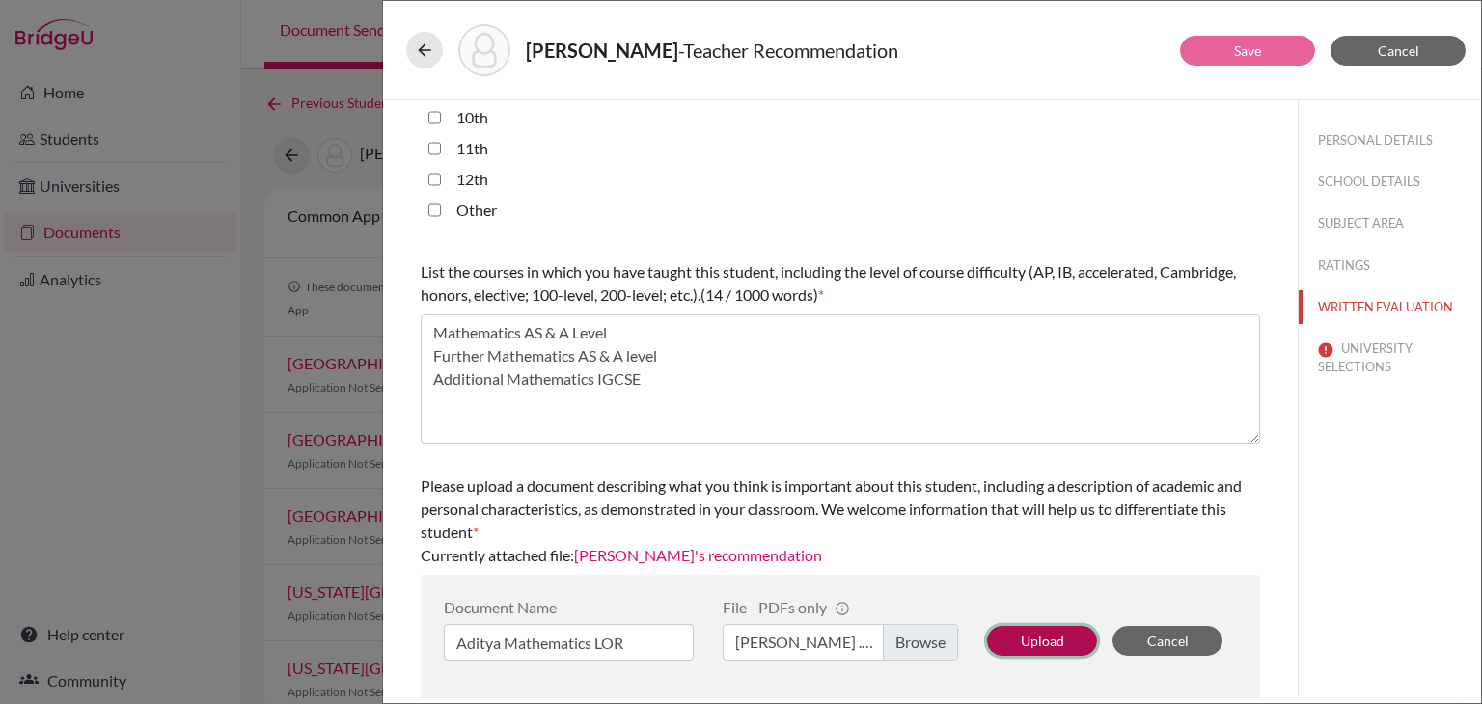
click at [1064, 642] on button "Upload" at bounding box center [1042, 641] width 110 height 30
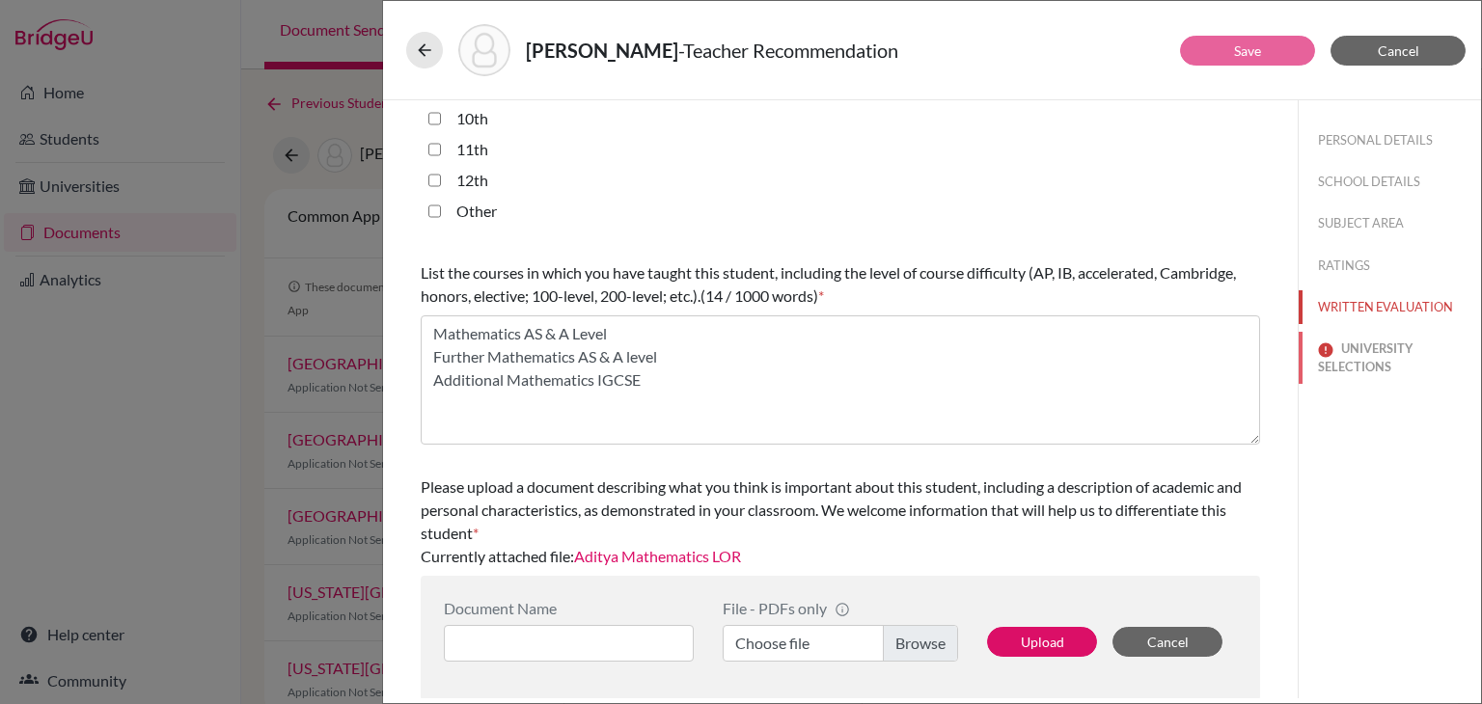
click at [1356, 361] on button "UNIVERSITY SELECTIONS" at bounding box center [1390, 358] width 182 height 52
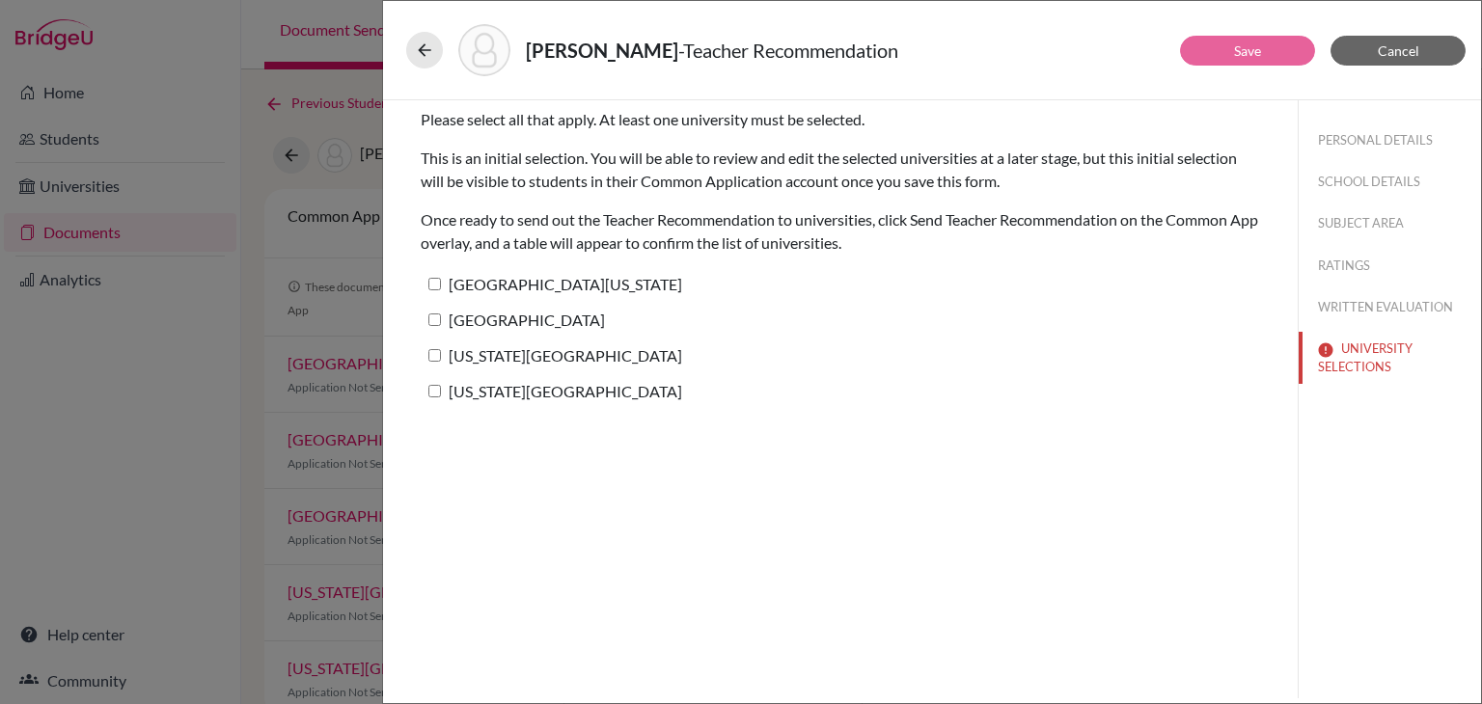
click at [439, 319] on input "Carnegie Mellon University" at bounding box center [434, 320] width 13 height 13
checkbox input "true"
click at [1238, 42] on link "Save" at bounding box center [1247, 50] width 27 height 16
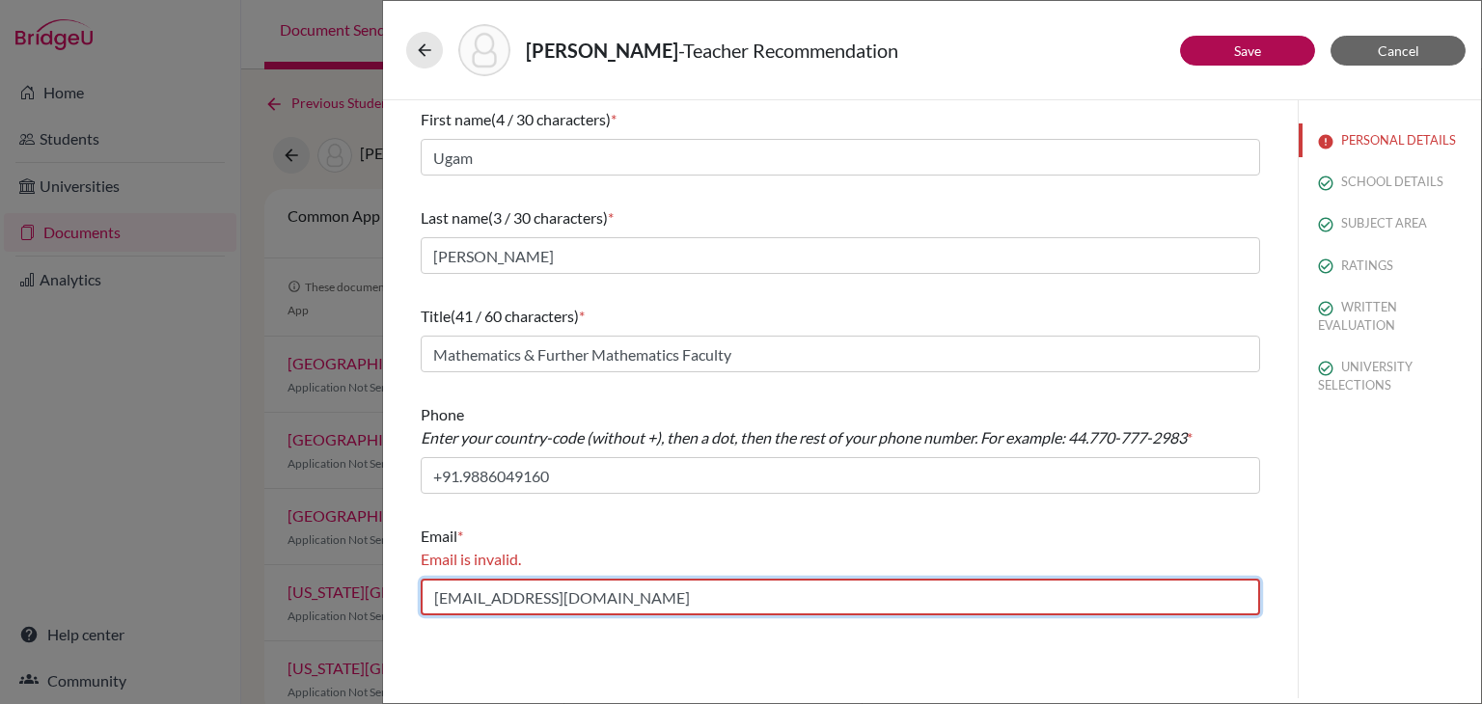
click at [436, 603] on input "ugam@inventureacademy.com" at bounding box center [840, 597] width 839 height 37
click at [638, 608] on input "ugam@inventureacademy.com" at bounding box center [840, 597] width 839 height 37
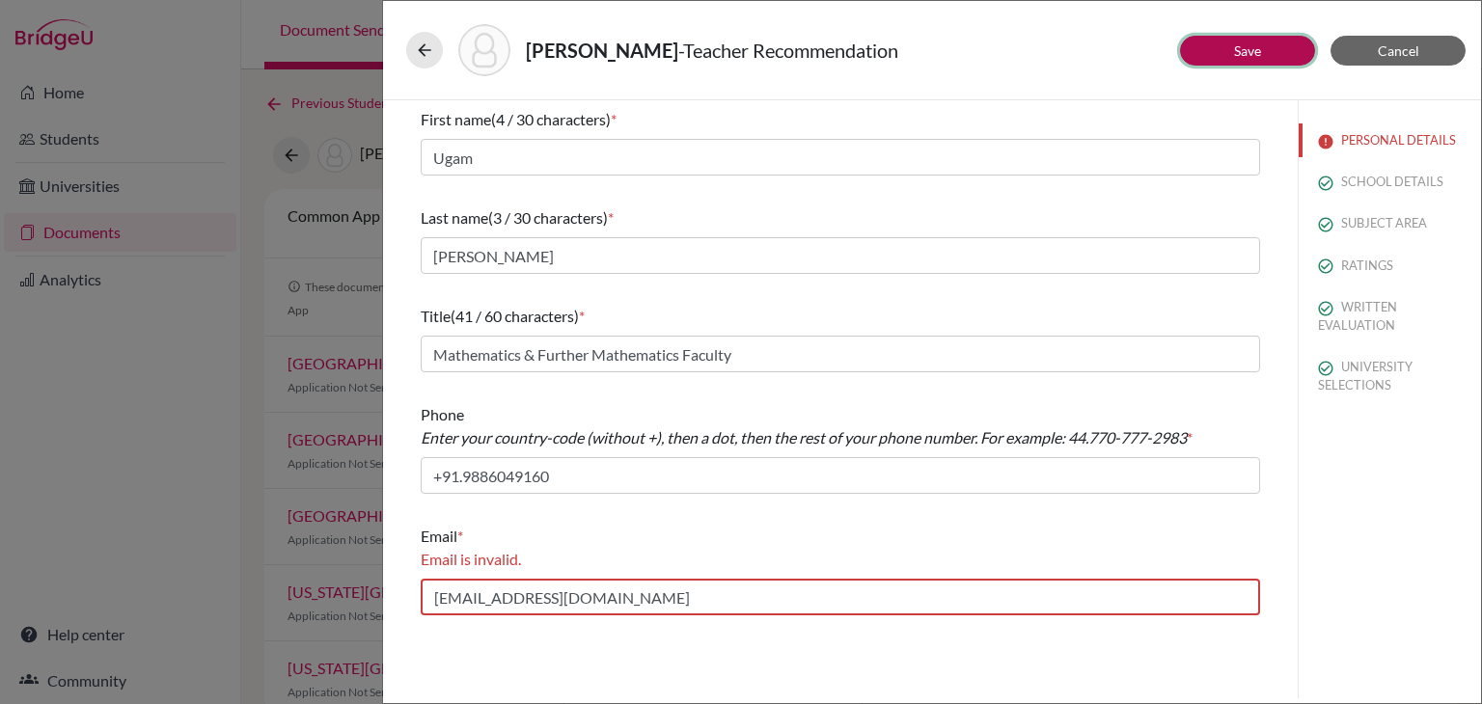
click at [1235, 53] on link "Save" at bounding box center [1247, 50] width 27 height 16
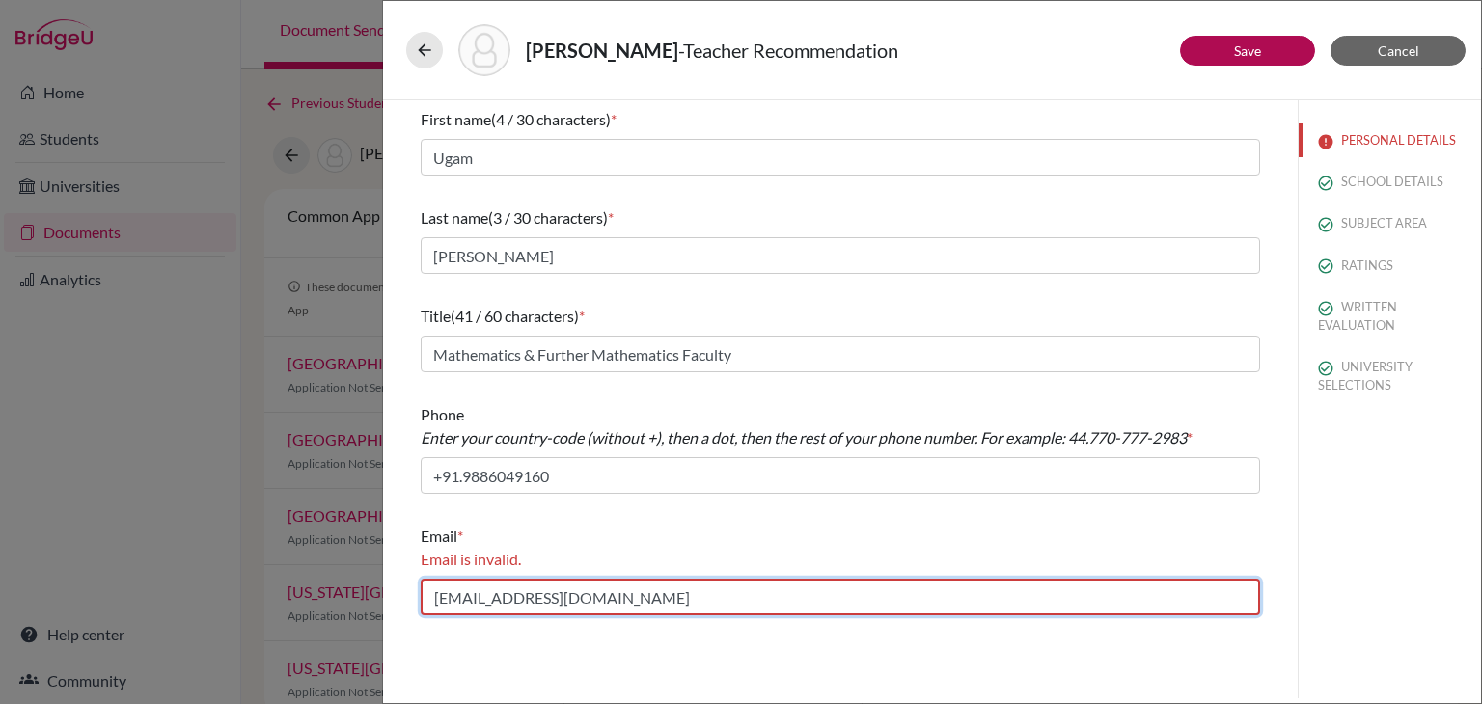
click at [434, 598] on input "ugam@inventureacademy.com" at bounding box center [840, 597] width 839 height 37
drag, startPoint x: 666, startPoint y: 603, endPoint x: 375, endPoint y: 600, distance: 290.4
click at [375, 600] on div "Marhwal, Aditya - Teacher Recommendation Save Cancel First name (4 / 30 charact…" at bounding box center [741, 352] width 1482 height 704
click at [644, 599] on input "ugam@inventureacademy.com" at bounding box center [840, 597] width 839 height 37
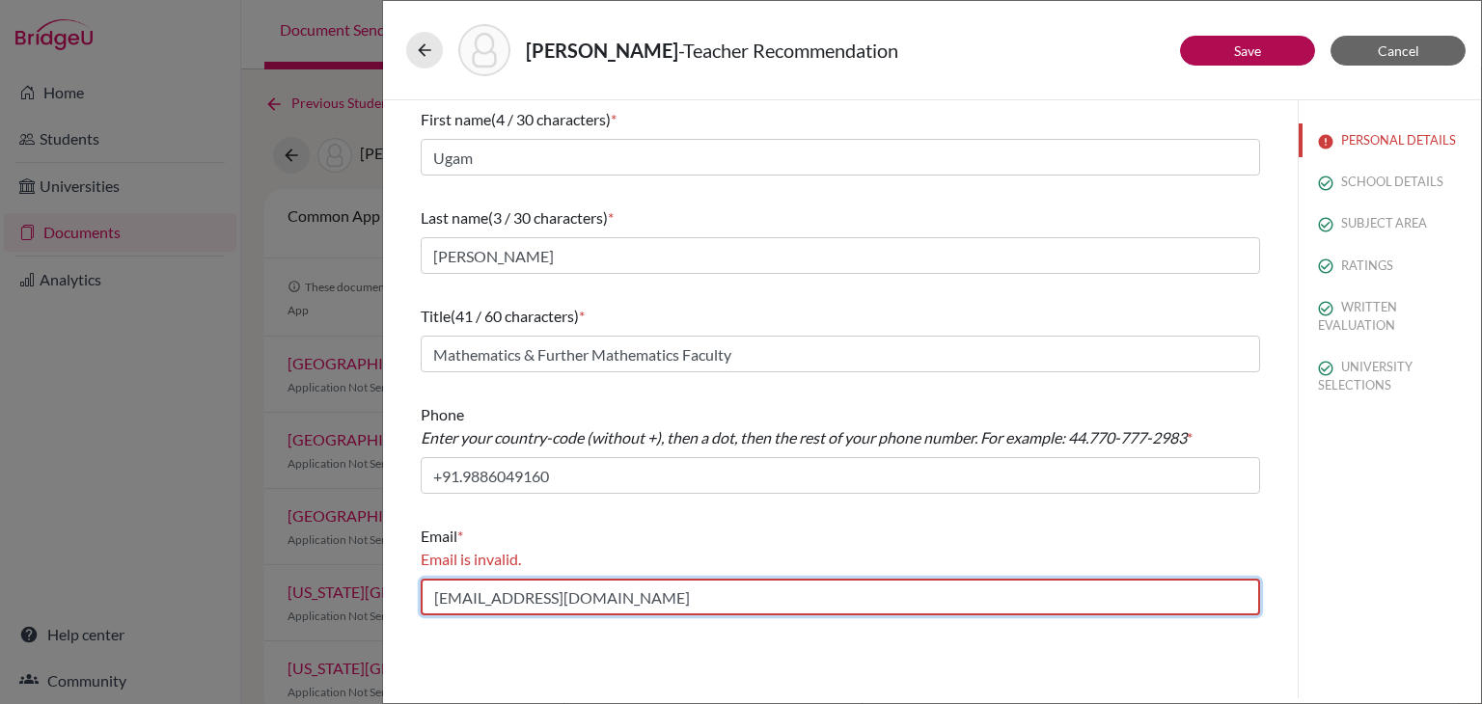
drag, startPoint x: 644, startPoint y: 599, endPoint x: 303, endPoint y: 613, distance: 340.9
click at [303, 613] on div "Marhwal, Aditya - Teacher Recommendation Save Cancel First name (4 / 30 charact…" at bounding box center [741, 352] width 1482 height 704
click at [634, 598] on input "ugam@inventureacademy.com" at bounding box center [840, 597] width 839 height 37
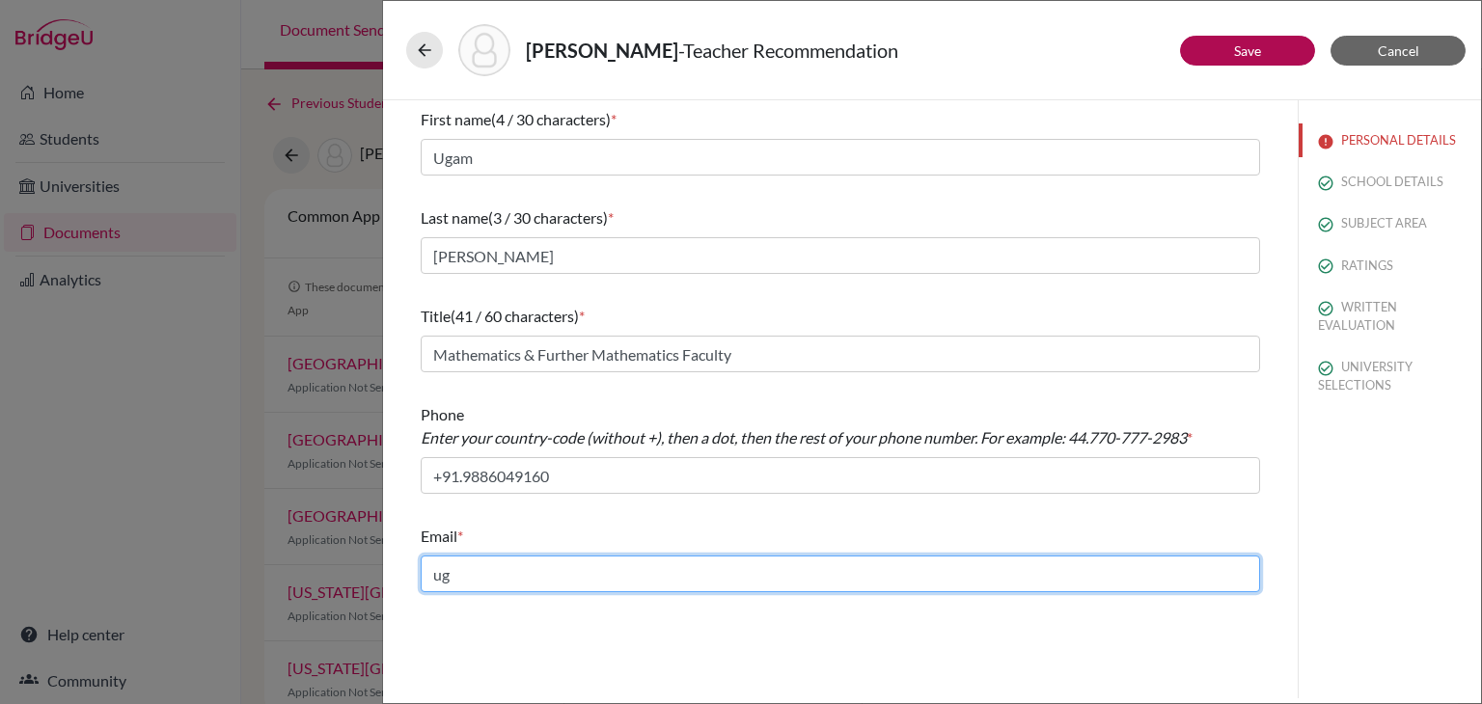
type input "u"
click at [854, 576] on input "ugam@inventure" at bounding box center [840, 574] width 839 height 37
type input "ugam@inventureacademy.com"
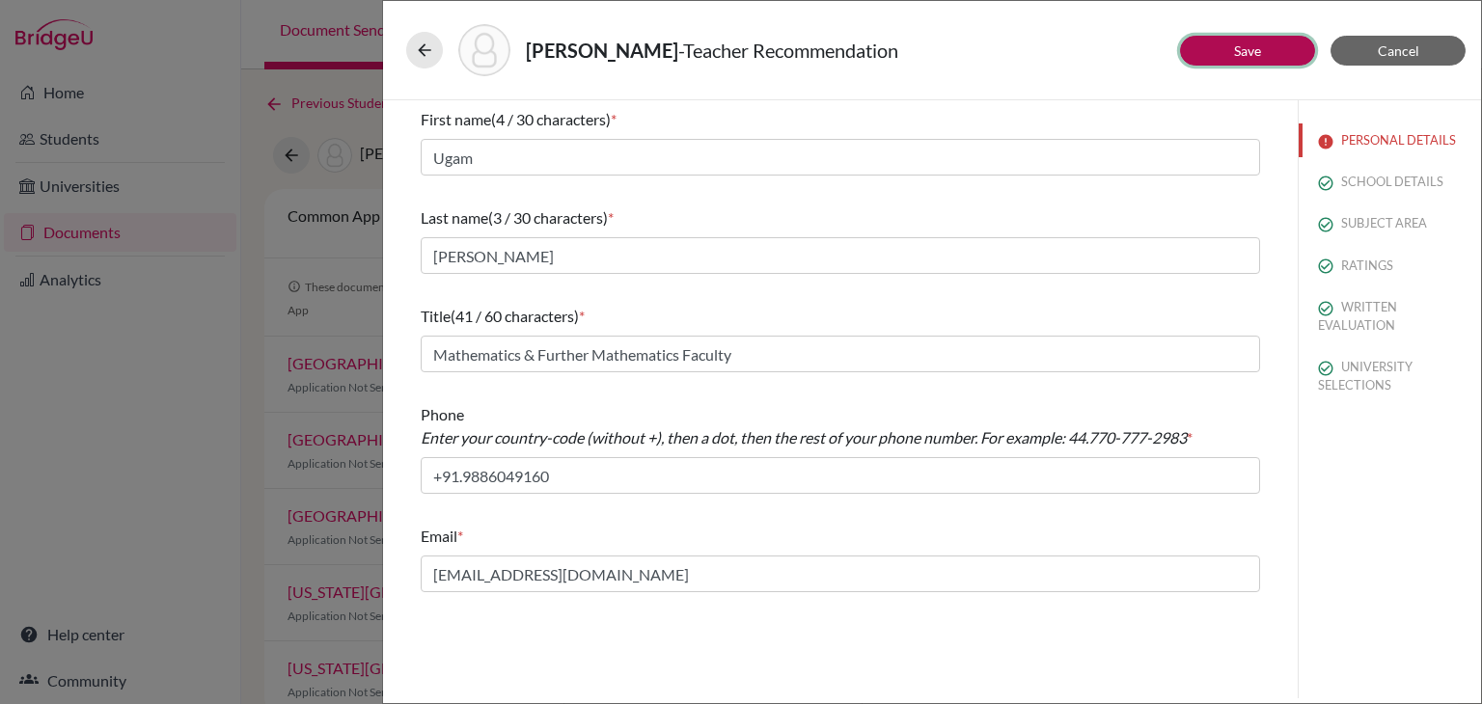
click at [1243, 42] on link "Save" at bounding box center [1247, 50] width 27 height 16
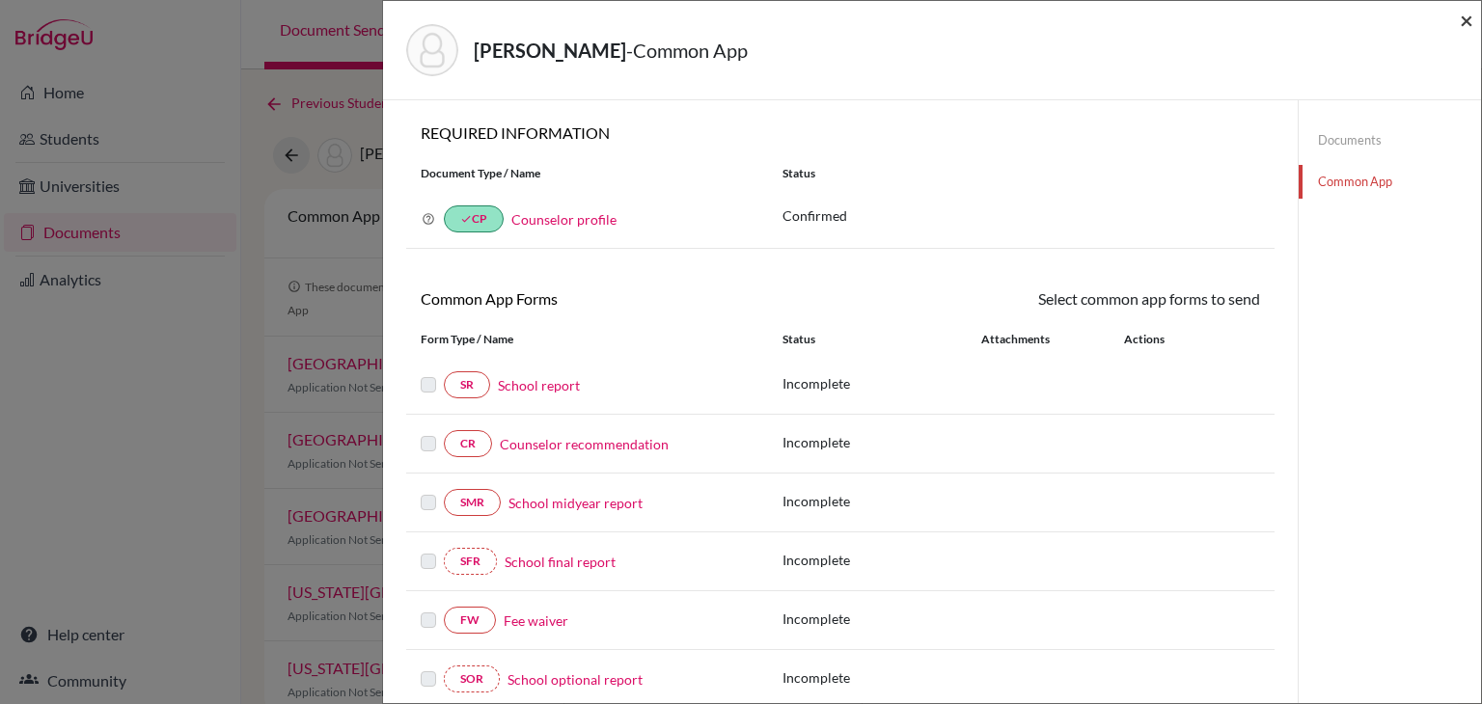
click at [1465, 18] on span "×" at bounding box center [1467, 20] width 14 height 28
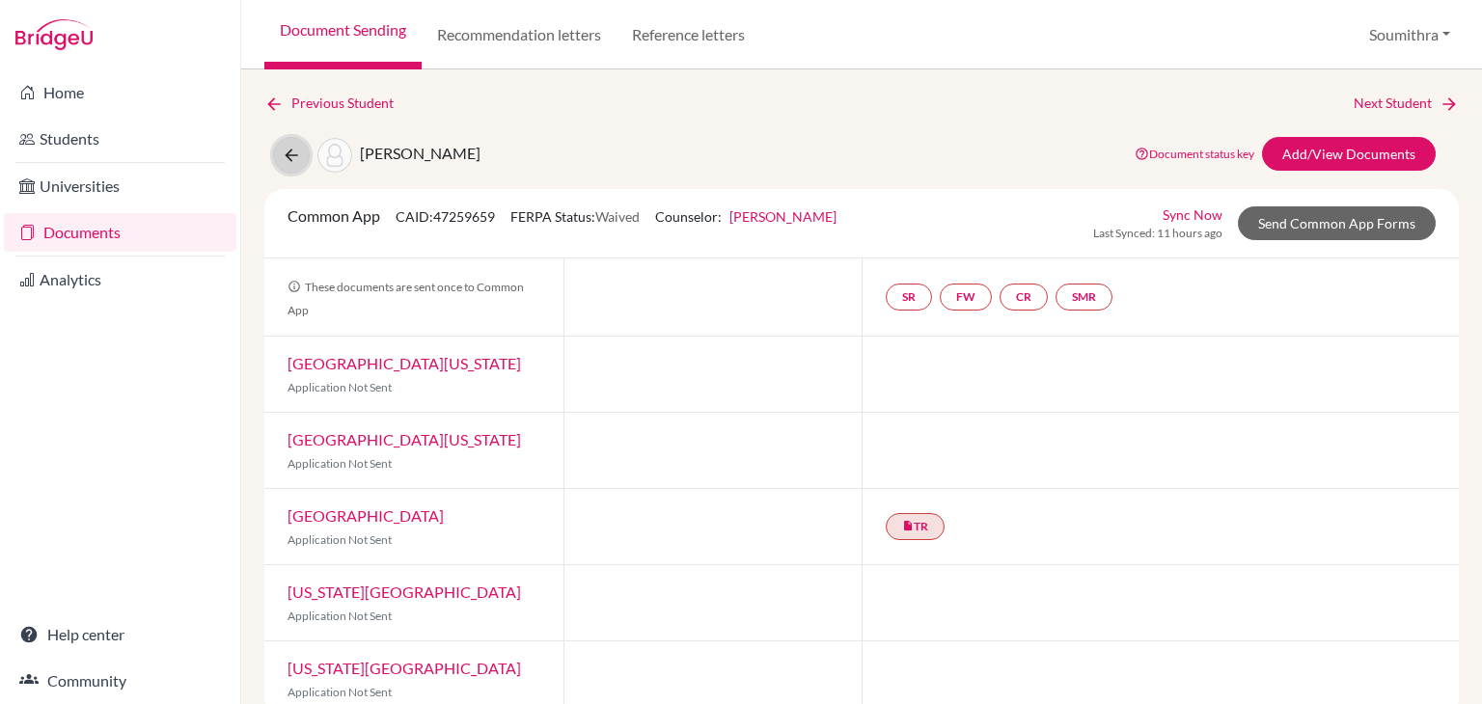
click at [293, 154] on icon at bounding box center [291, 155] width 19 height 19
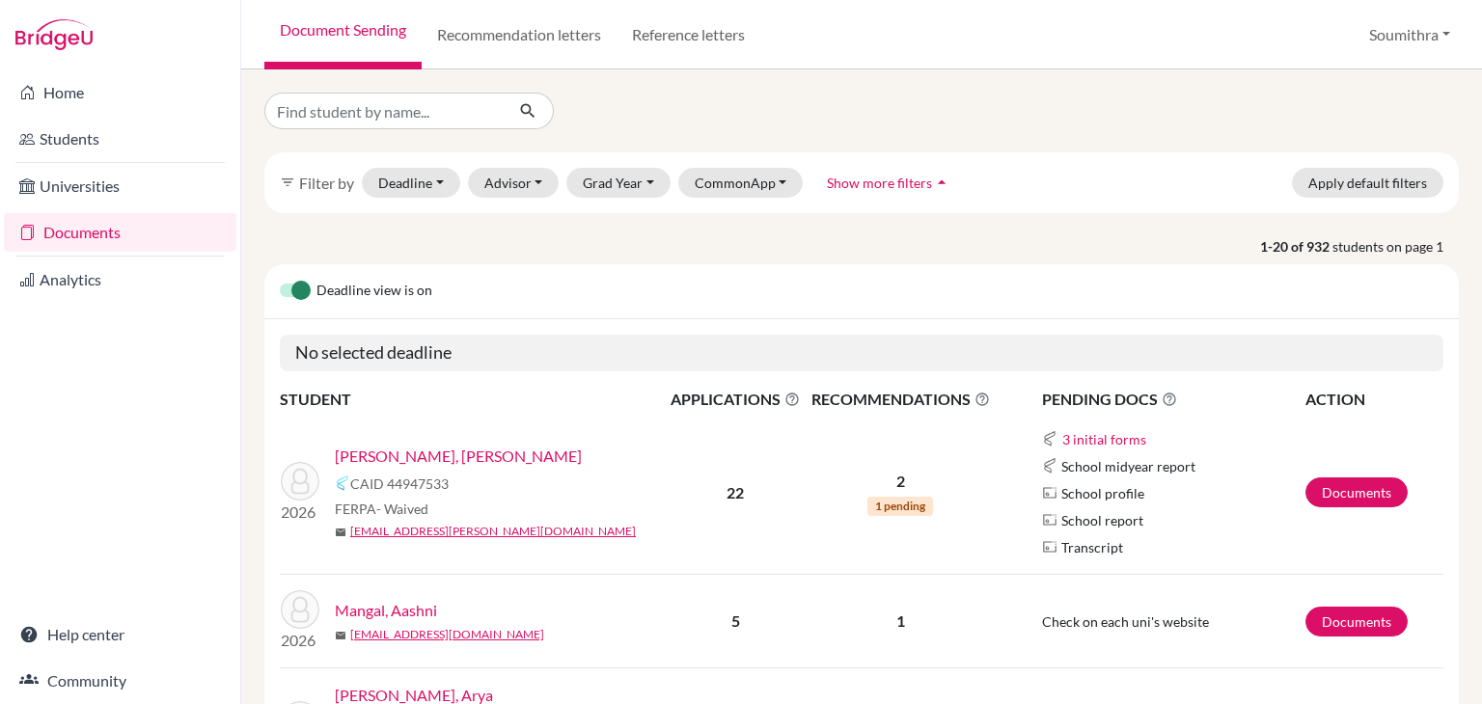
click at [346, 132] on div "filter_list Filter by Deadline - Select a date range Or double click for a sing…" at bounding box center [861, 509] width 1195 height 832
click at [339, 111] on input "Find student by name..." at bounding box center [383, 111] width 239 height 37
type input "anushka"
click at [529, 123] on button "submit" at bounding box center [528, 111] width 51 height 37
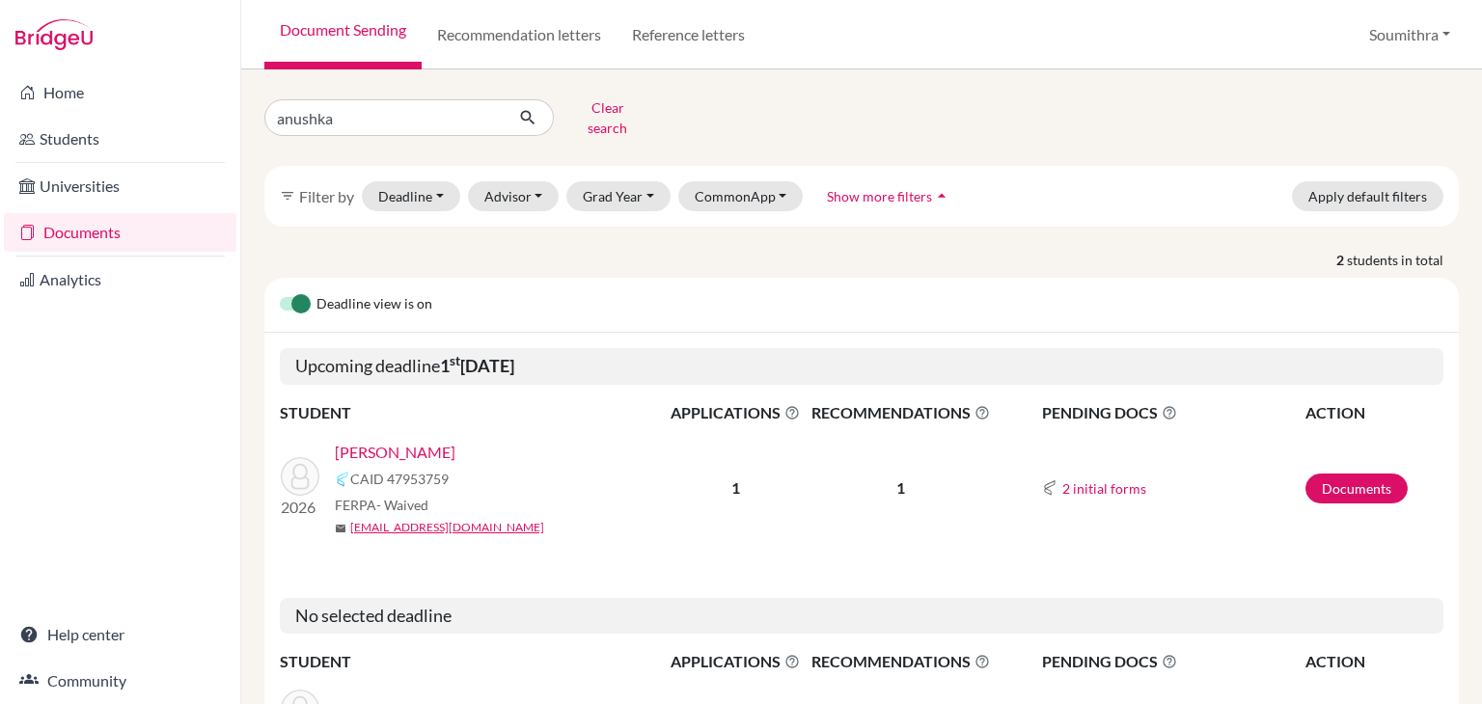
click at [400, 441] on link "[PERSON_NAME]" at bounding box center [395, 452] width 121 height 23
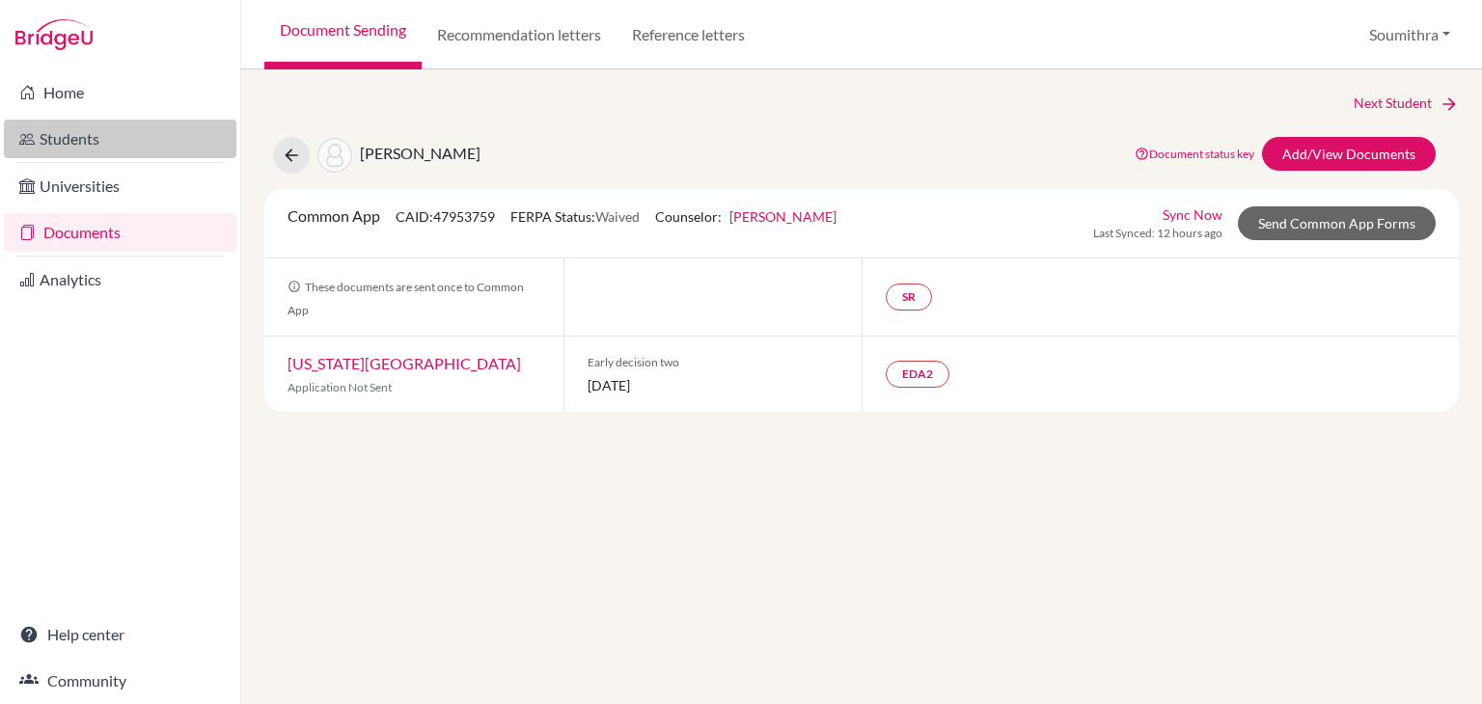
click at [45, 130] on link "Students" at bounding box center [120, 139] width 233 height 39
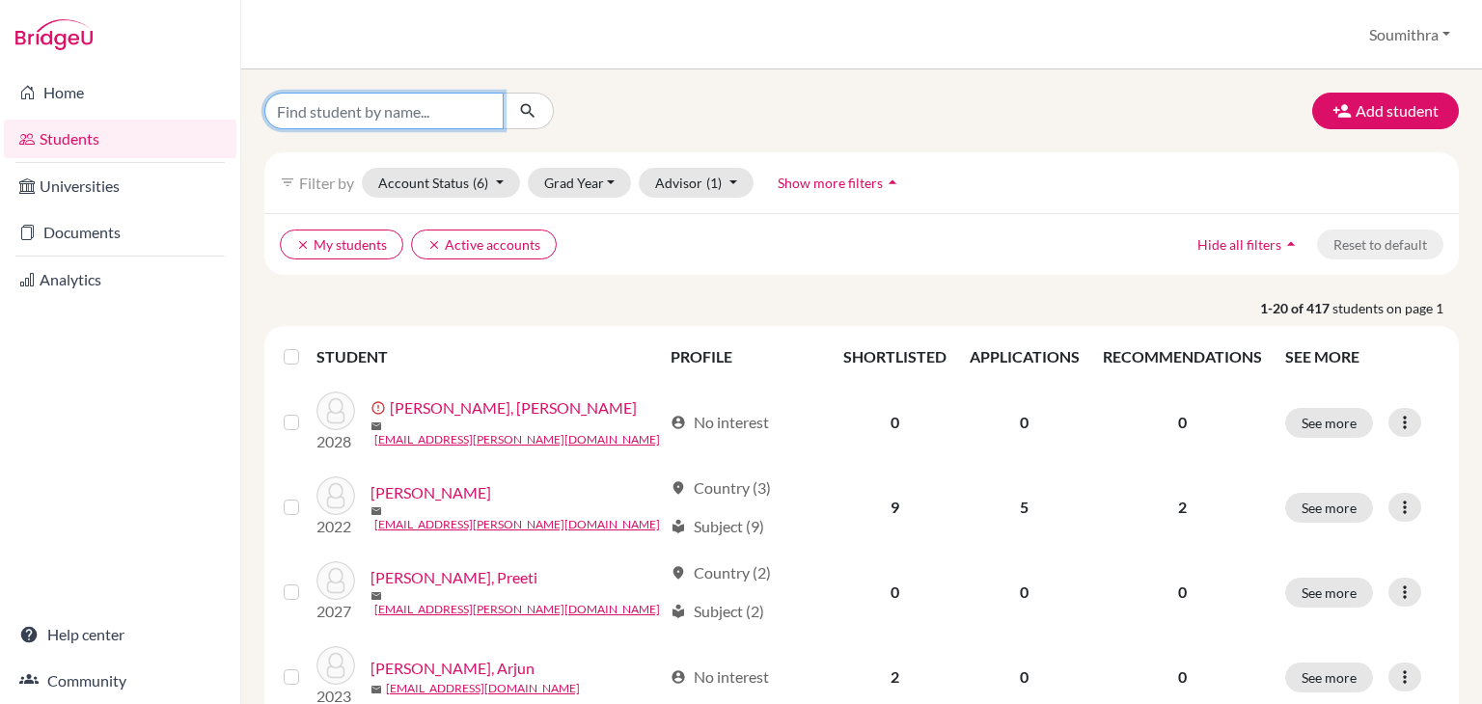
click at [360, 111] on input "Find student by name..." at bounding box center [383, 111] width 239 height 37
type input "anushka"
click at [517, 116] on button "submit" at bounding box center [528, 111] width 51 height 37
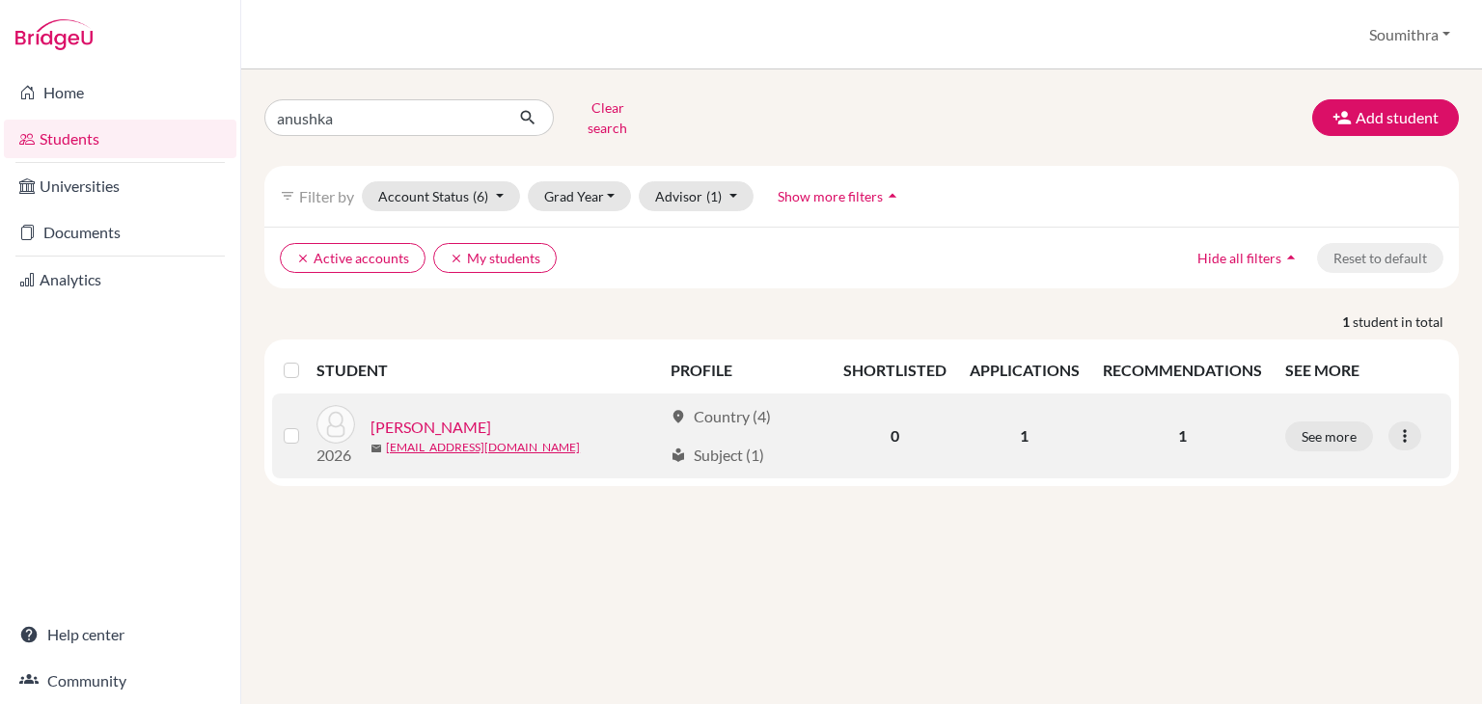
click at [442, 416] on link "[PERSON_NAME]" at bounding box center [431, 427] width 121 height 23
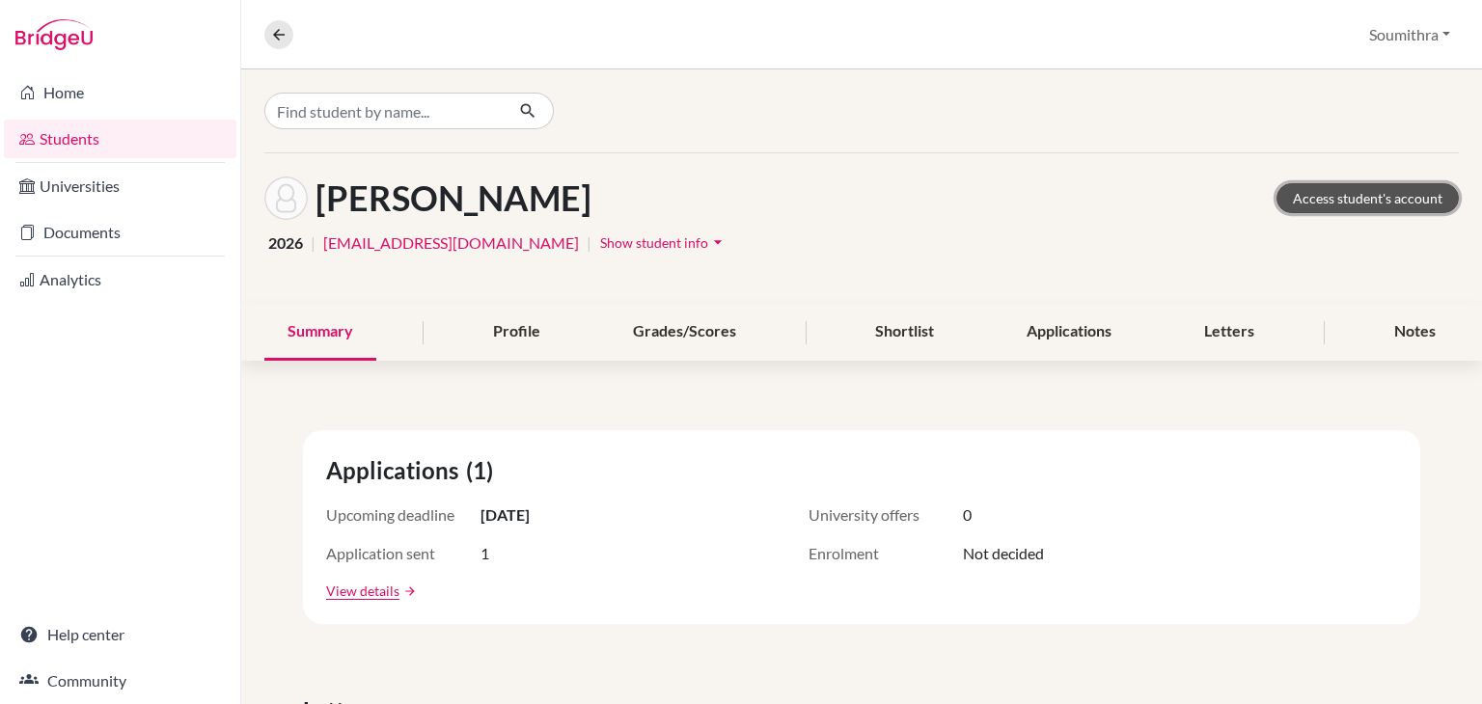
click at [1327, 197] on link "Access student's account" at bounding box center [1368, 198] width 182 height 30
